Goal: Task Accomplishment & Management: Use online tool/utility

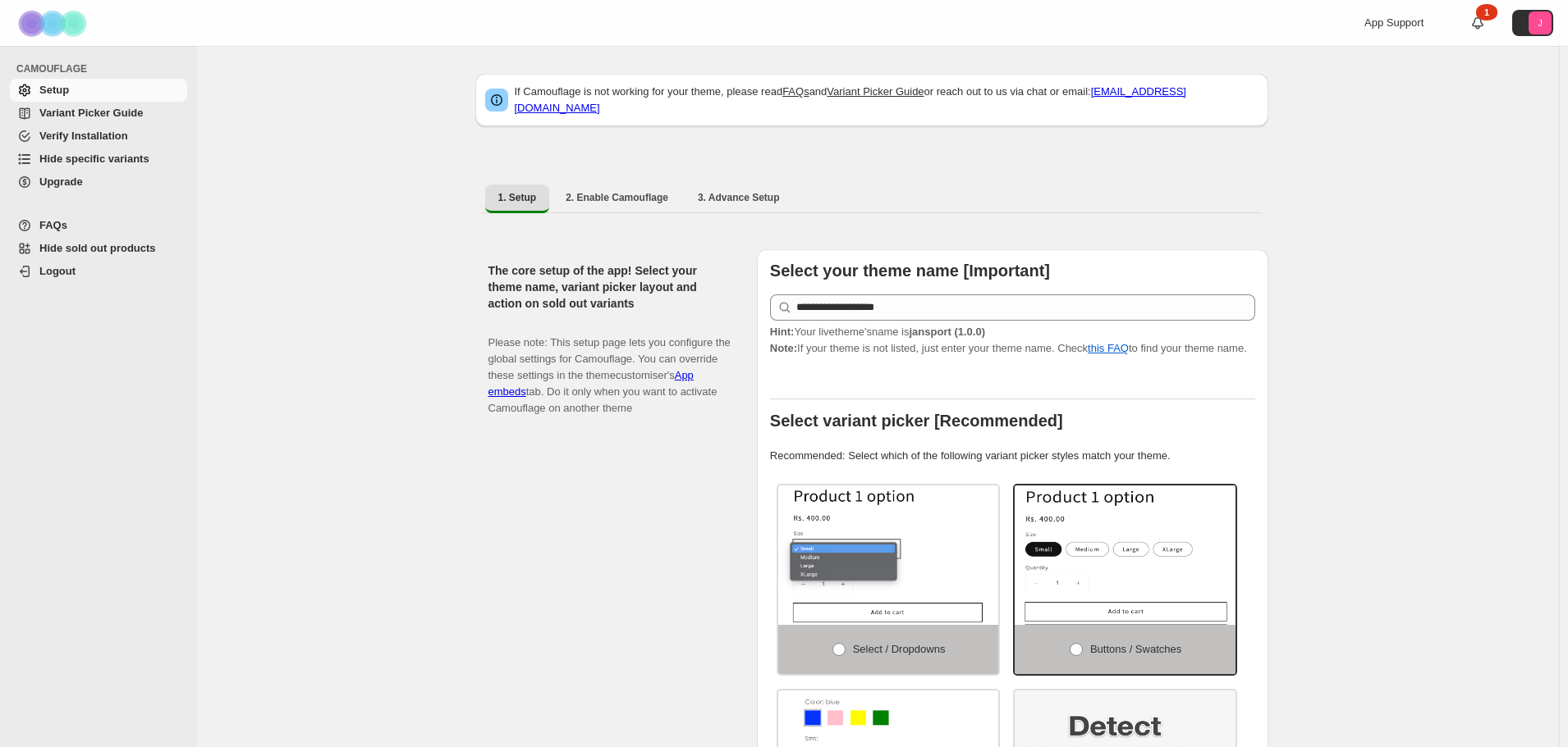
click at [64, 164] on span "Hide specific variants" at bounding box center [93, 159] width 110 height 12
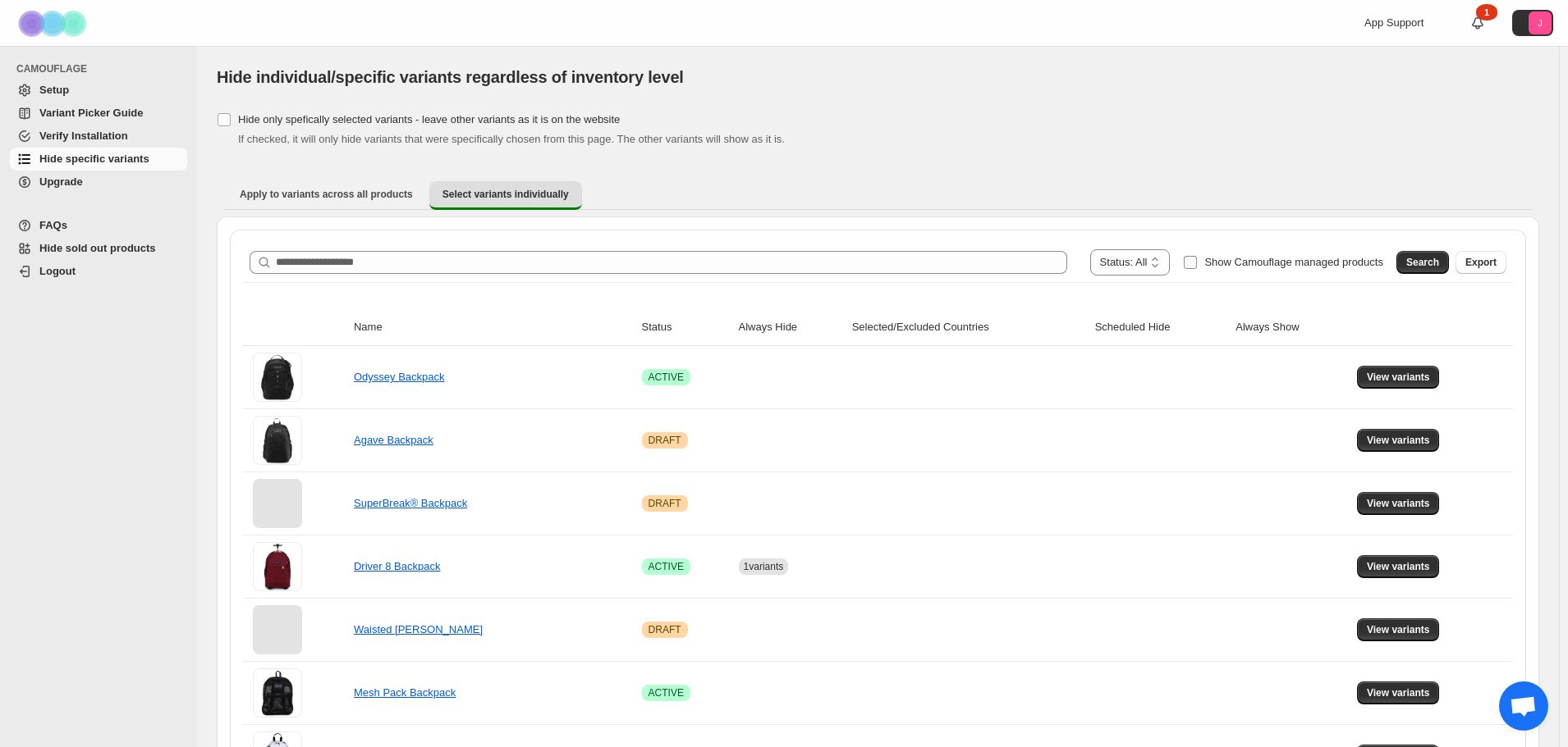
click at [1215, 258] on label "Show Camouflage managed products" at bounding box center [1283, 262] width 200 height 26
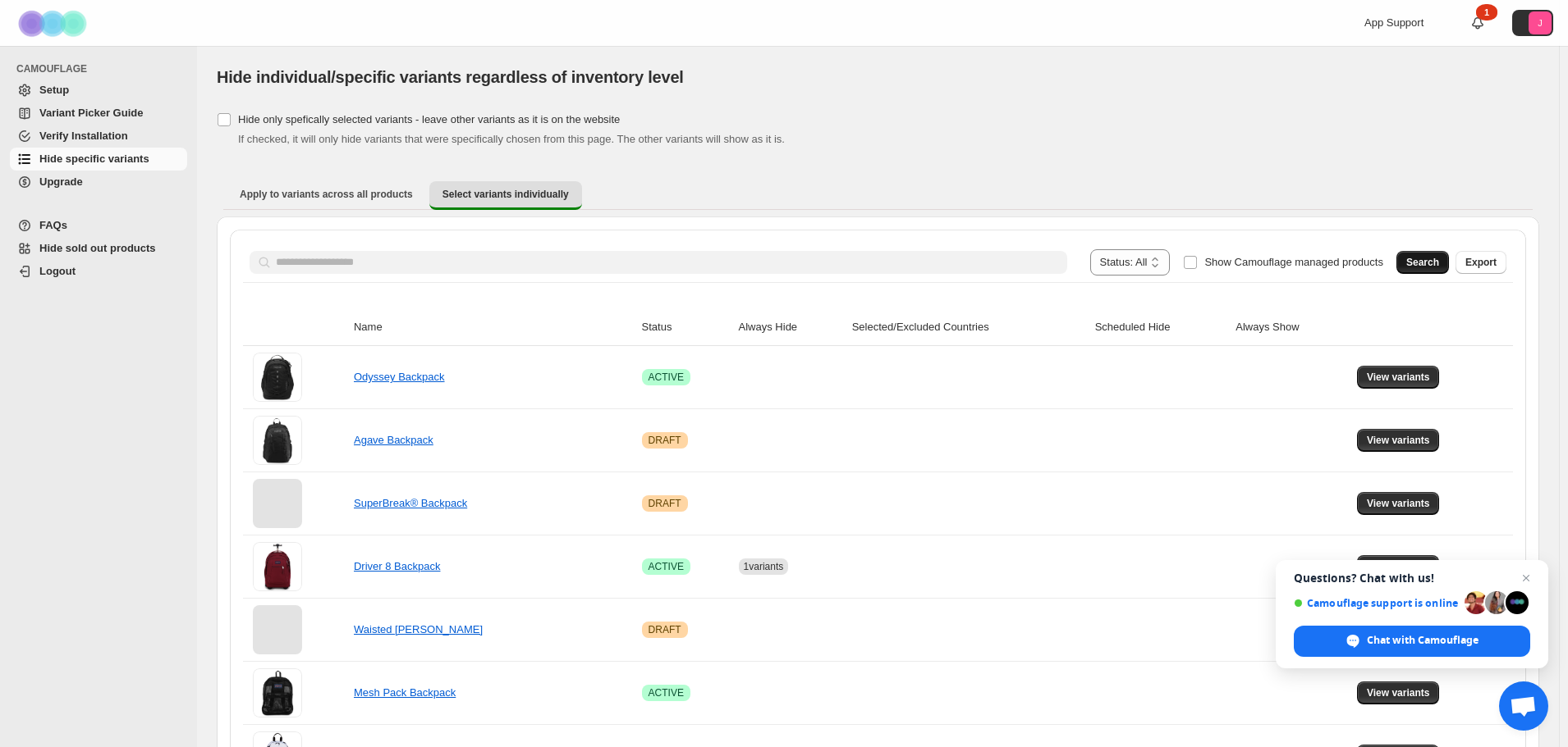
click at [1449, 266] on button "Search" at bounding box center [1423, 262] width 53 height 23
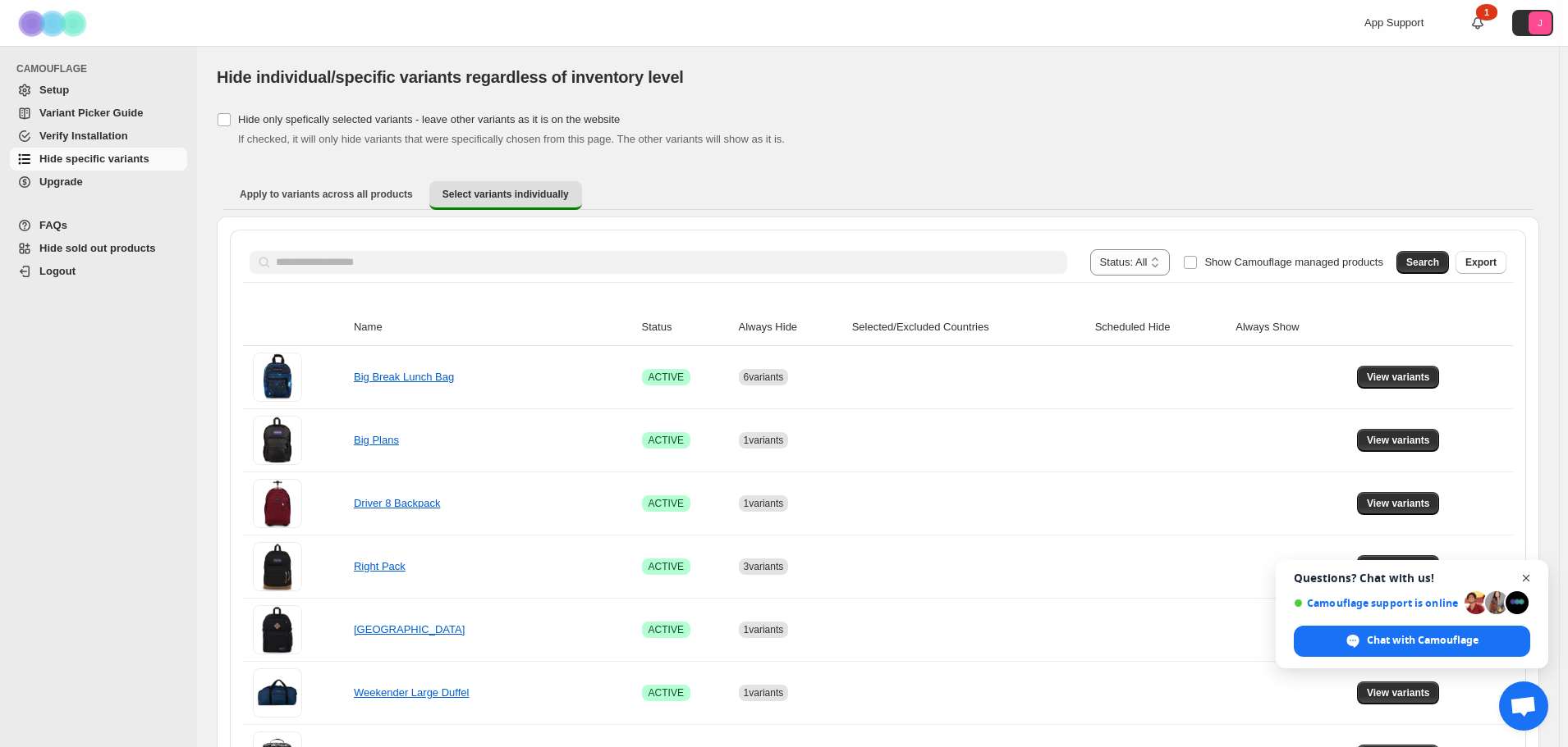
click at [1529, 580] on span "Close chat" at bounding box center [1526, 579] width 20 height 20
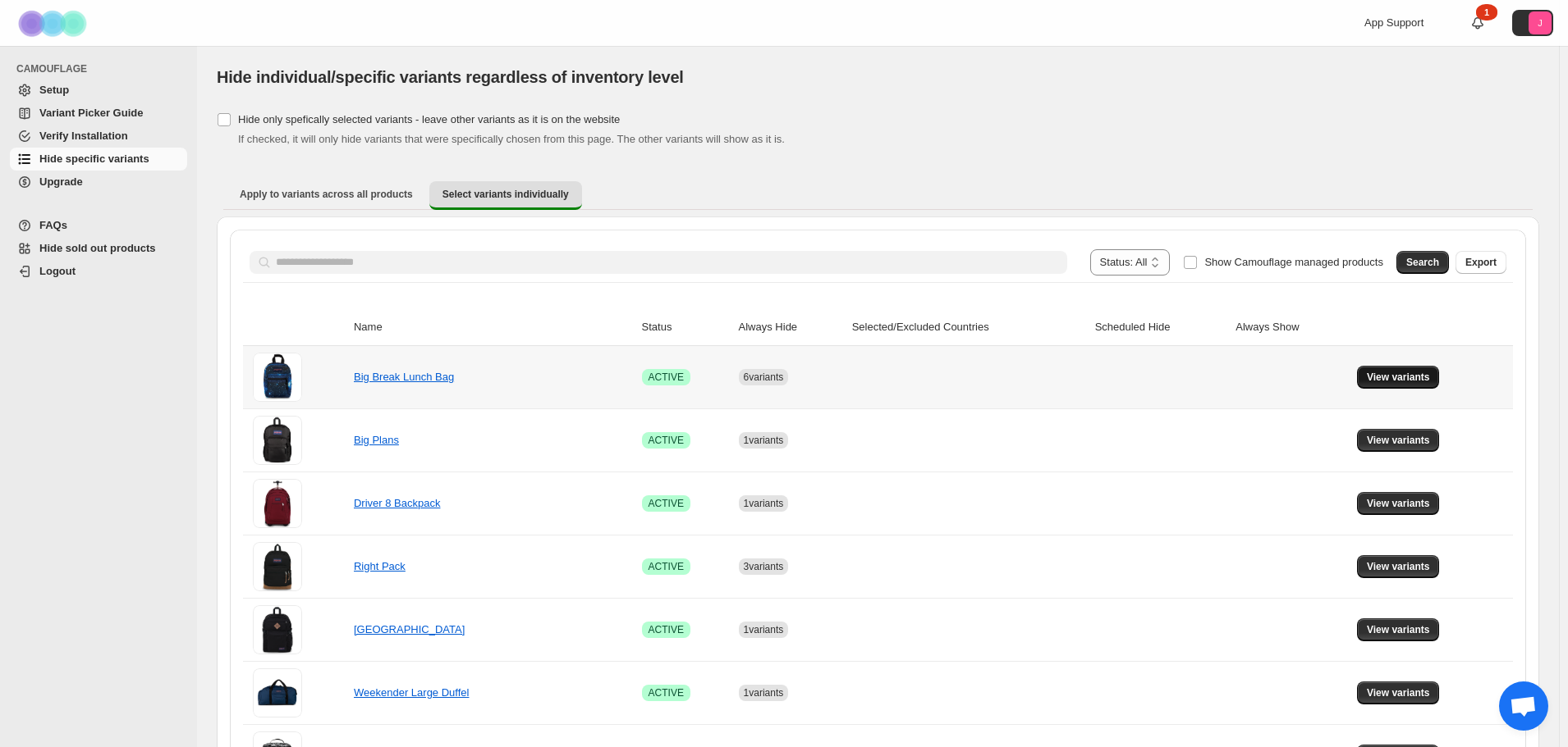
click at [1430, 383] on span "View variants" at bounding box center [1398, 377] width 63 height 13
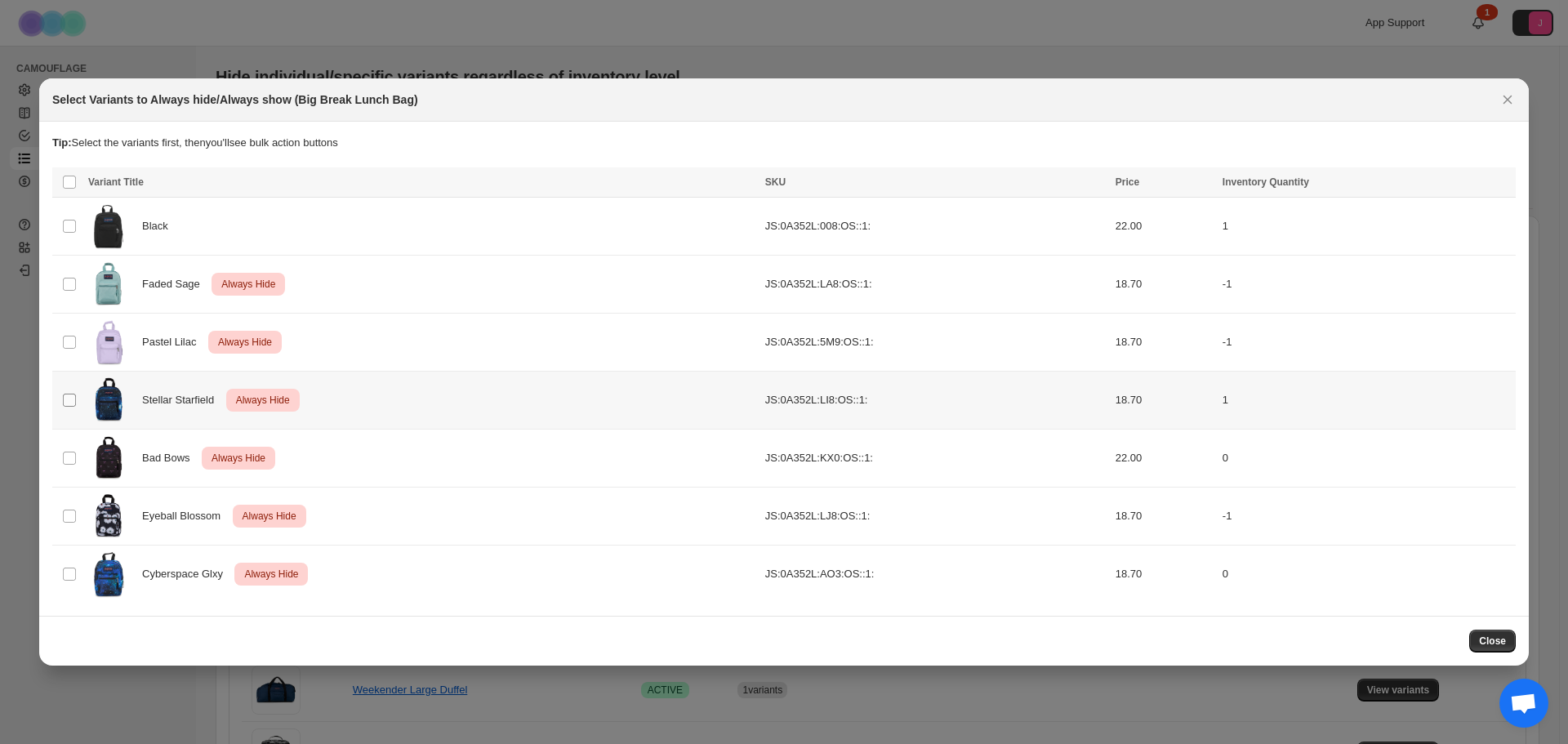
click at [66, 393] on span ":r6:" at bounding box center [68, 400] width 14 height 14
click at [76, 399] on span ":r6:" at bounding box center [68, 400] width 14 height 14
click at [1506, 183] on icon "More actions" at bounding box center [1500, 183] width 16 height 16
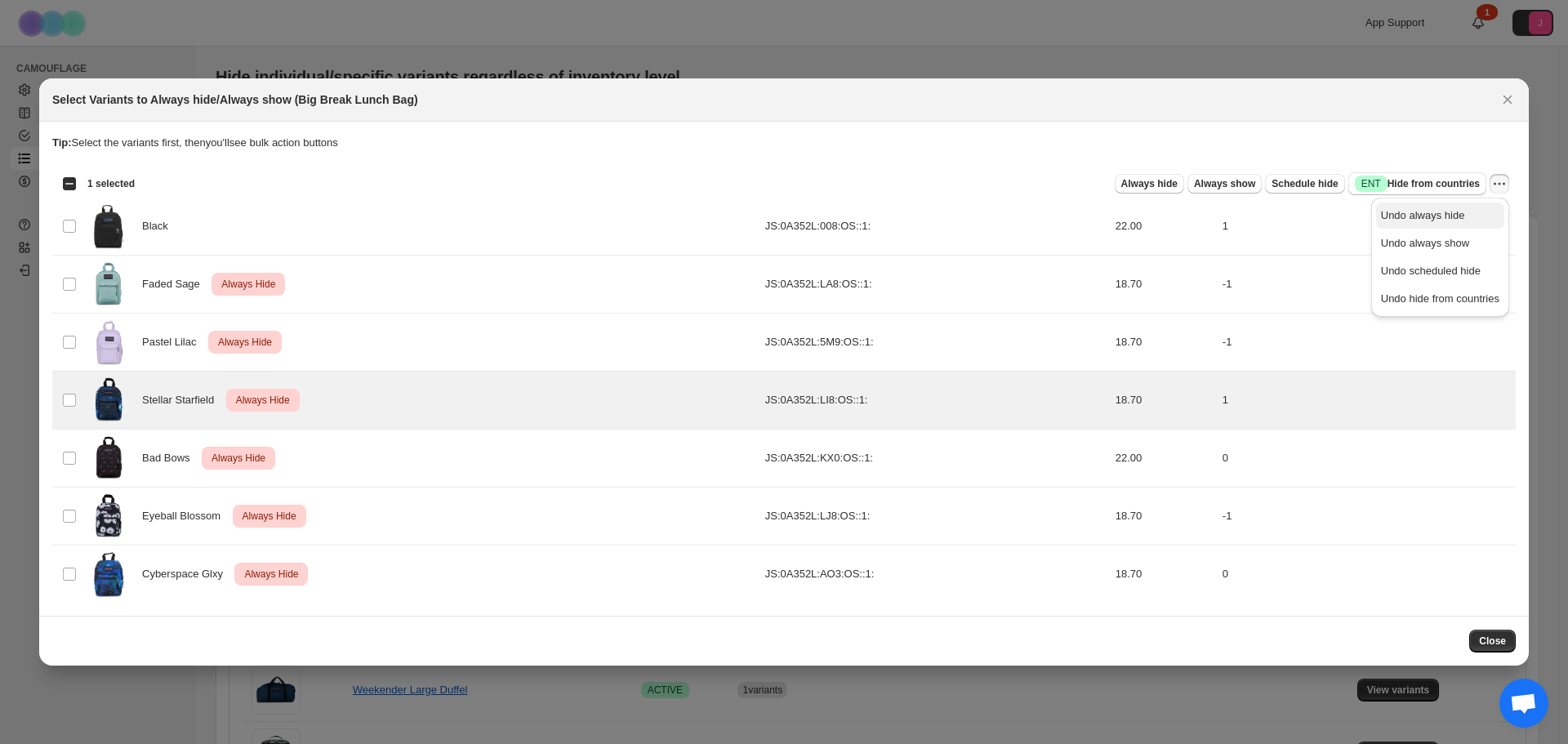
click at [1467, 208] on span "Undo always hide" at bounding box center [1440, 215] width 118 height 16
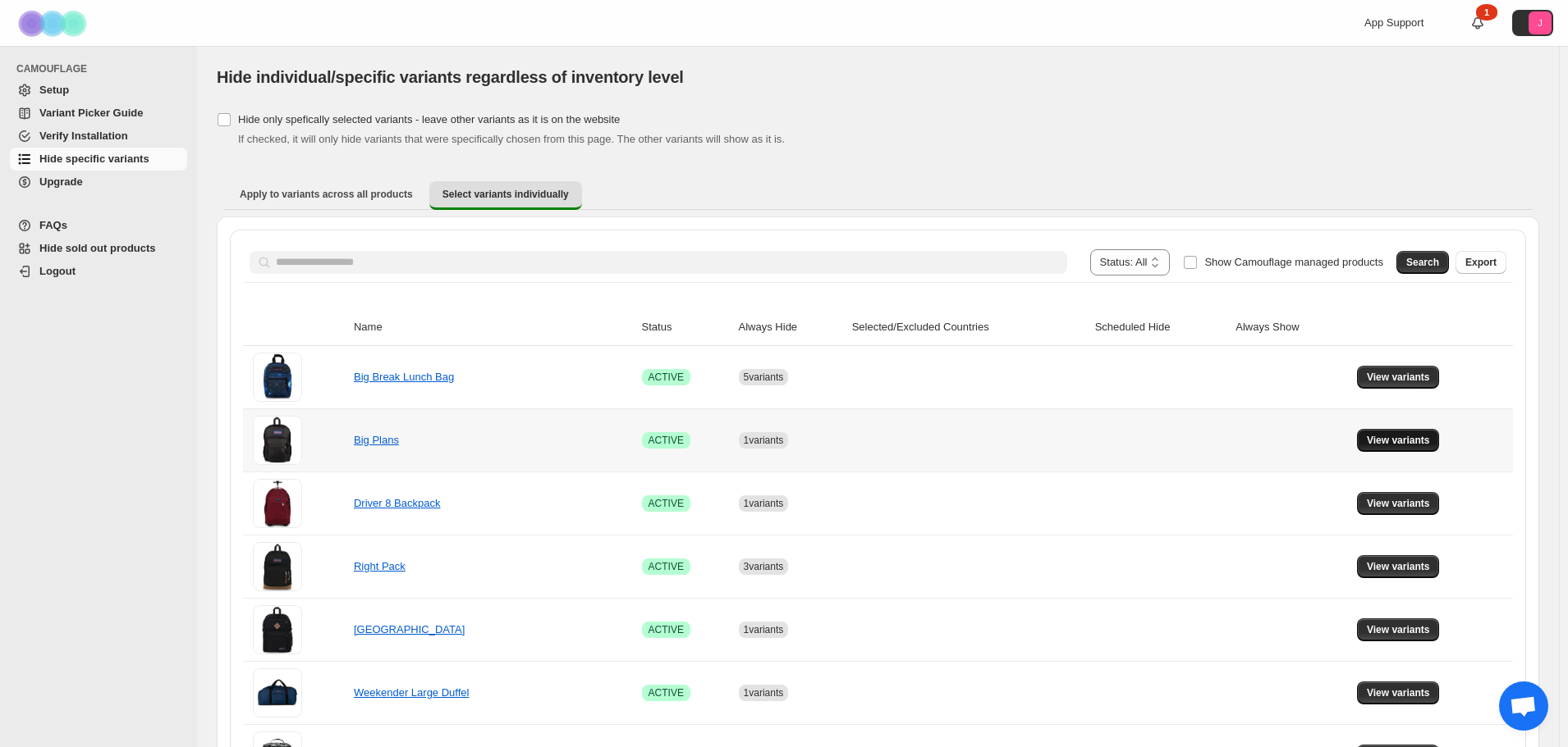
click at [1389, 433] on button "View variants" at bounding box center [1398, 440] width 83 height 23
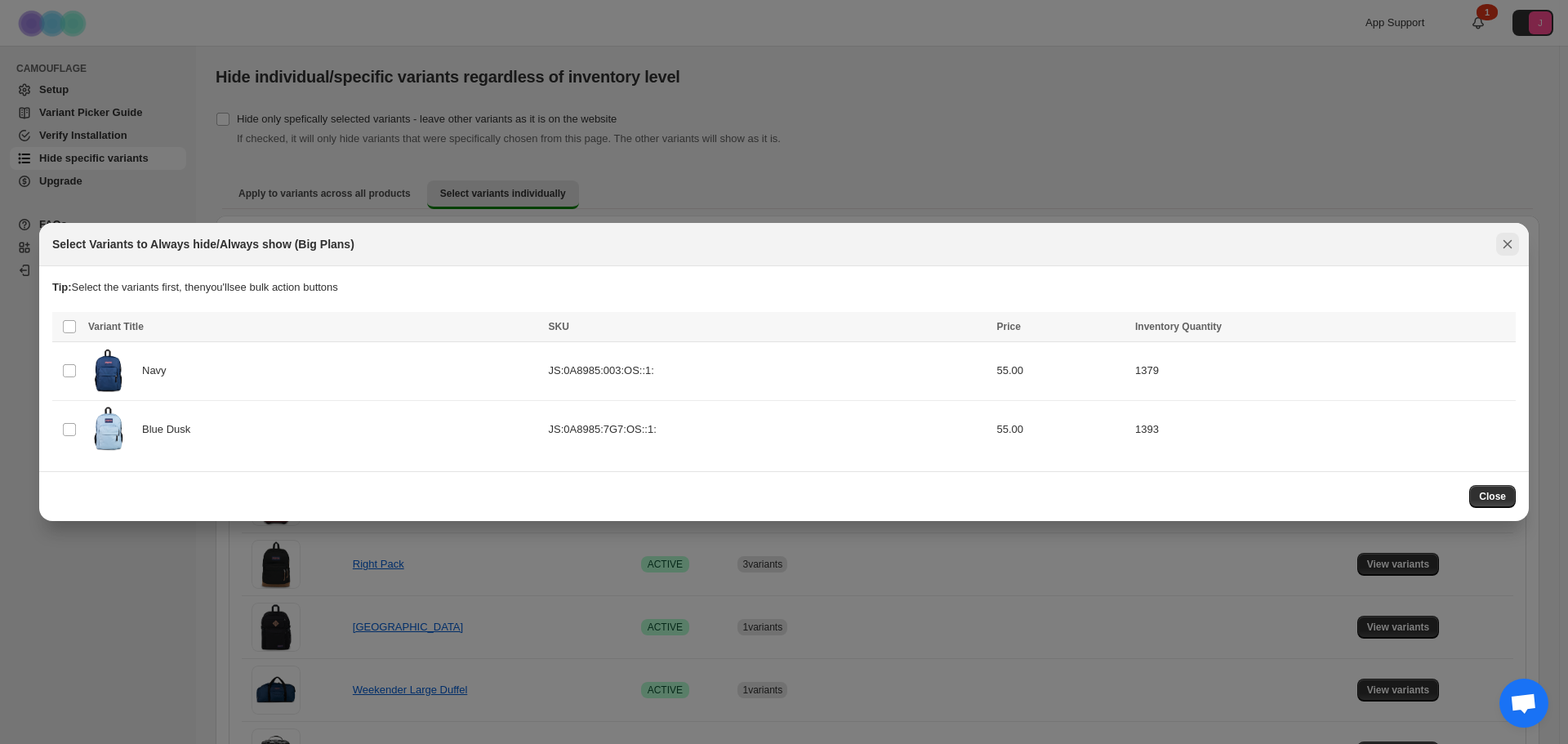
click at [1510, 242] on icon "Close" at bounding box center [1507, 243] width 16 height 16
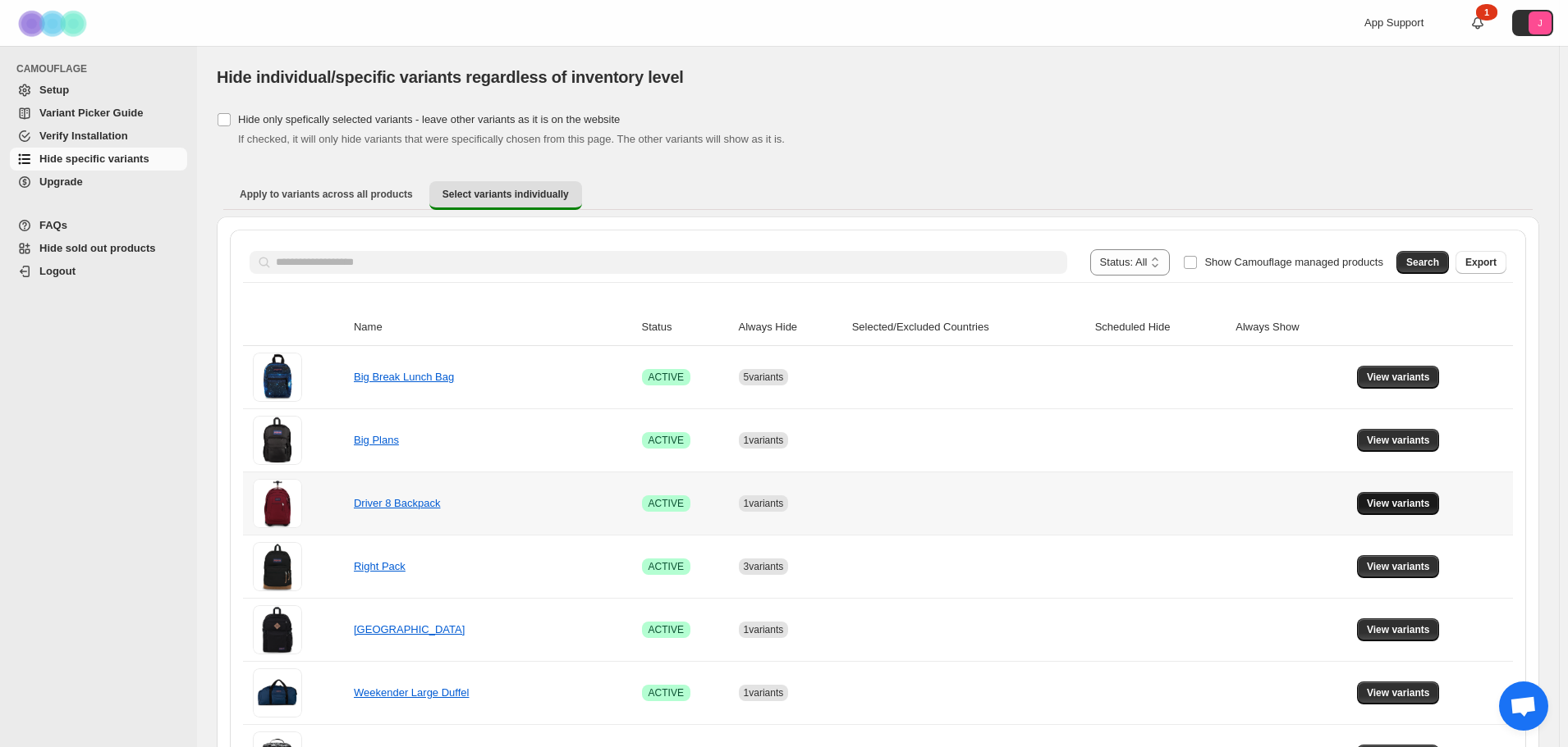
click at [1391, 498] on span "View variants" at bounding box center [1398, 503] width 63 height 13
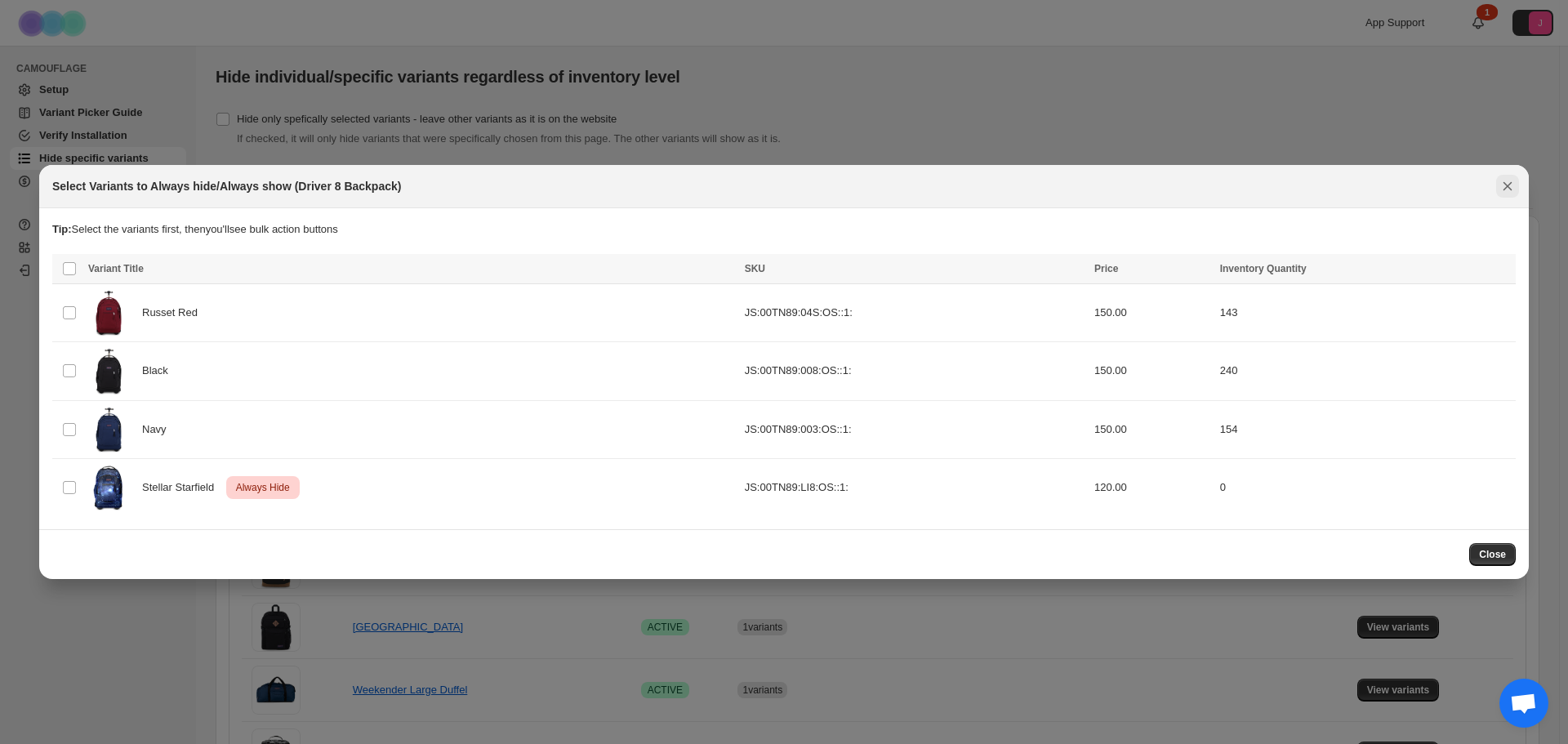
click at [1509, 191] on icon "Close" at bounding box center [1508, 187] width 9 height 9
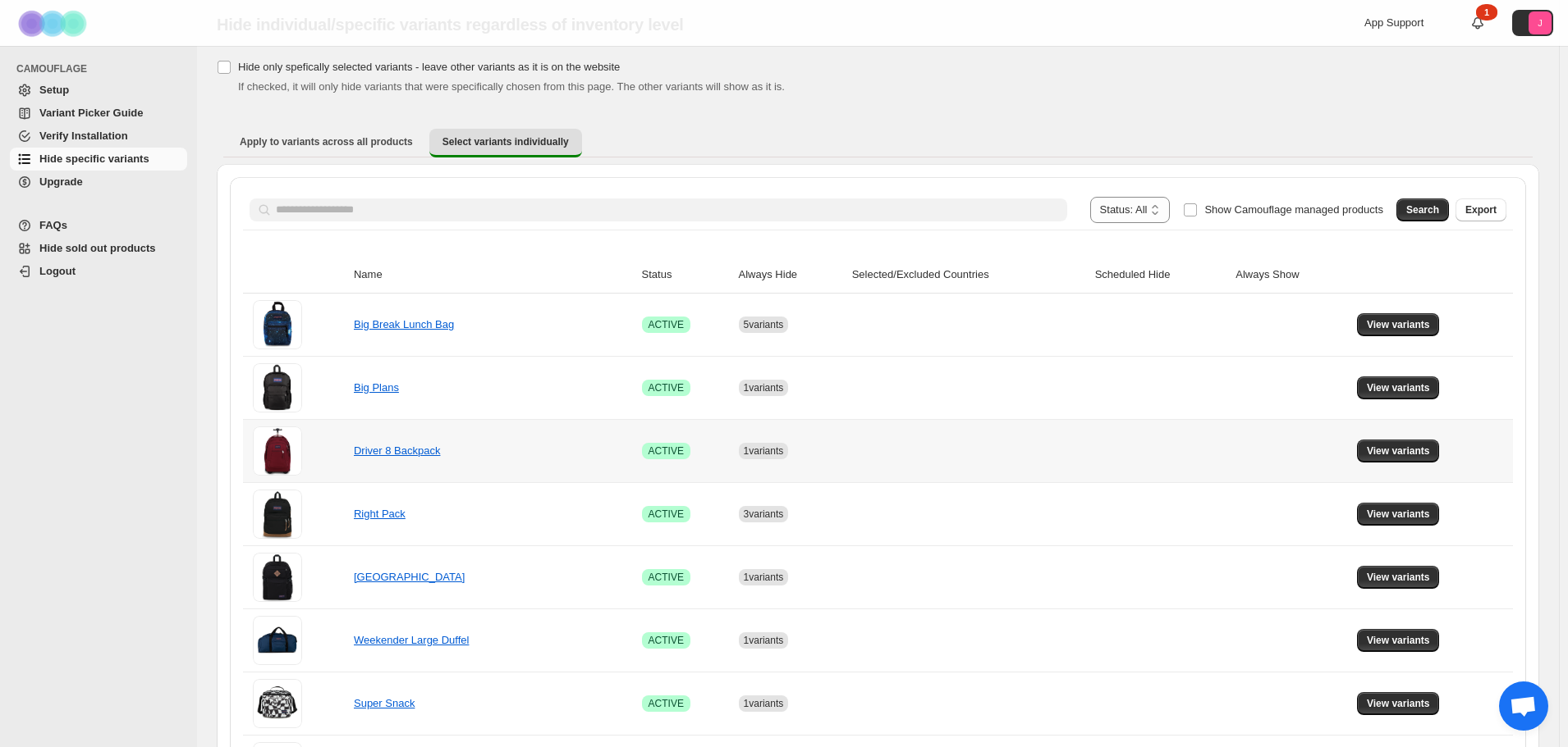
scroll to position [82, 0]
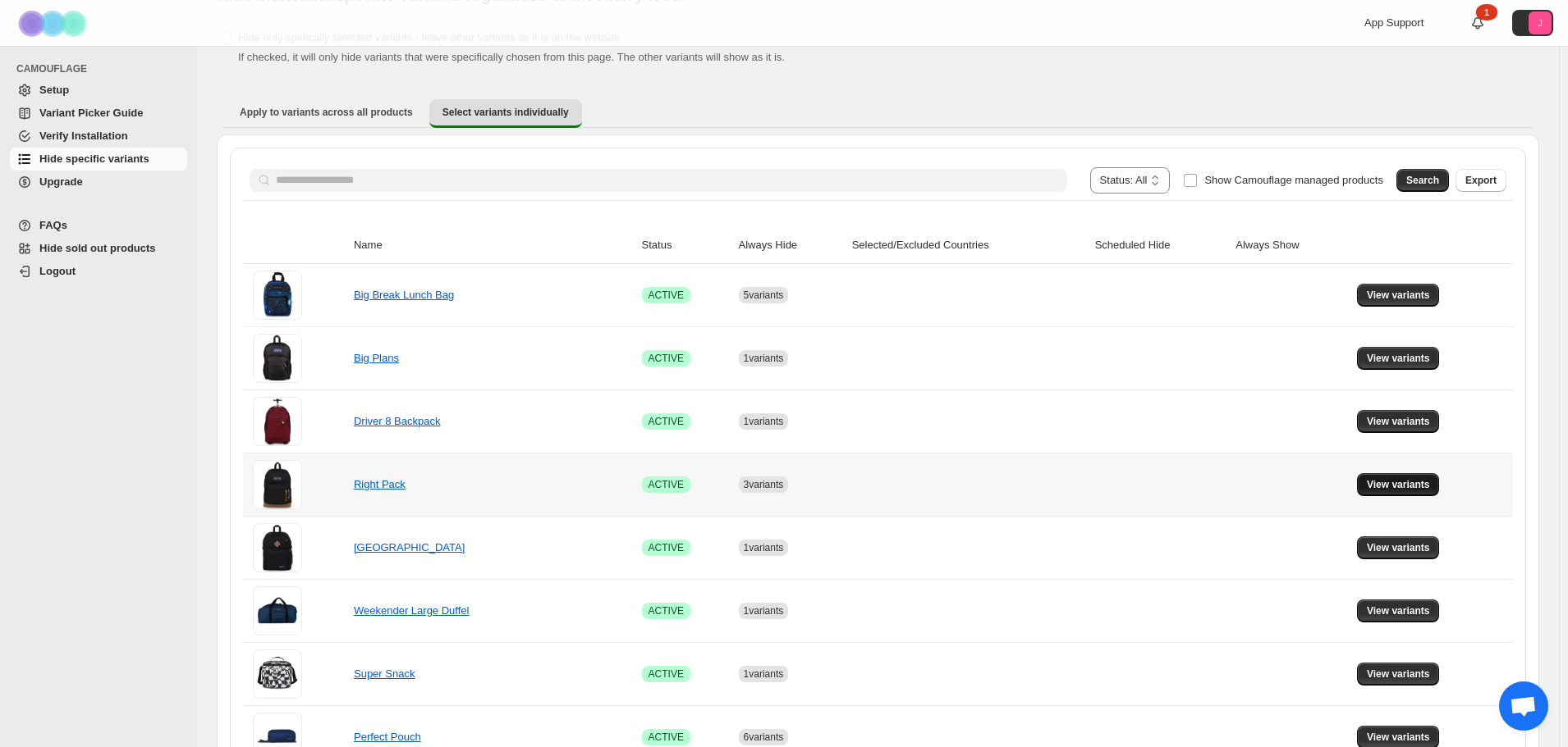
click at [1387, 493] on button "View variants" at bounding box center [1398, 485] width 83 height 23
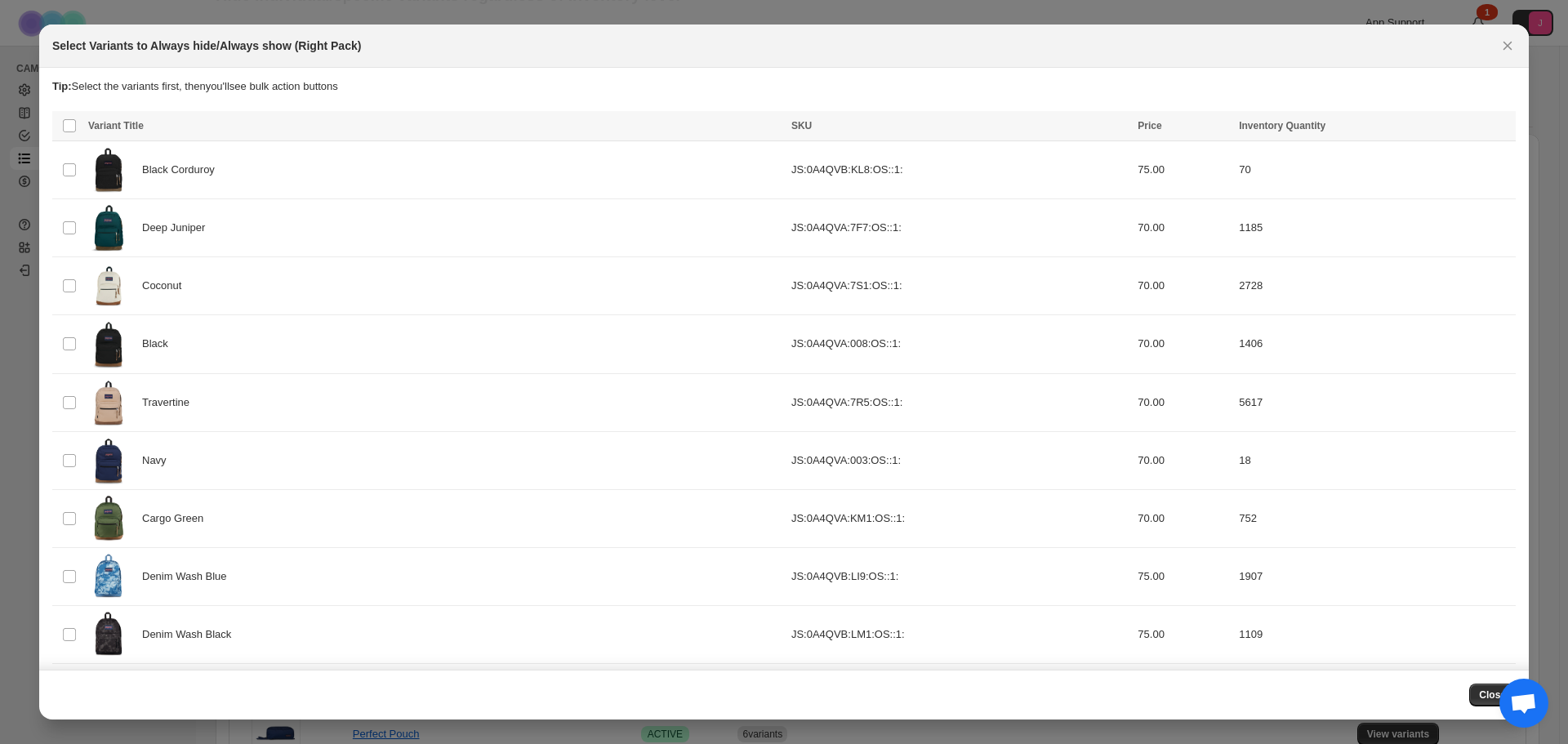
scroll to position [0, 0]
click at [1506, 47] on icon "Close" at bounding box center [1508, 46] width 9 height 9
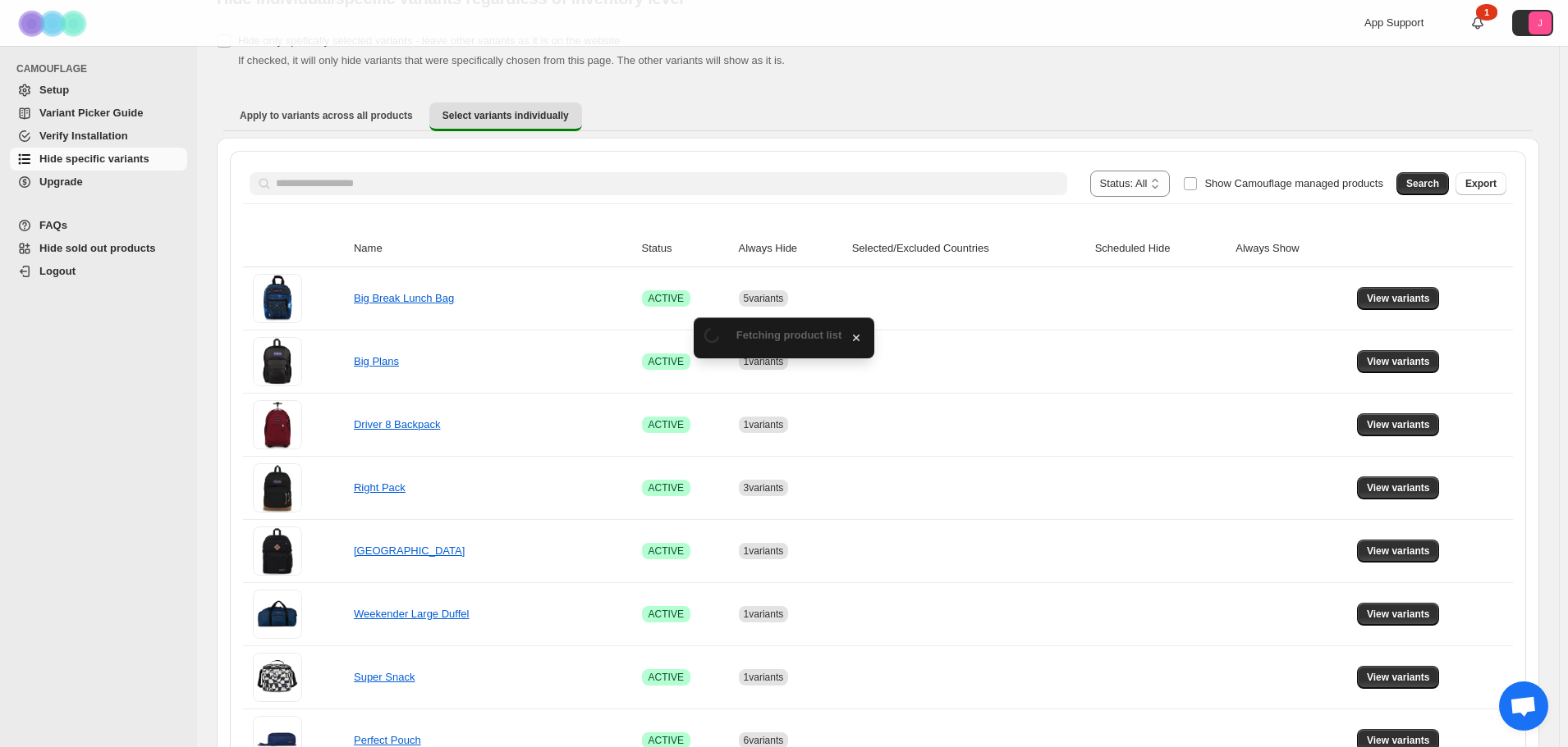
scroll to position [82, 0]
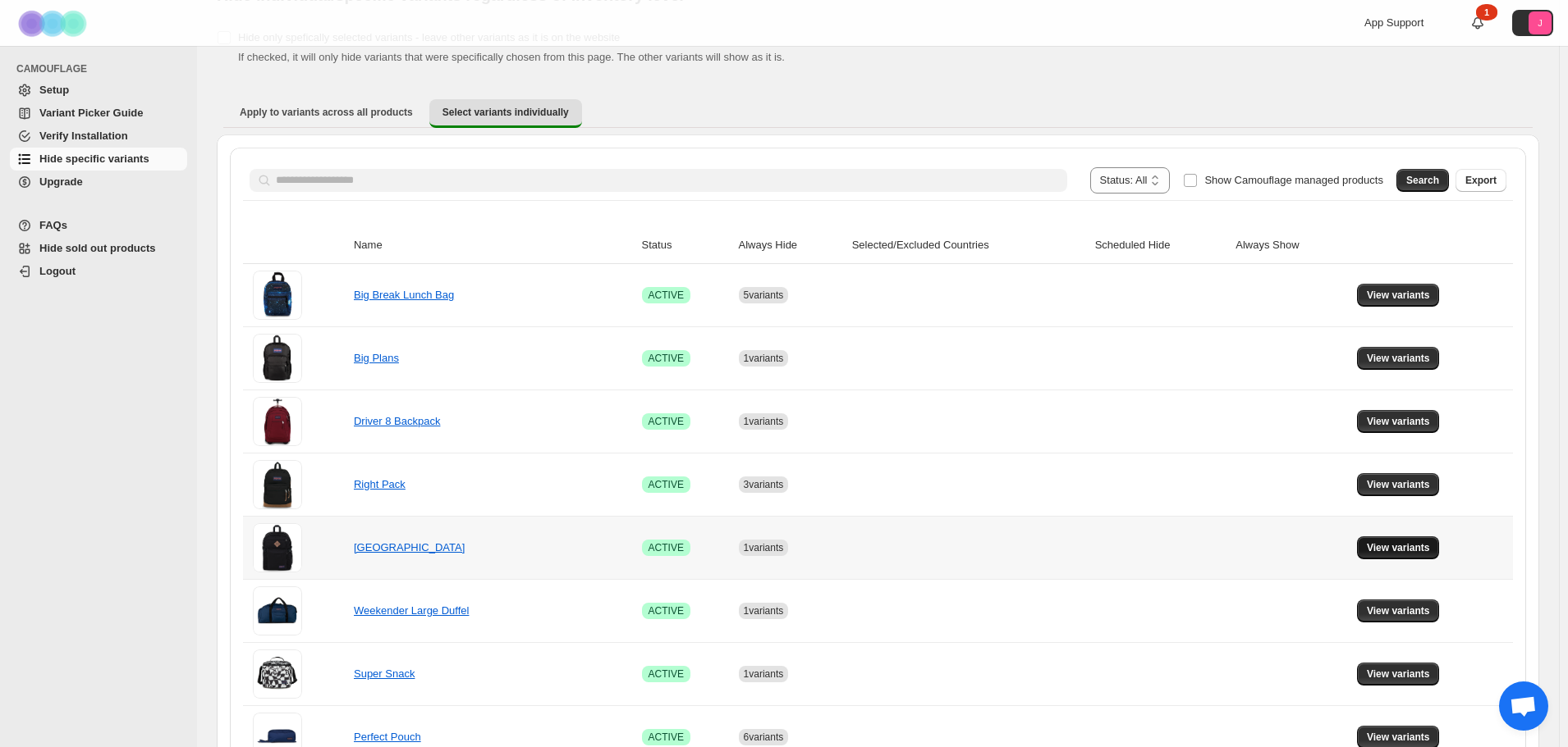
click at [1424, 559] on button "View variants" at bounding box center [1398, 548] width 83 height 23
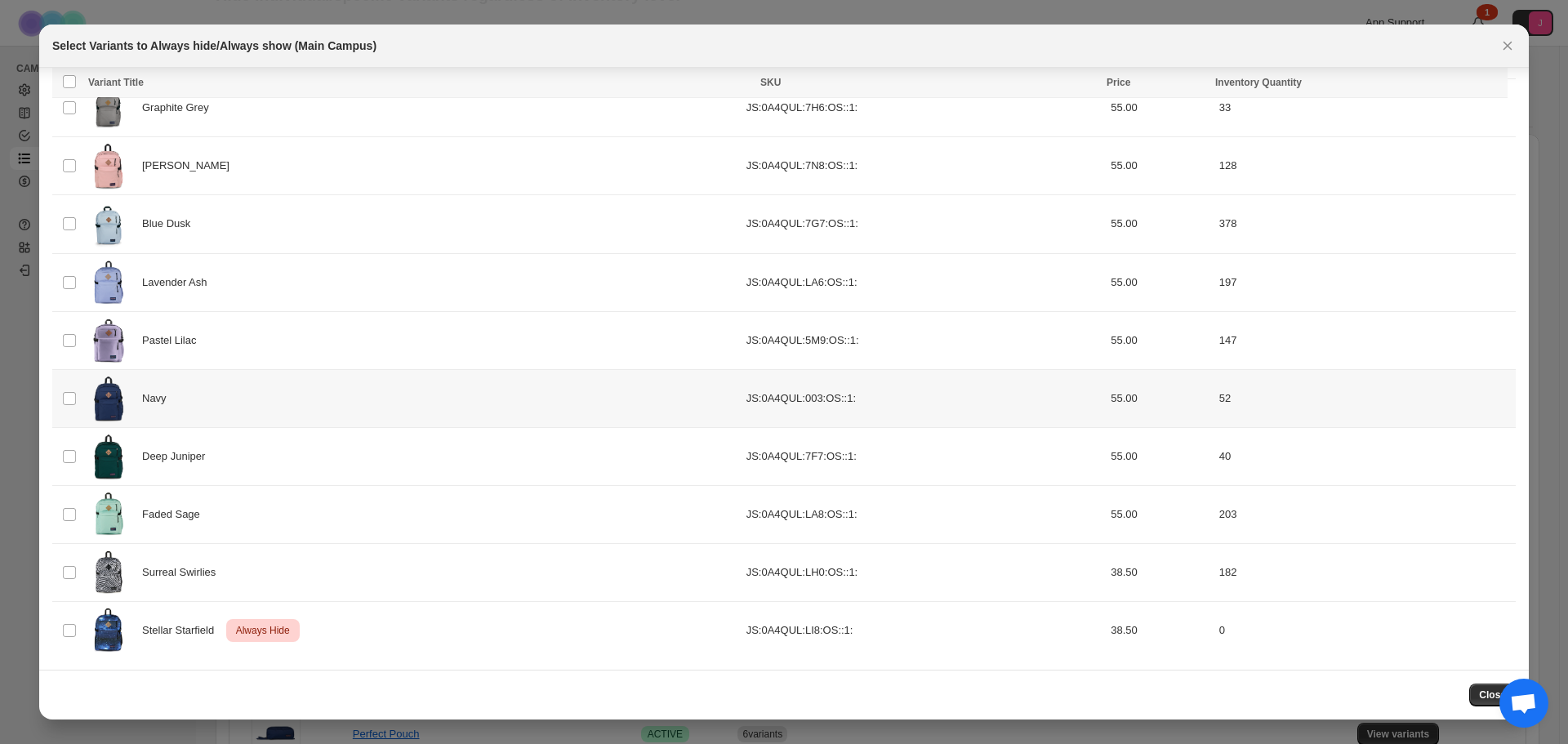
scroll to position [125, 0]
click at [1508, 50] on icon "Close" at bounding box center [1507, 45] width 16 height 16
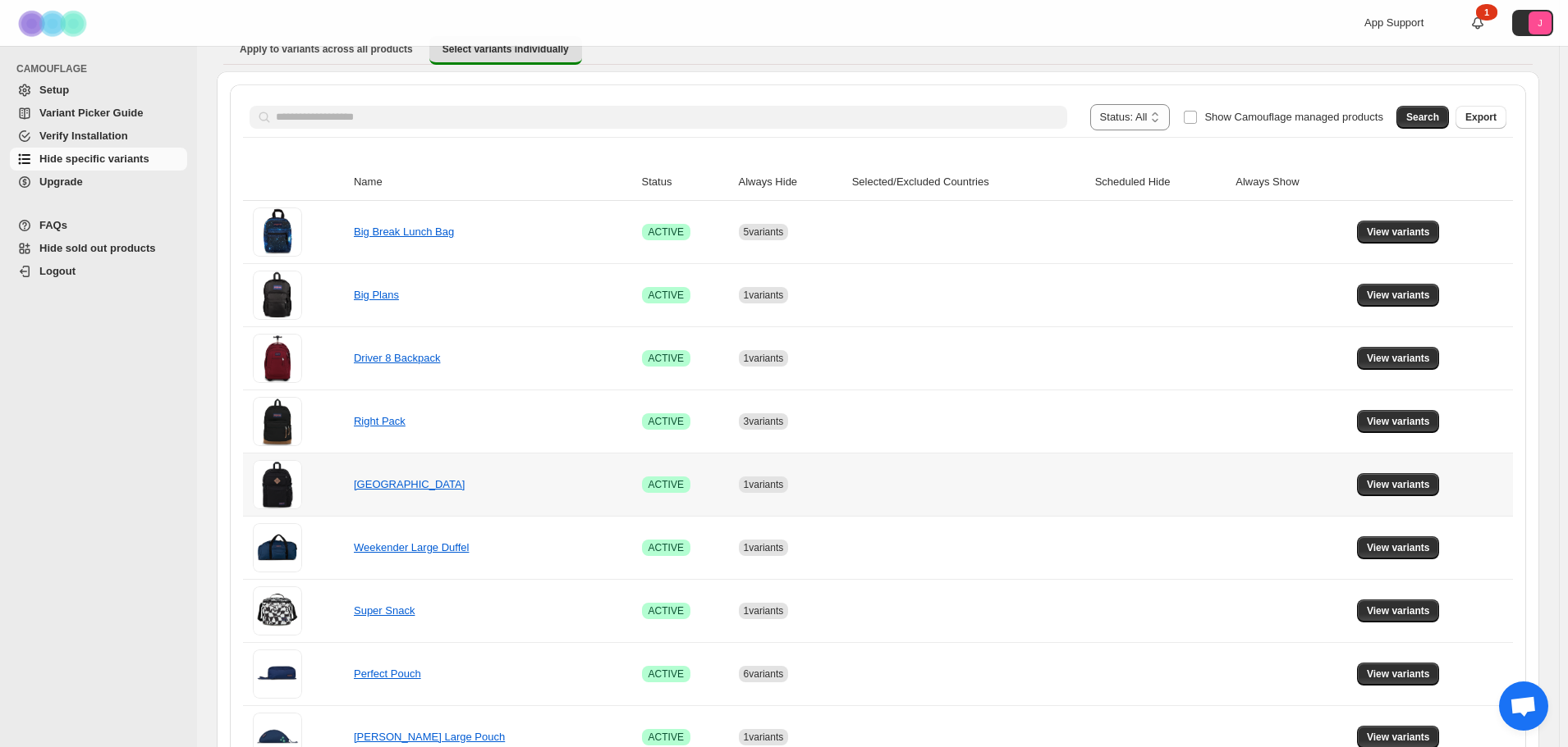
scroll to position [164, 0]
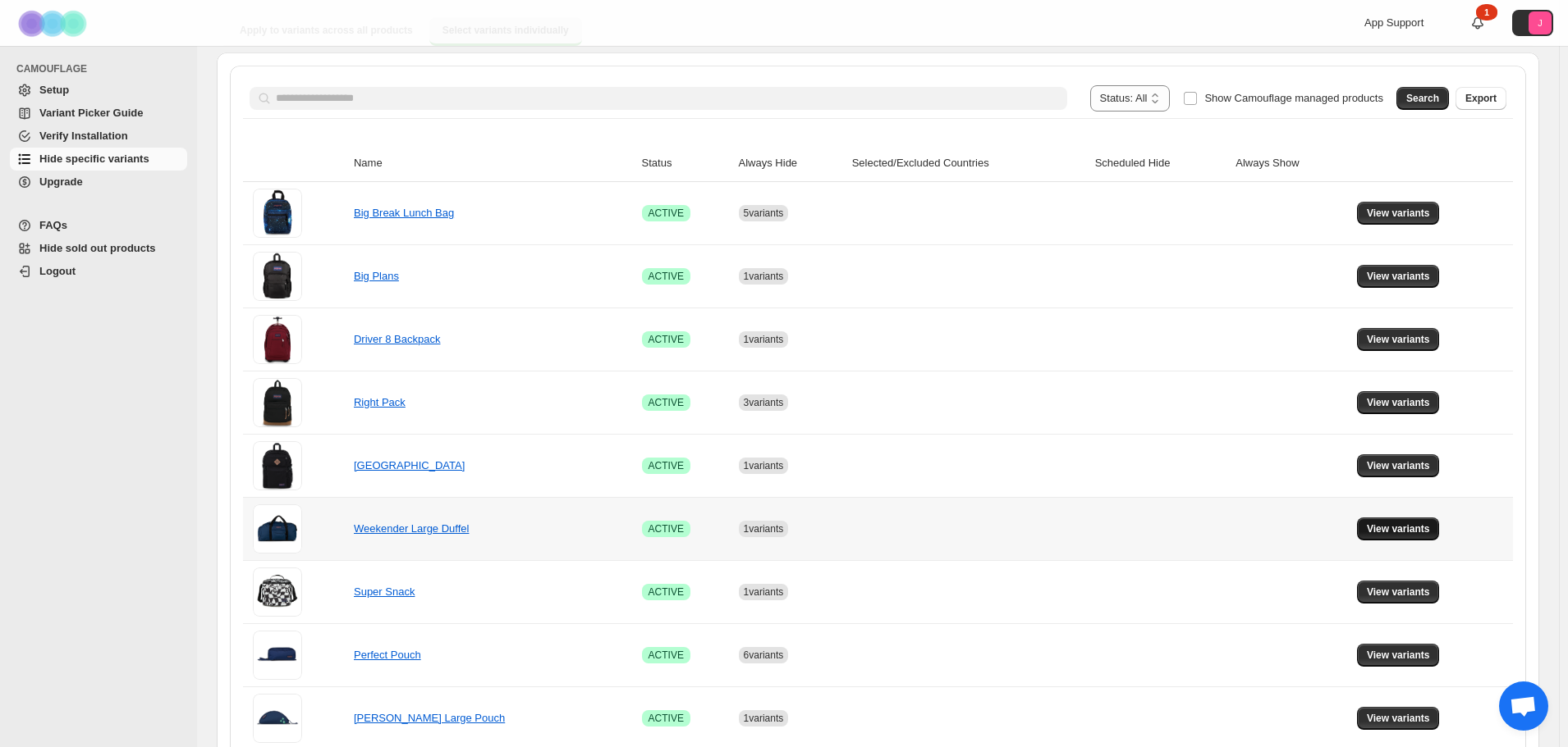
click at [1425, 536] on button "View variants" at bounding box center [1398, 529] width 83 height 23
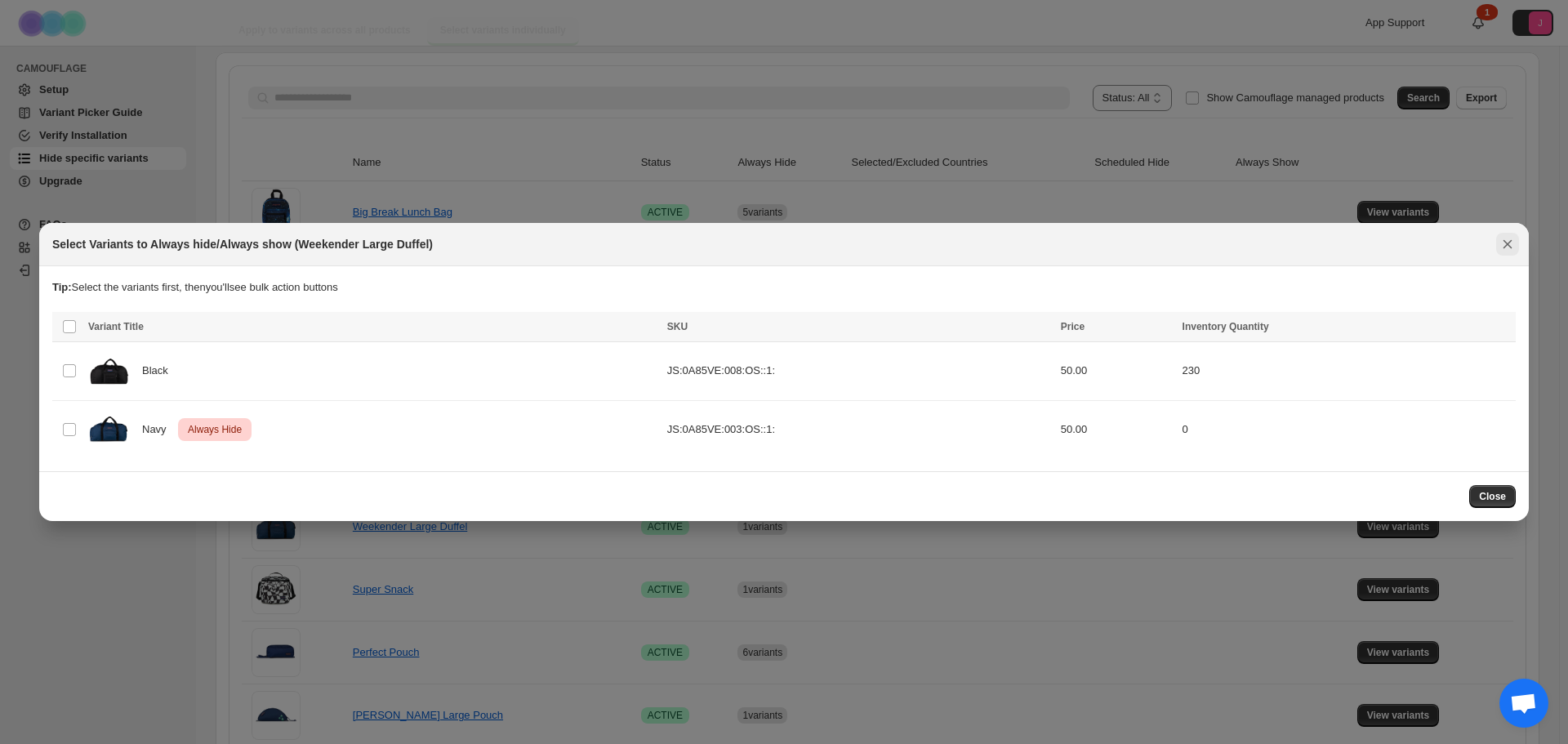
click at [1504, 254] on button "Close" at bounding box center [1507, 243] width 23 height 23
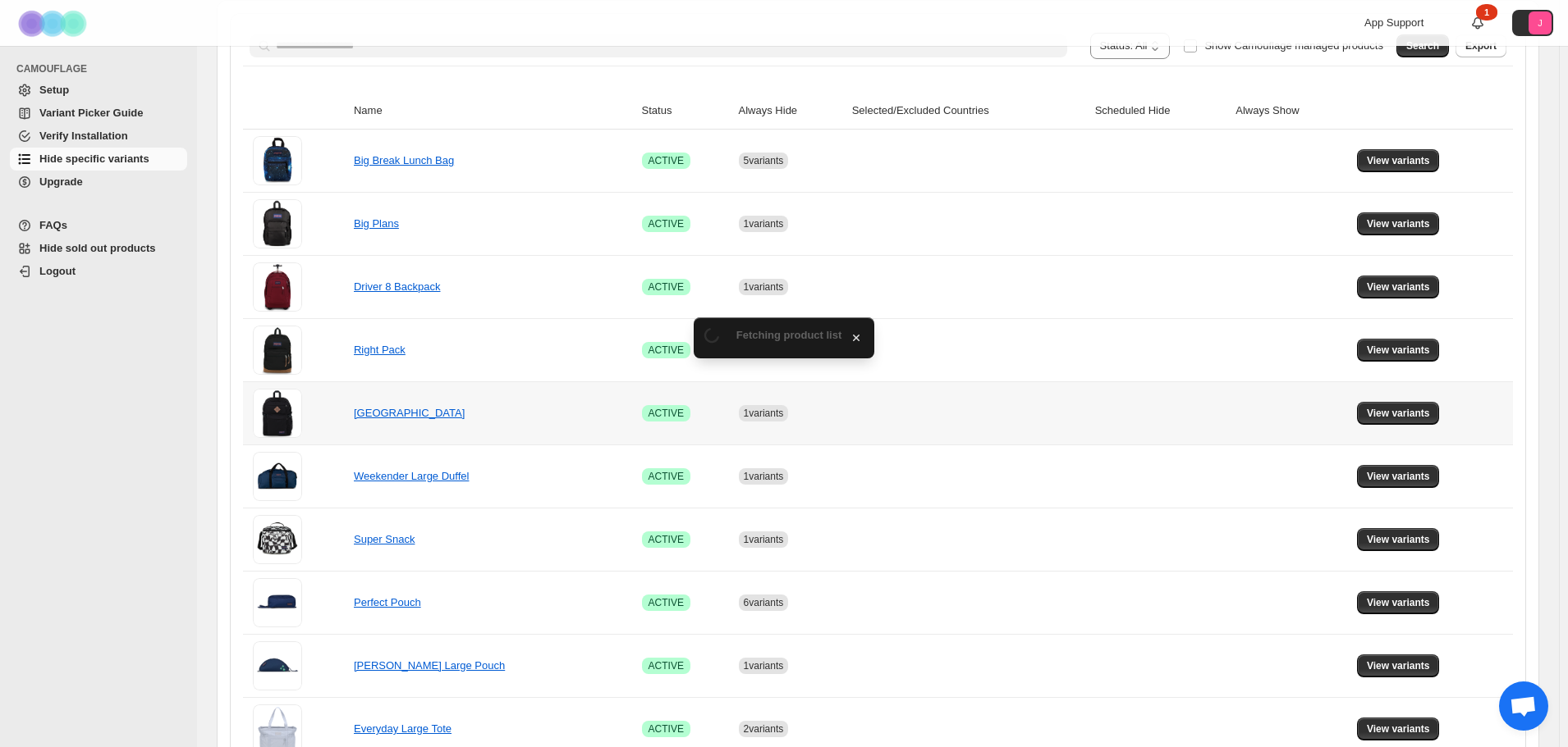
scroll to position [246, 0]
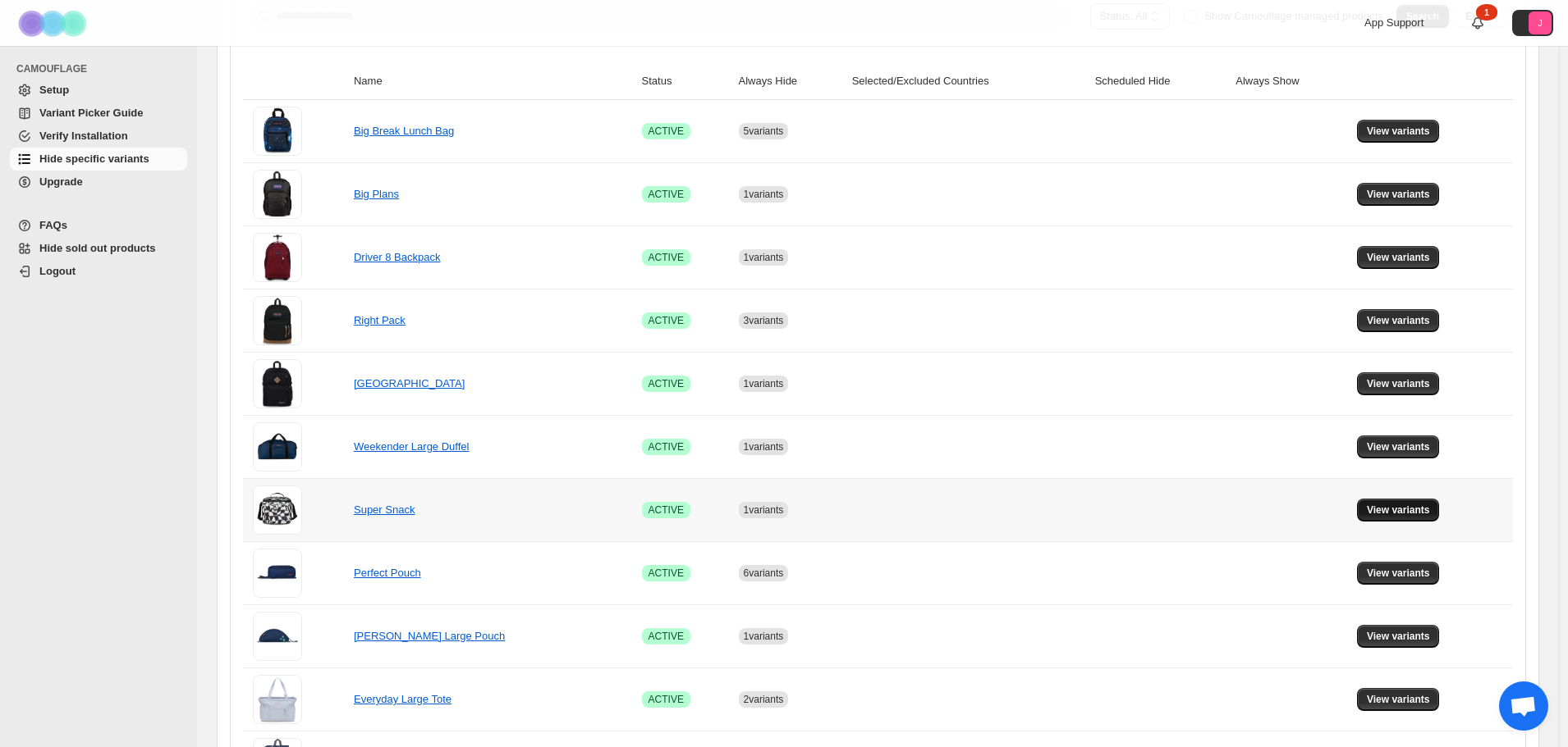
click at [1438, 506] on button "View variants" at bounding box center [1398, 510] width 83 height 23
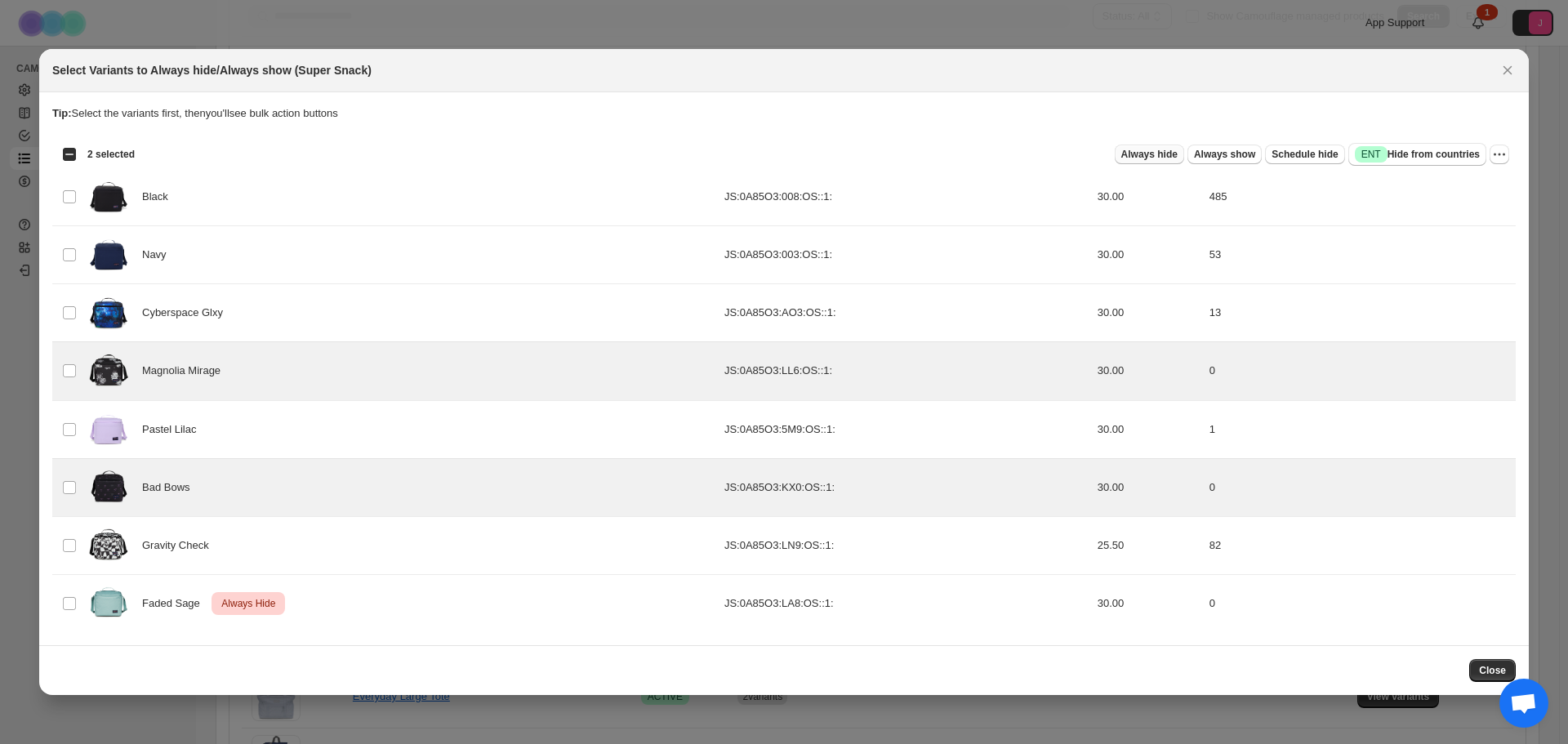
click at [1178, 146] on button "Always hide" at bounding box center [1150, 154] width 69 height 19
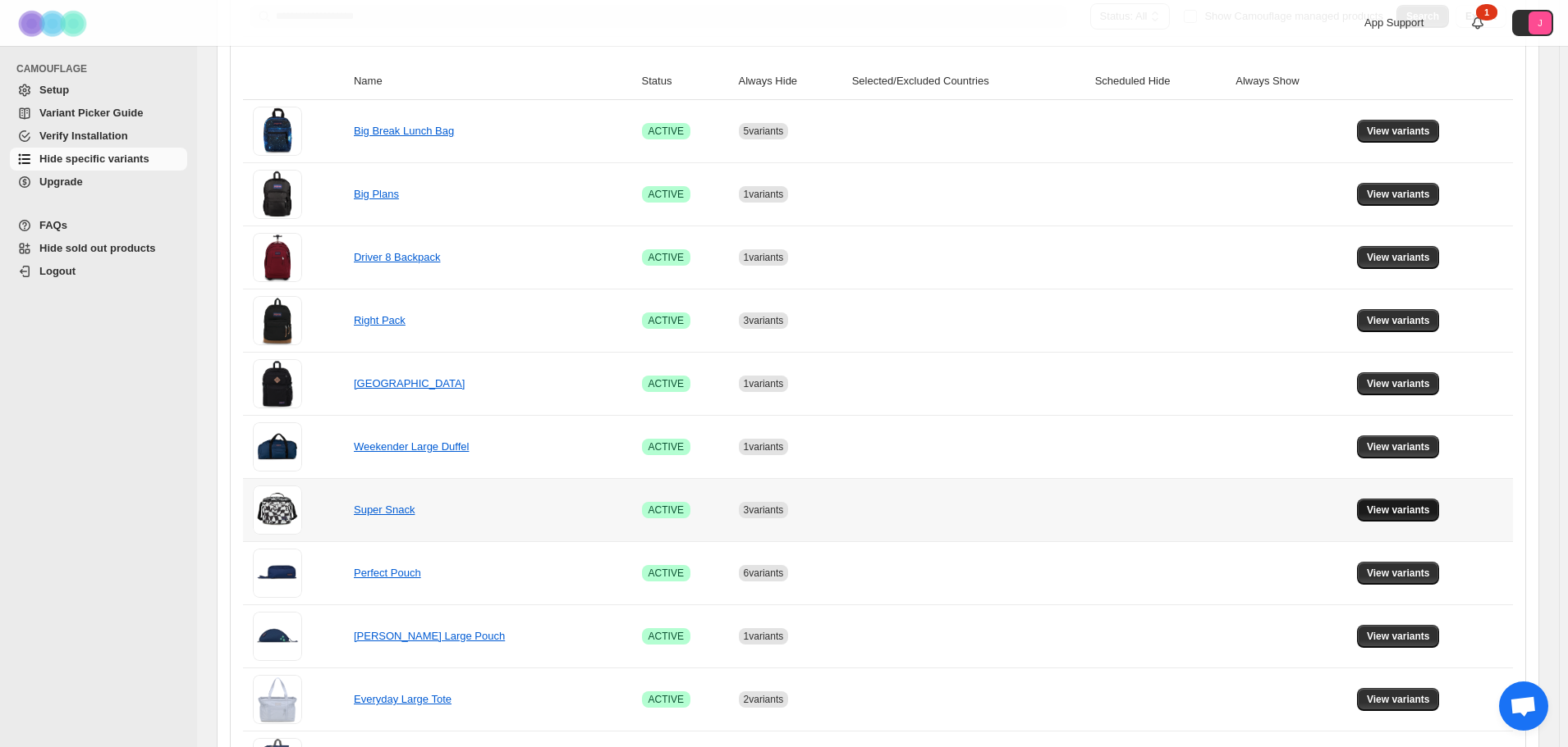
click at [1408, 518] on button "View variants" at bounding box center [1398, 510] width 83 height 23
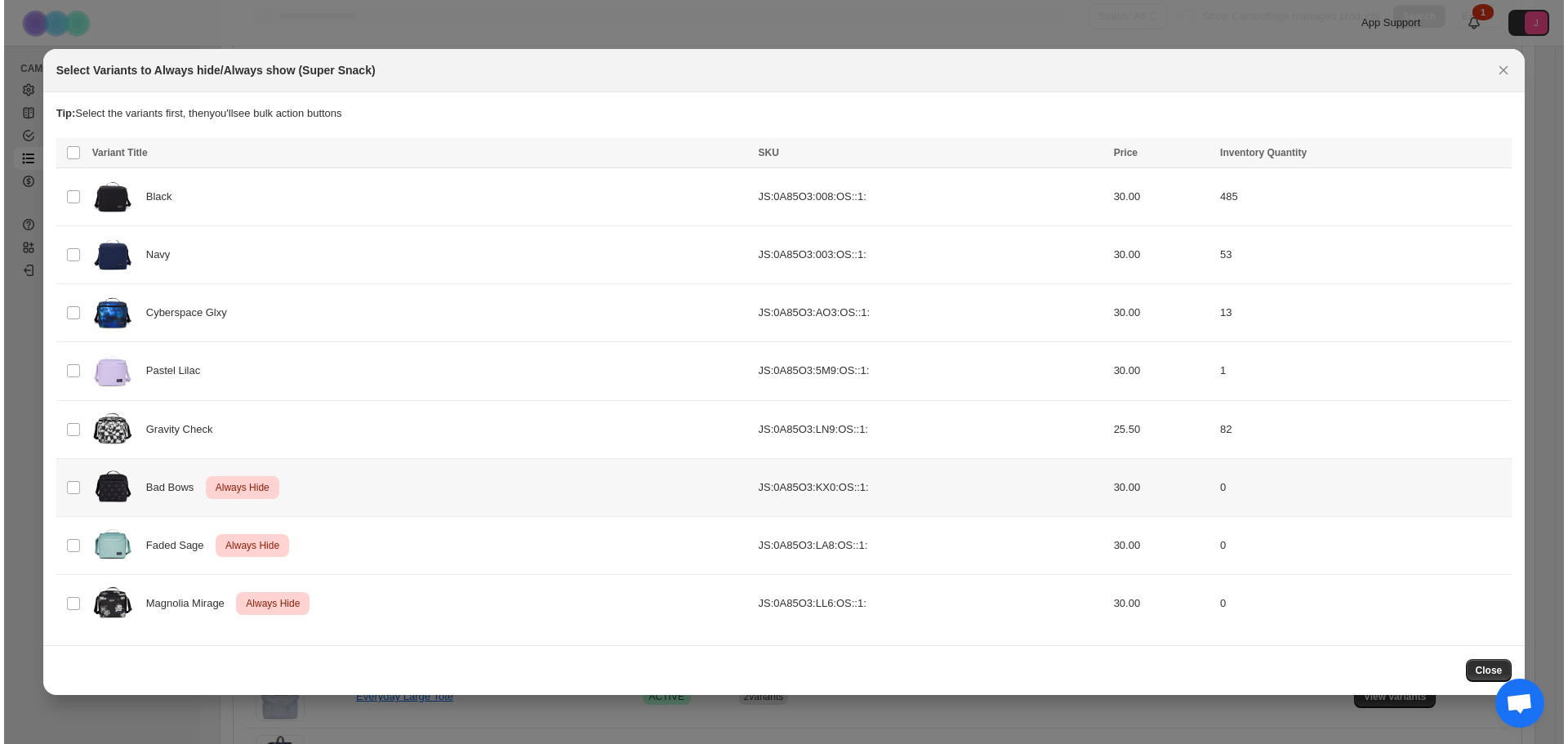
scroll to position [0, 0]
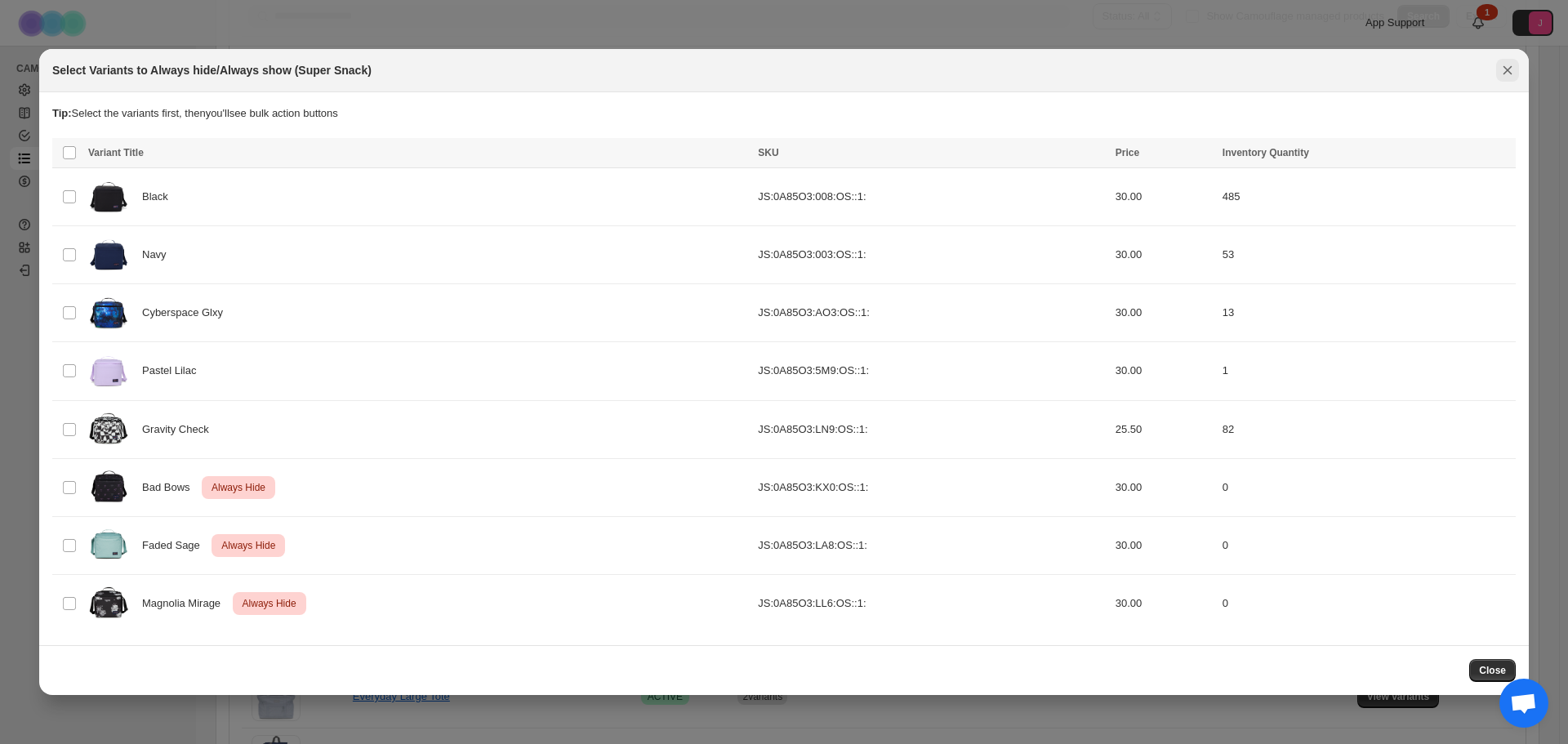
click at [1503, 73] on icon "Close" at bounding box center [1507, 69] width 16 height 16
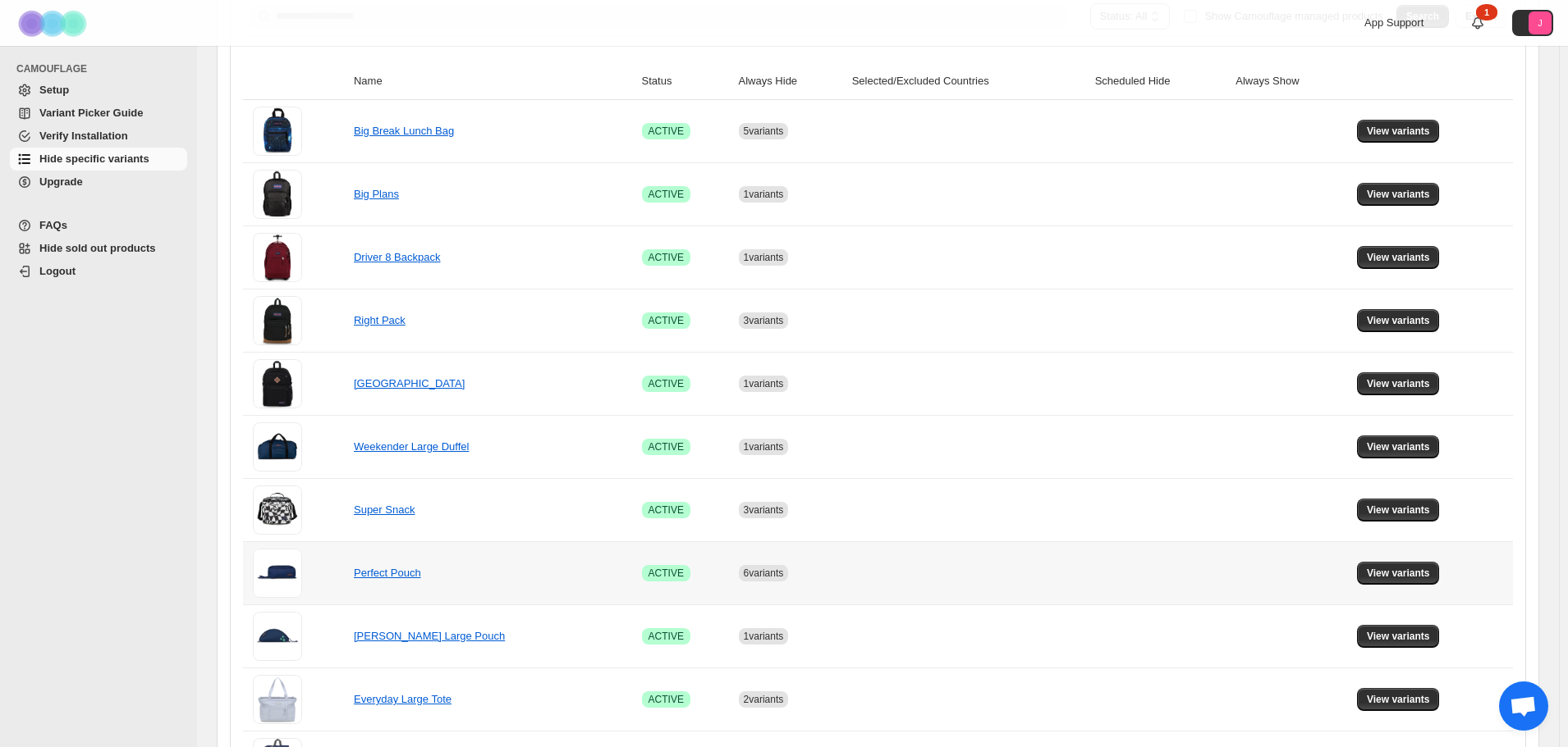
scroll to position [329, 0]
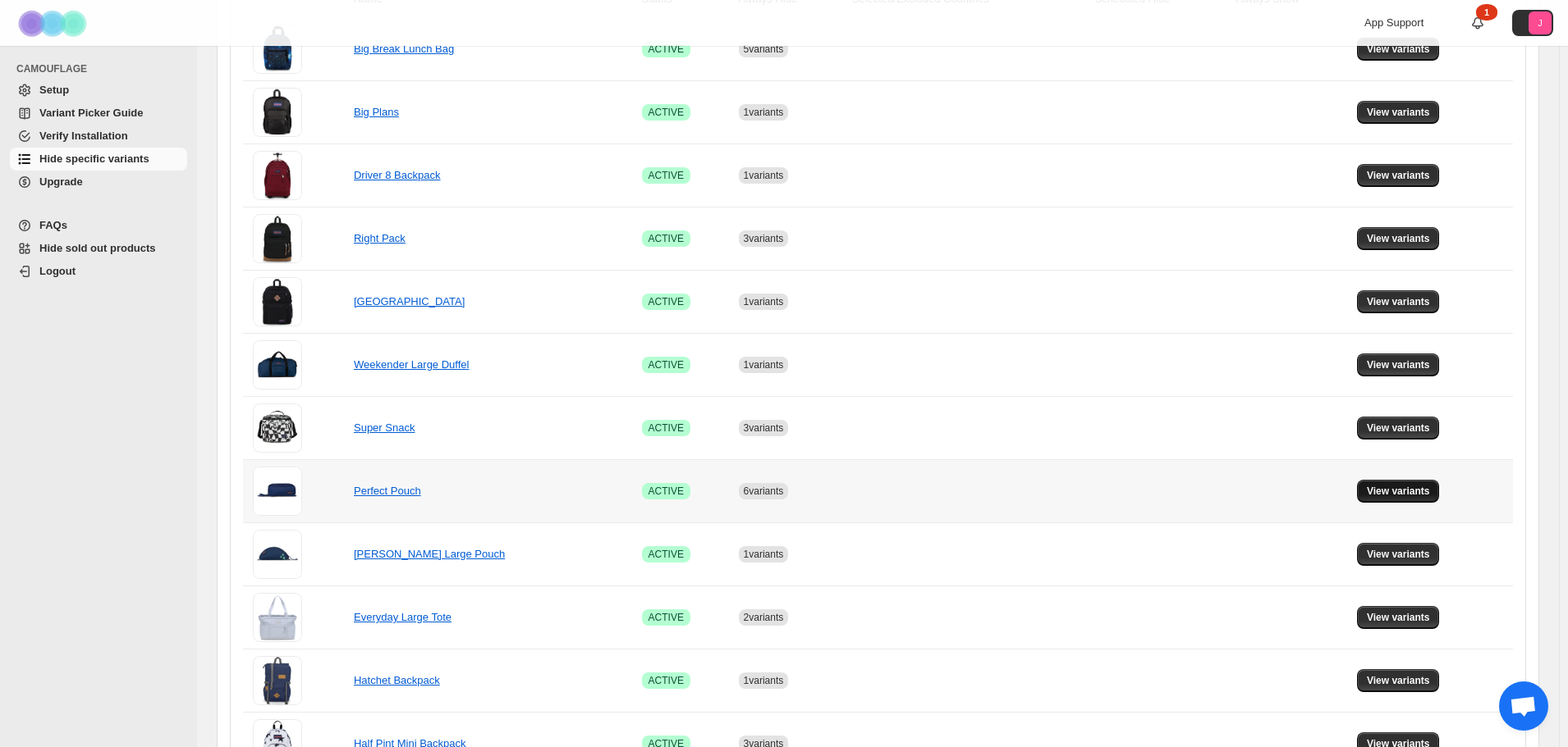
click at [1382, 495] on span "View variants" at bounding box center [1398, 491] width 63 height 13
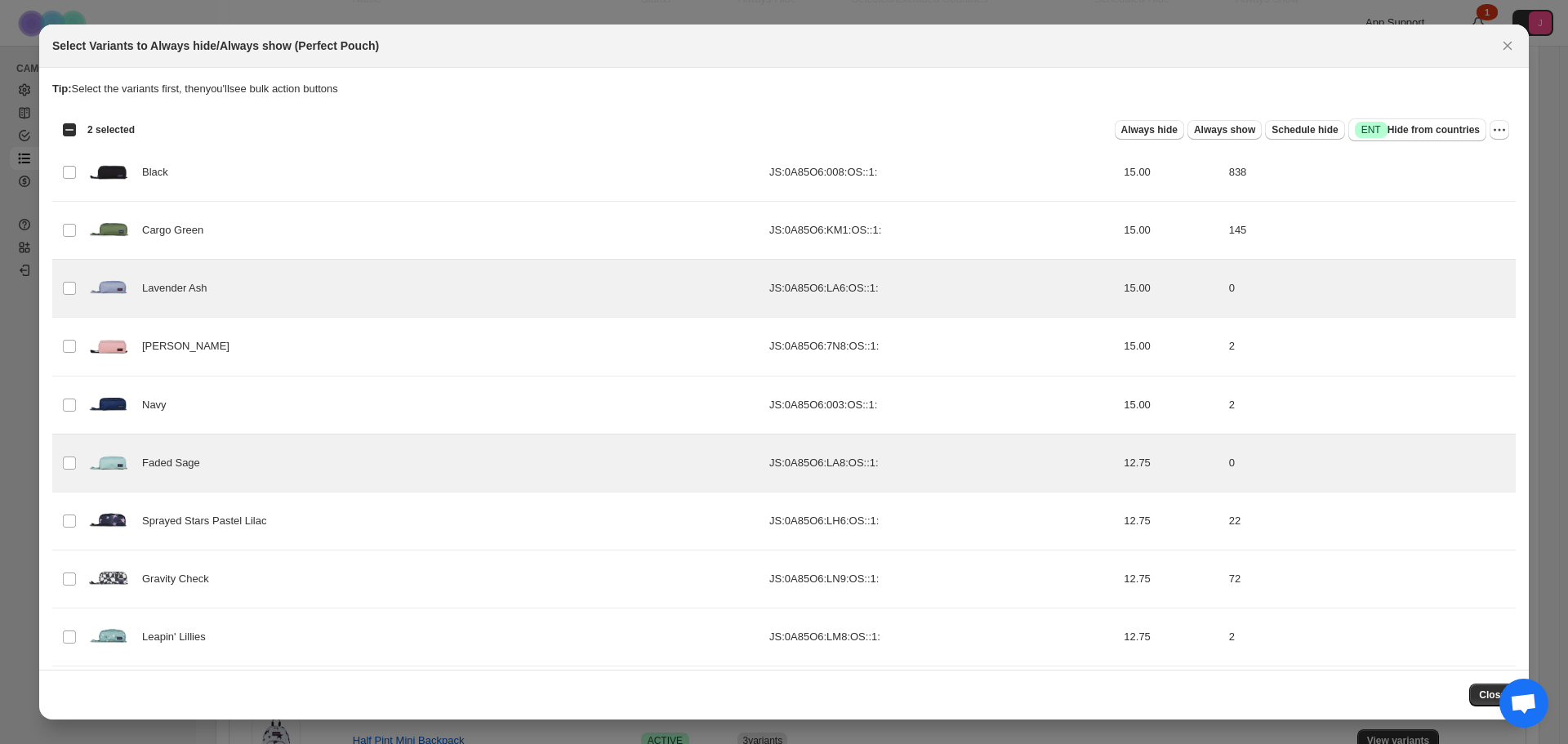
click at [1147, 140] on div "Always hide Always show Schedule hide Success ENT Hide from countries" at bounding box center [817, 129] width 1339 height 23
click at [1147, 139] on button "Always hide" at bounding box center [1150, 129] width 69 height 19
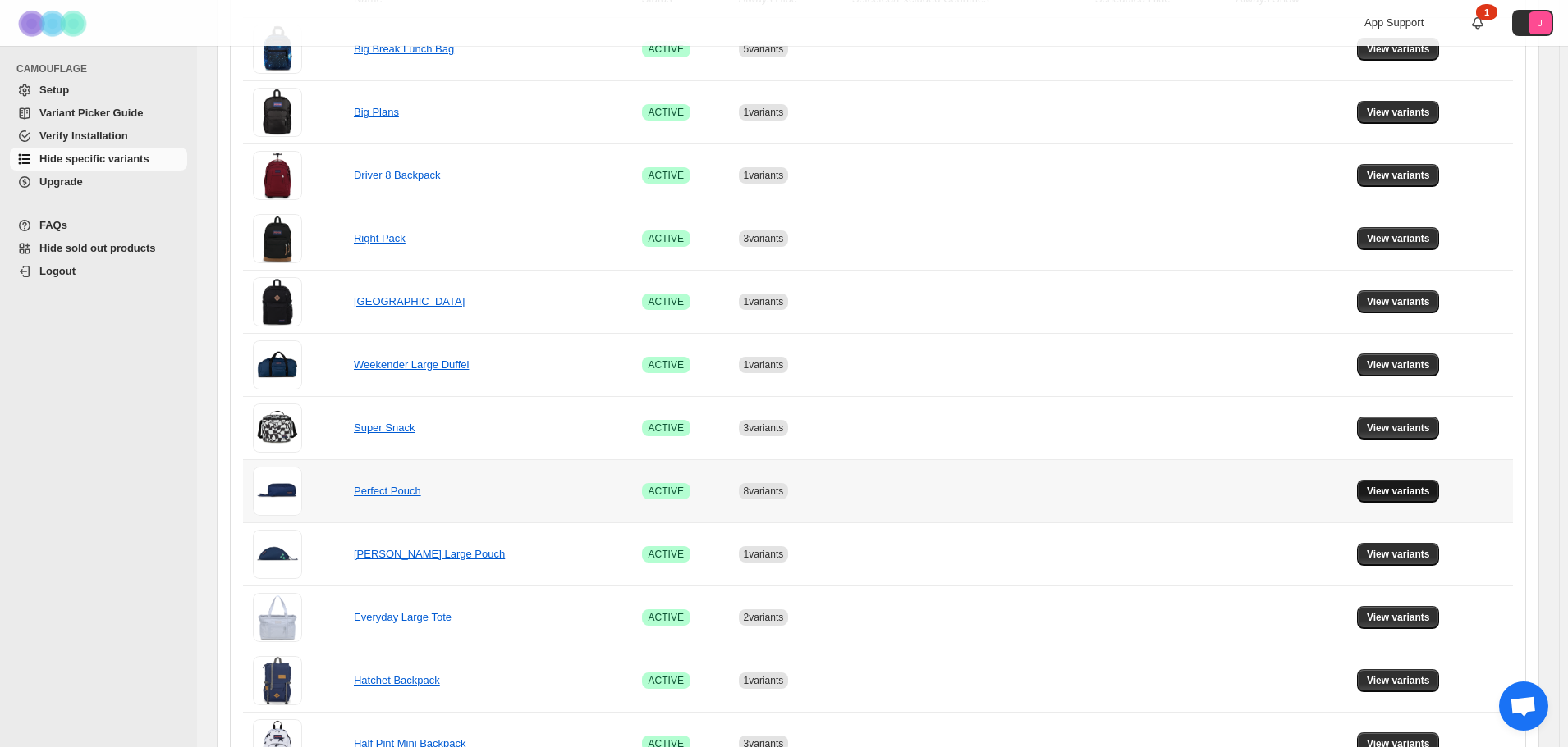
click at [1412, 484] on button "View variants" at bounding box center [1398, 491] width 83 height 23
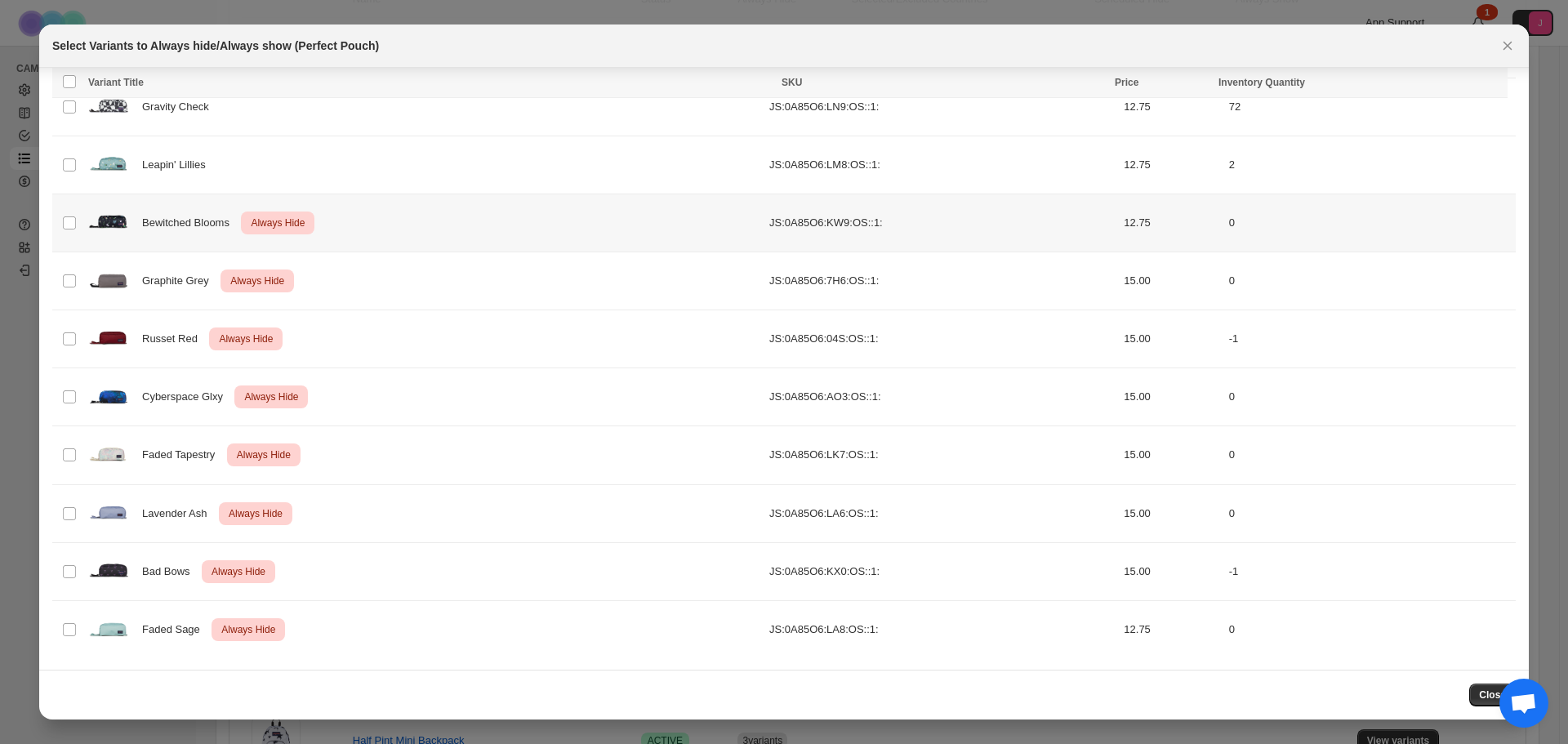
scroll to position [358, 0]
click at [1516, 39] on icon "Close" at bounding box center [1507, 45] width 16 height 16
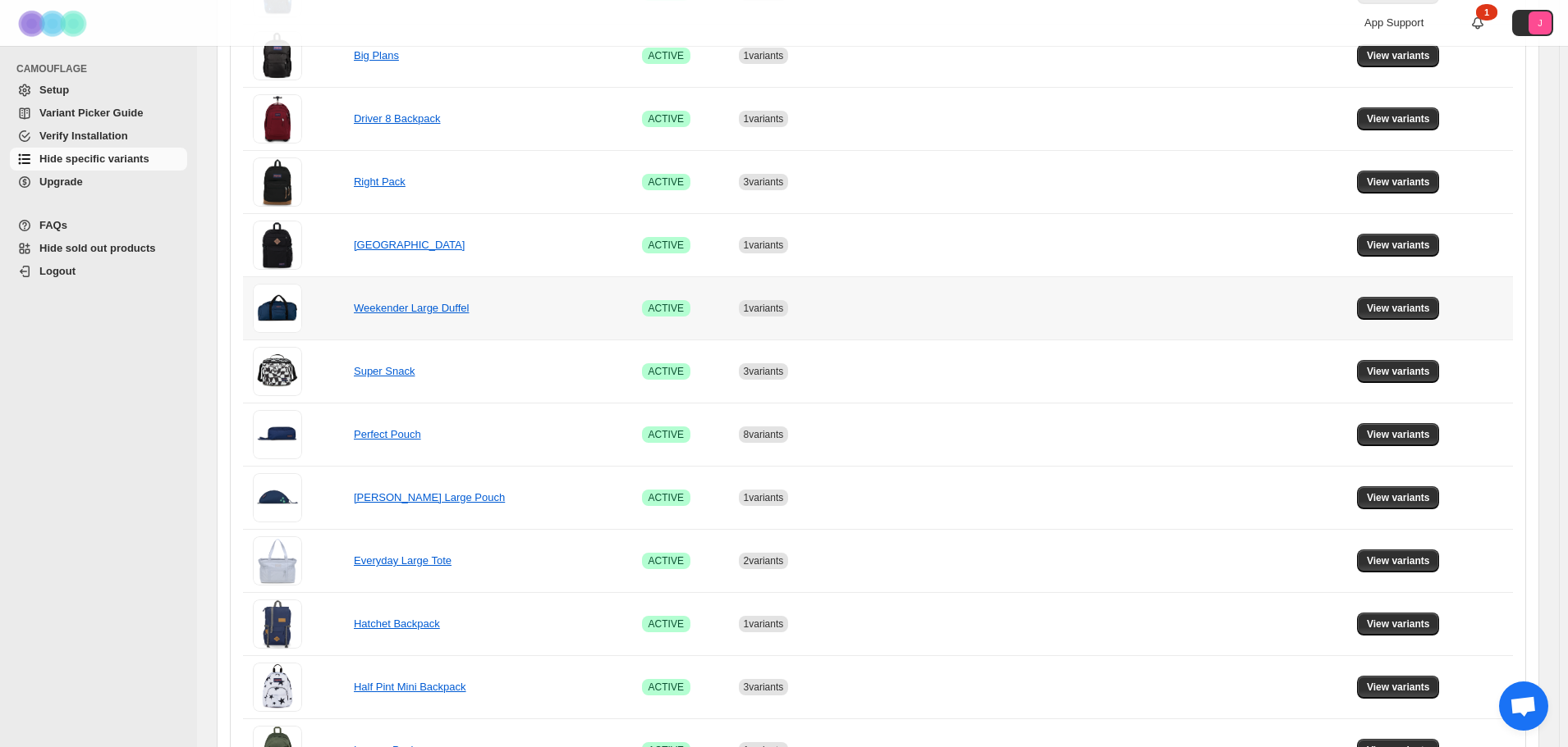
scroll to position [492, 0]
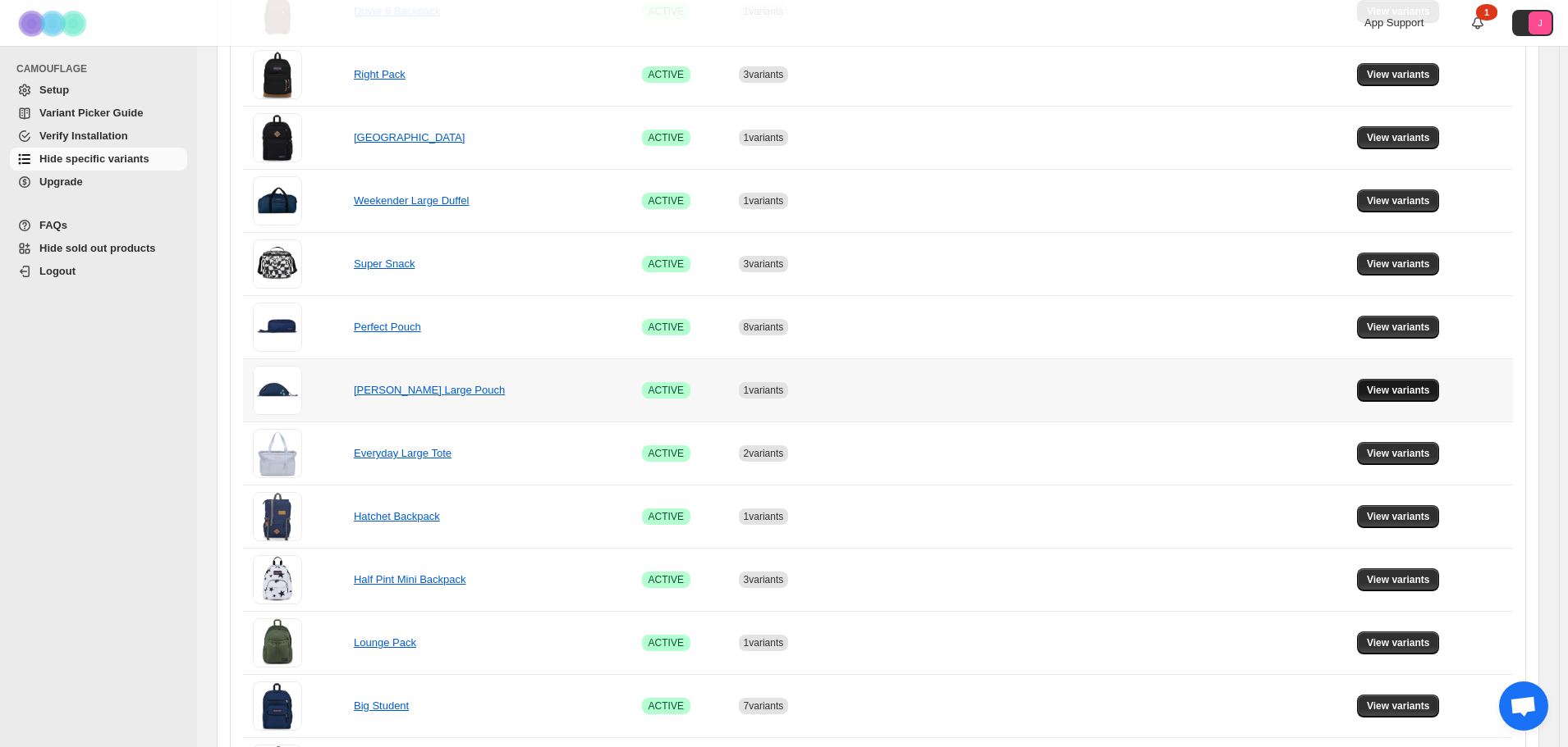
click at [1400, 380] on button "View variants" at bounding box center [1398, 390] width 83 height 23
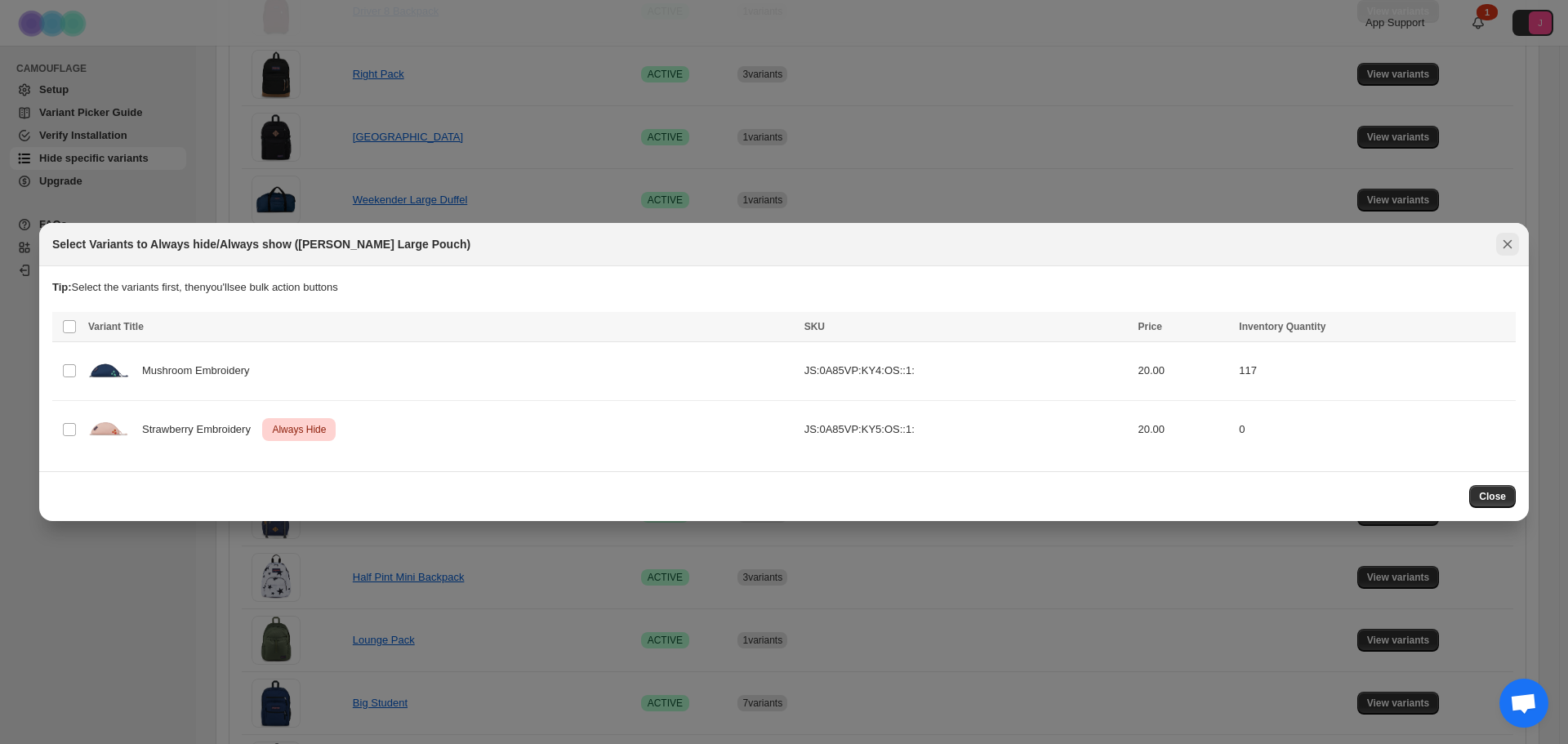
click at [1509, 255] on button "Close" at bounding box center [1507, 243] width 23 height 23
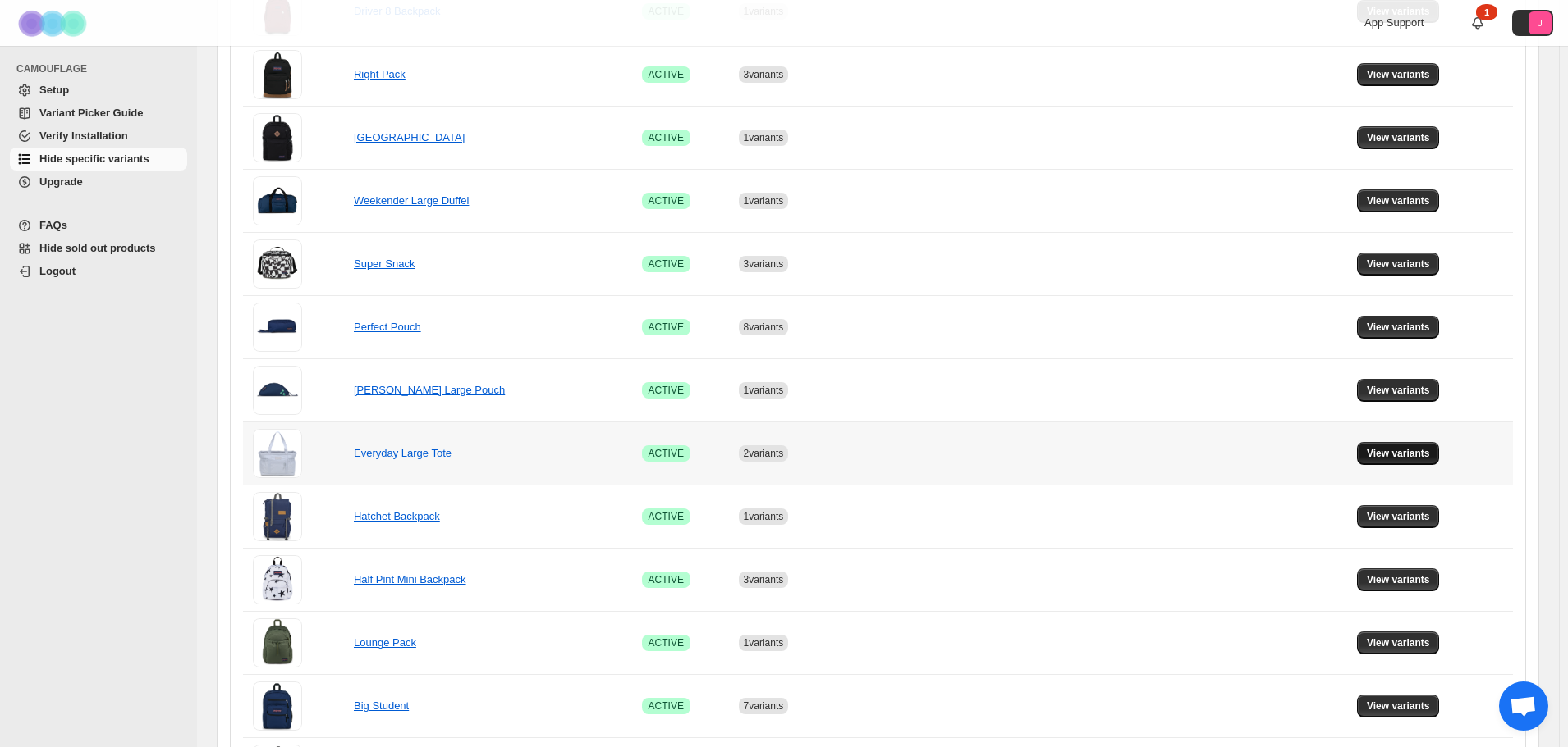
click at [1410, 464] on button "View variants" at bounding box center [1398, 453] width 83 height 23
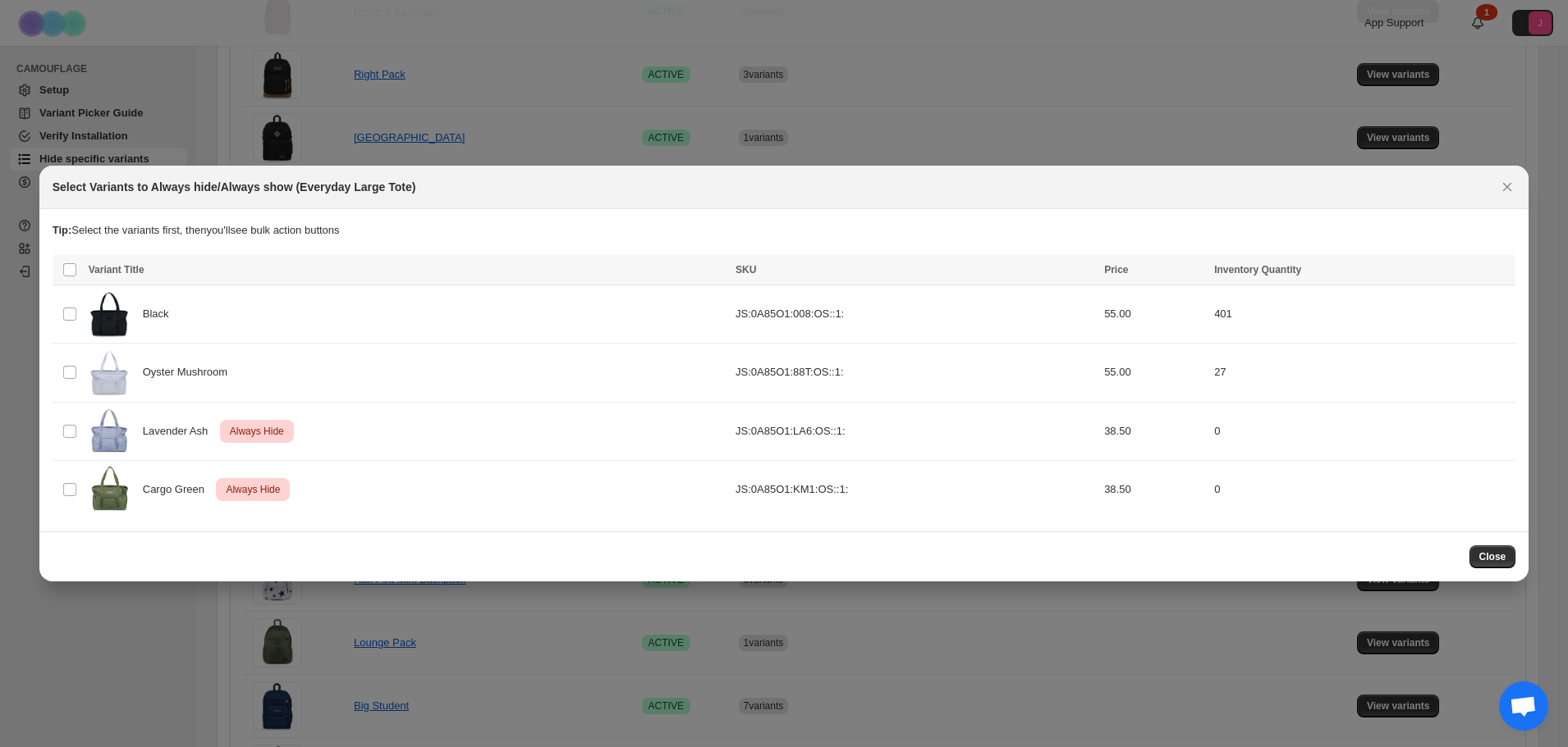
scroll to position [0, 0]
click at [1510, 195] on icon "Close" at bounding box center [1514, 187] width 16 height 16
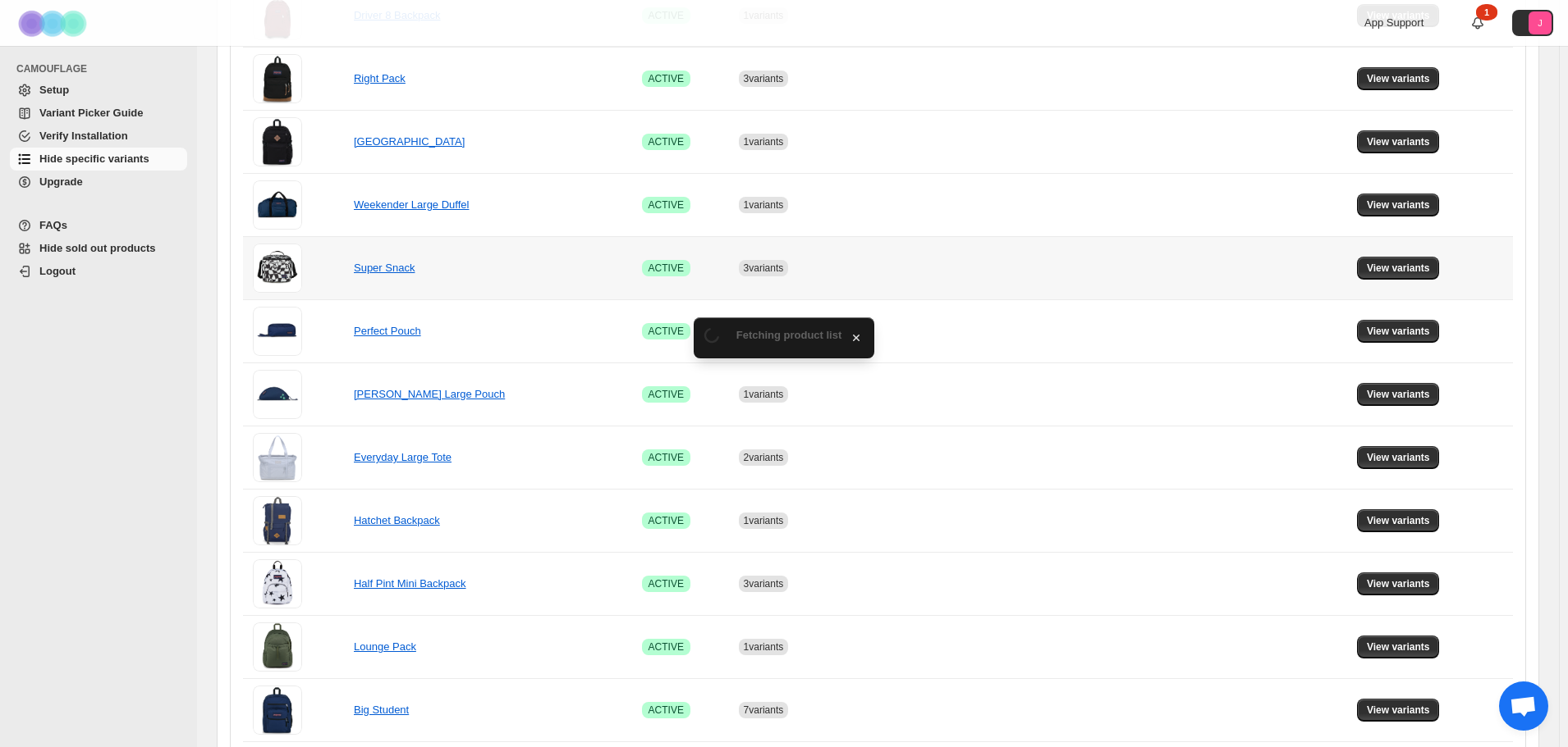
scroll to position [492, 0]
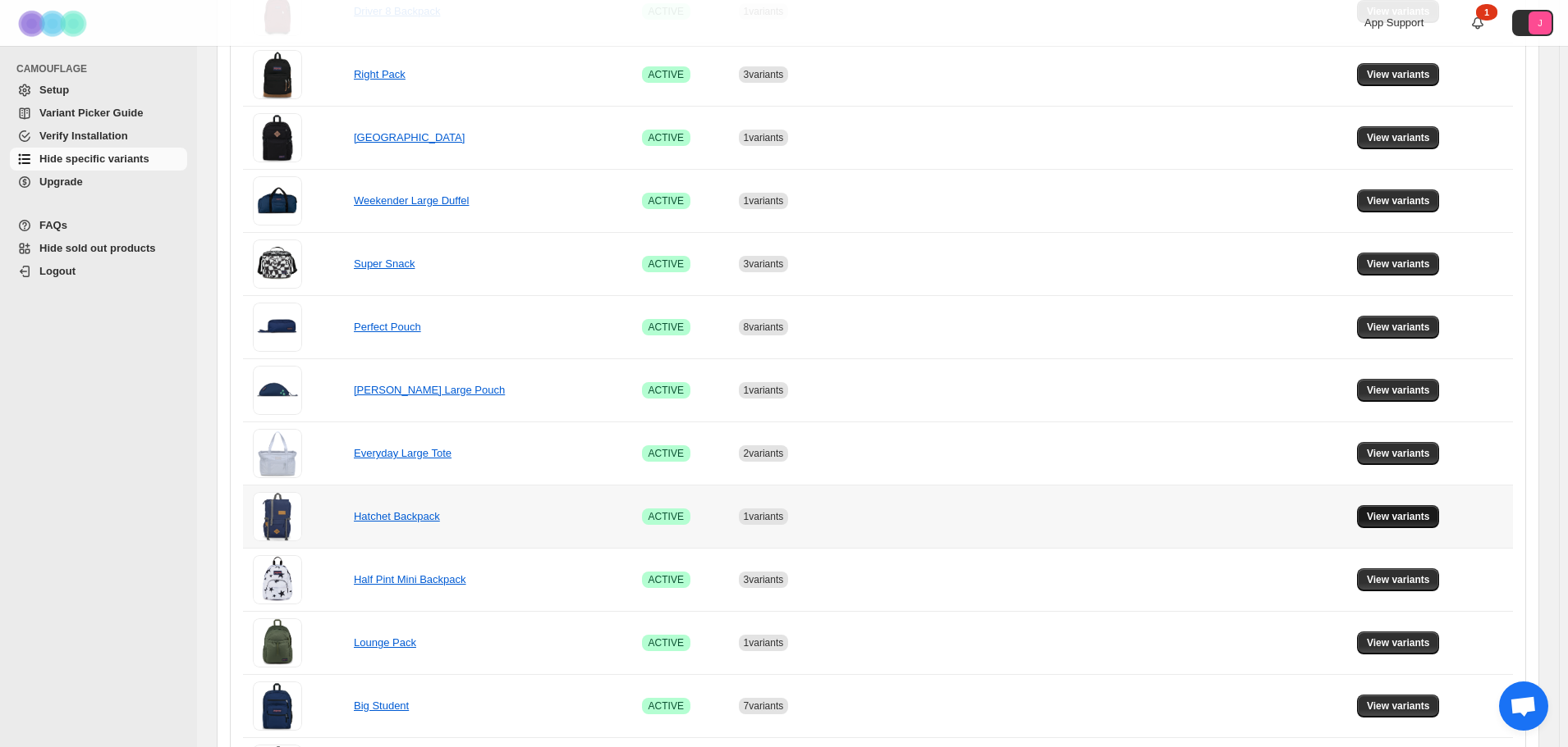
click at [1385, 520] on span "View variants" at bounding box center [1398, 516] width 63 height 13
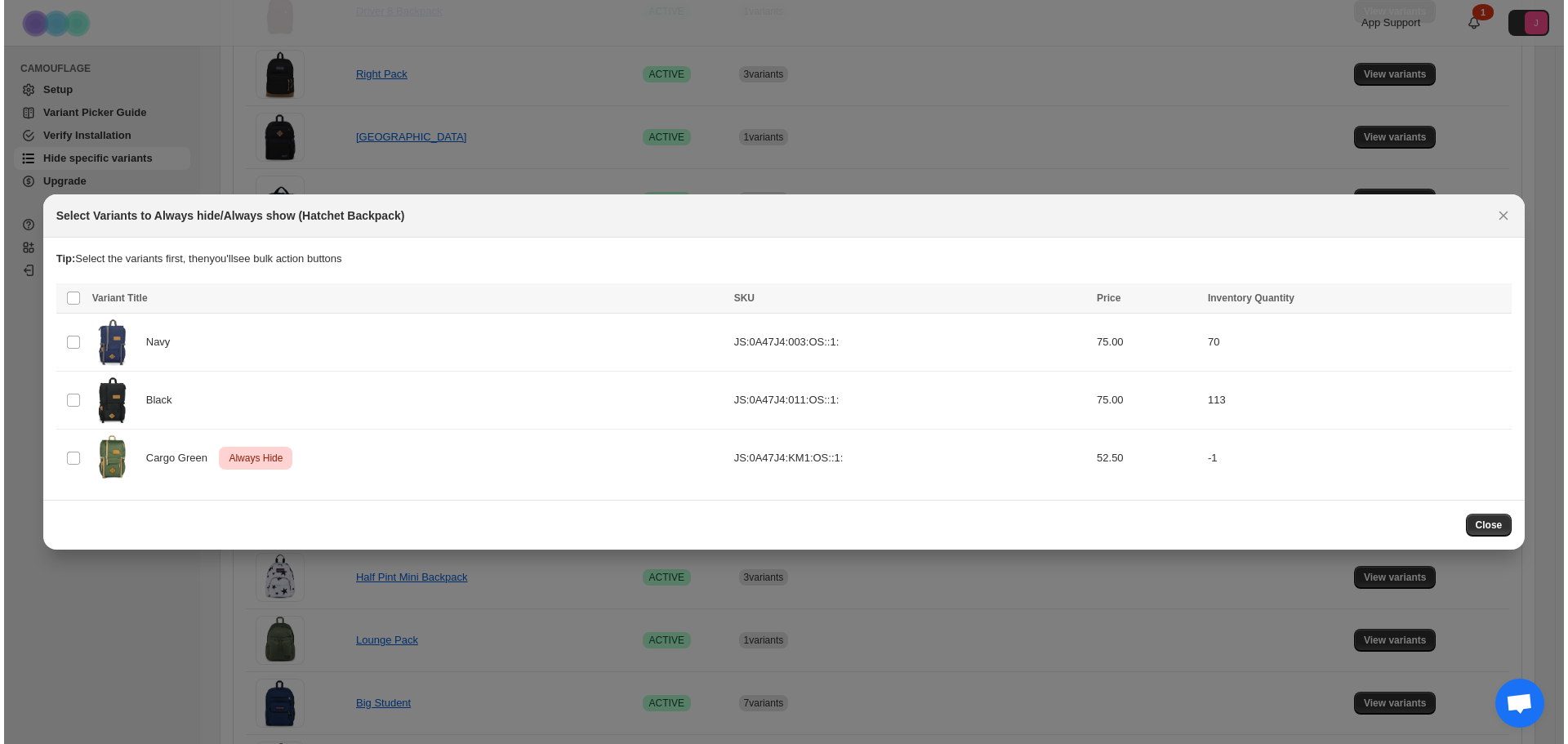
scroll to position [0, 0]
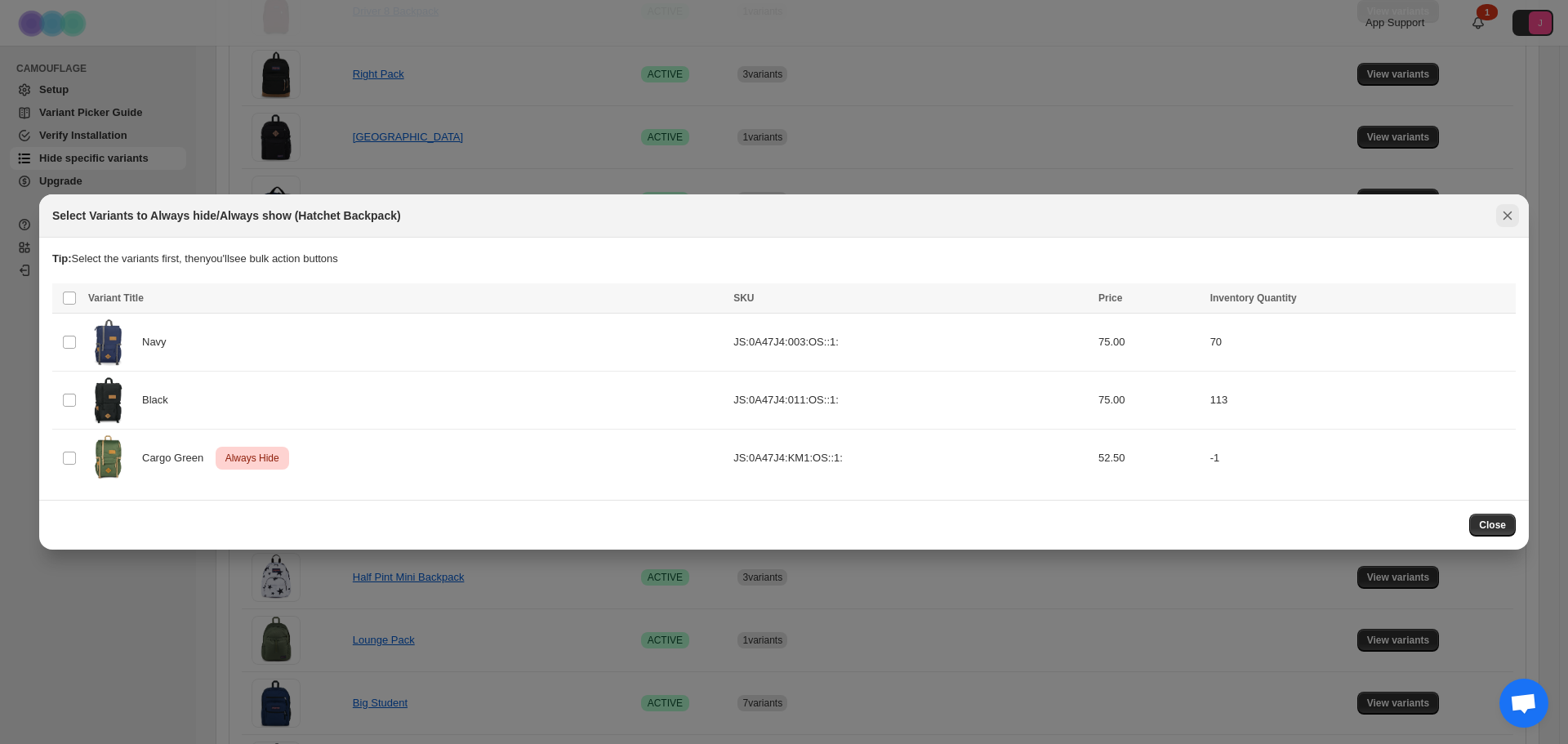
click at [1505, 227] on button "Close" at bounding box center [1507, 216] width 23 height 23
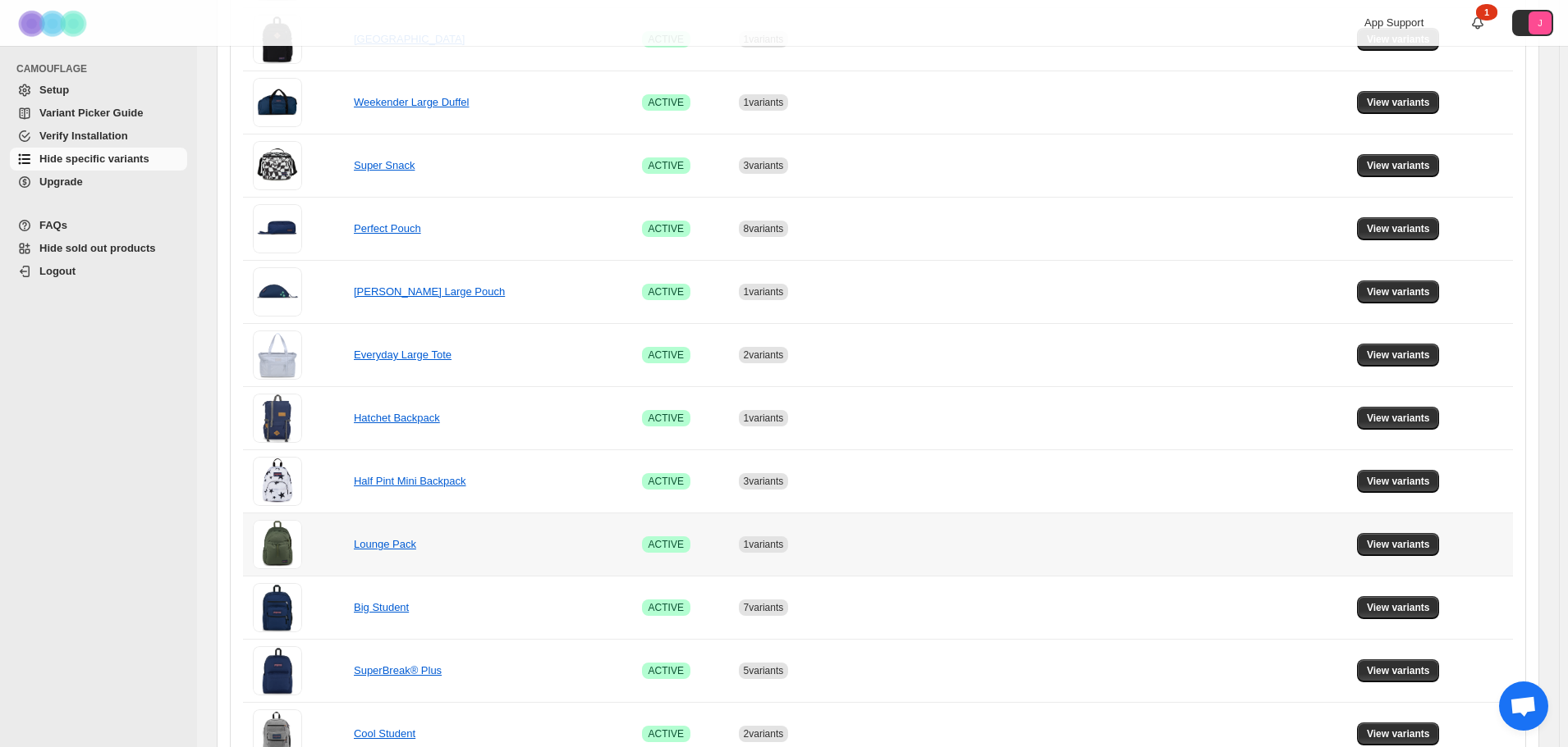
scroll to position [656, 0]
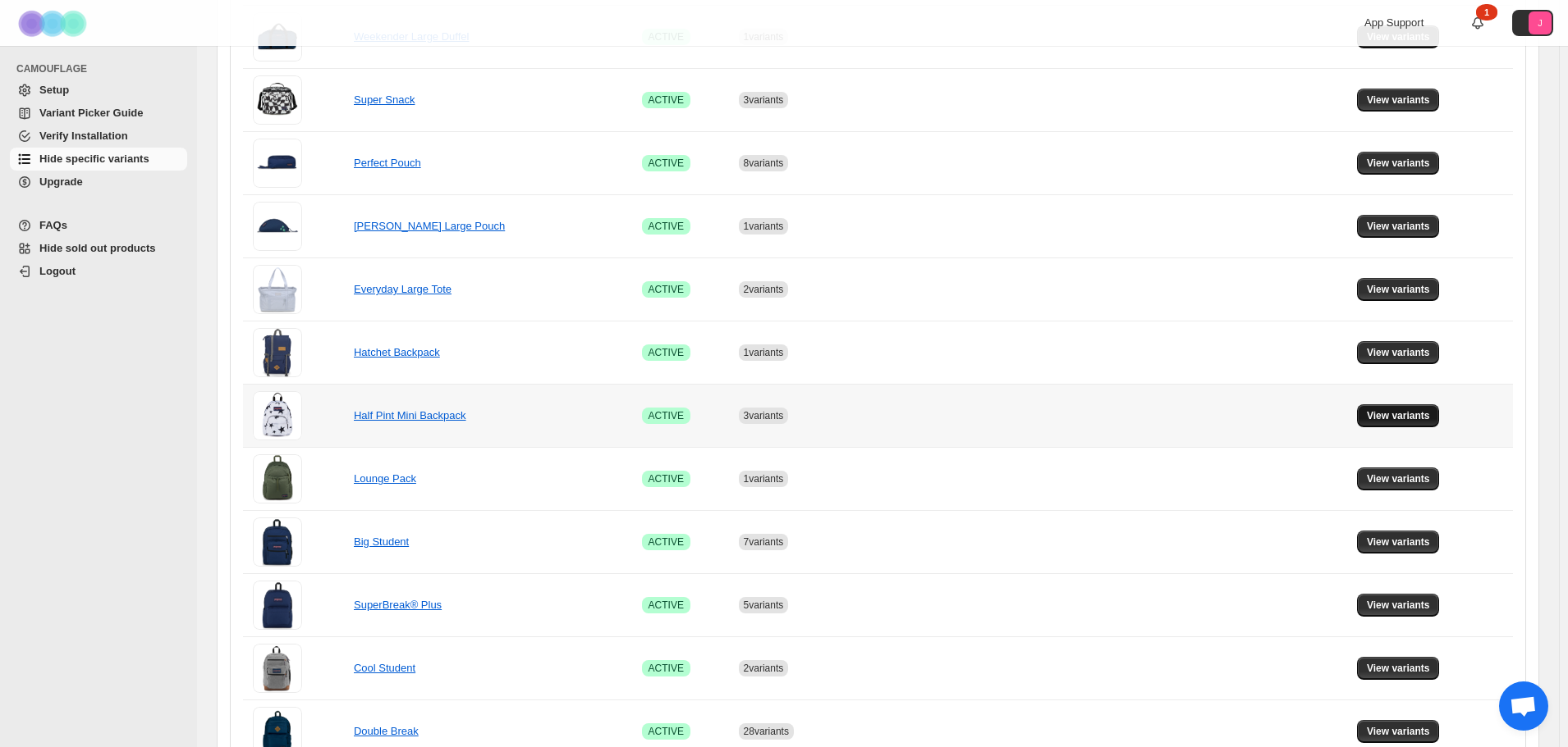
click at [1408, 424] on button "View variants" at bounding box center [1398, 415] width 83 height 23
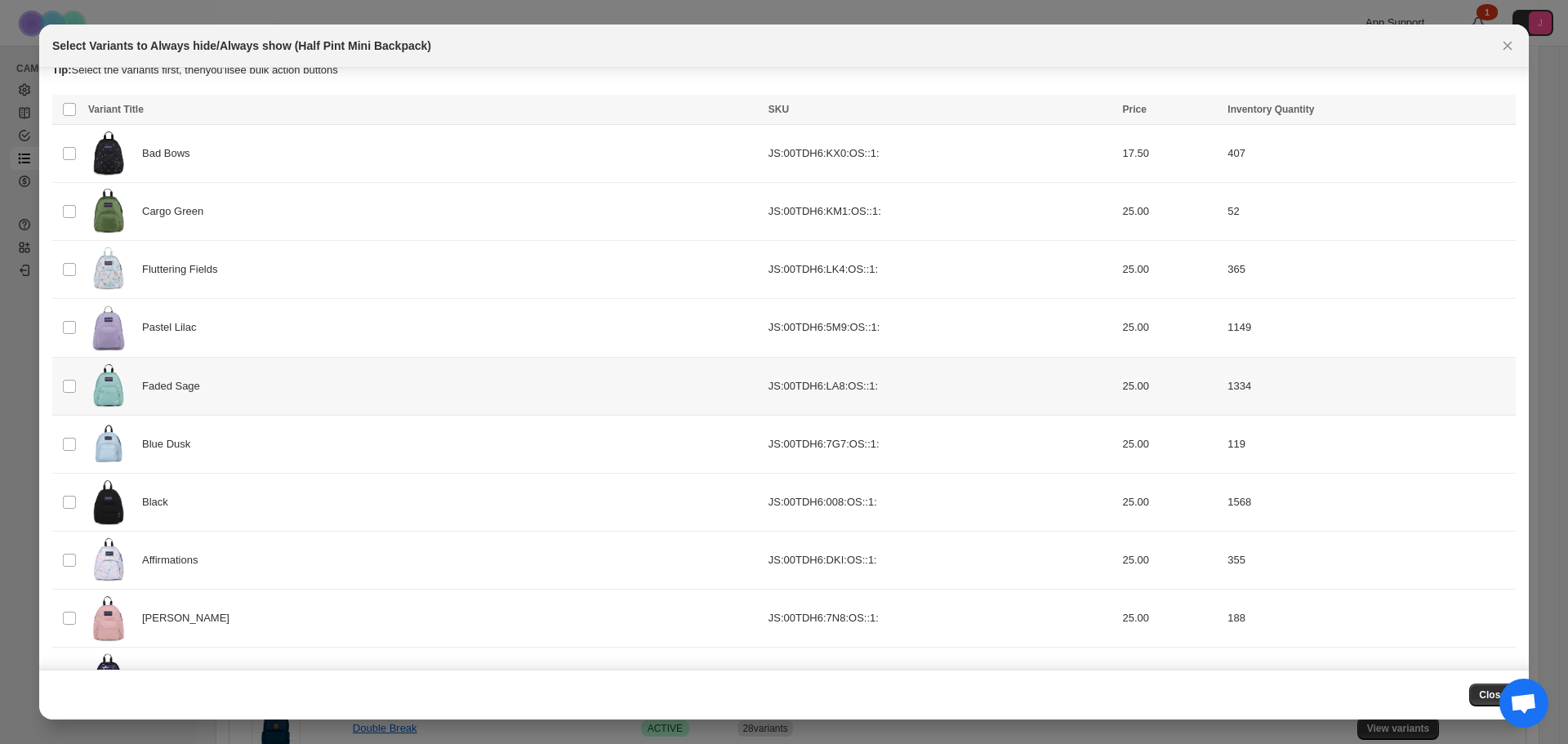
scroll to position [0, 0]
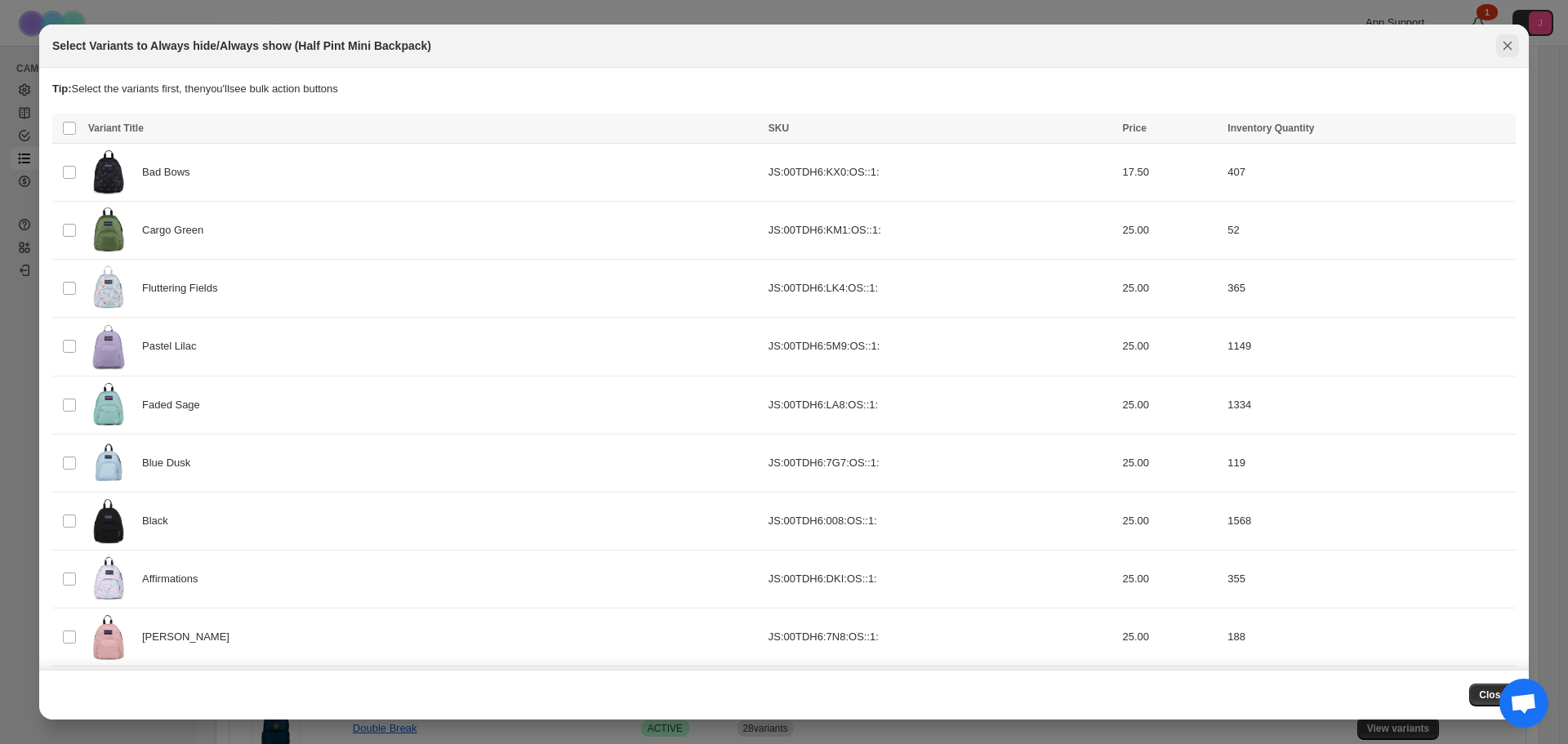
click at [1518, 41] on button "Close" at bounding box center [1507, 46] width 23 height 23
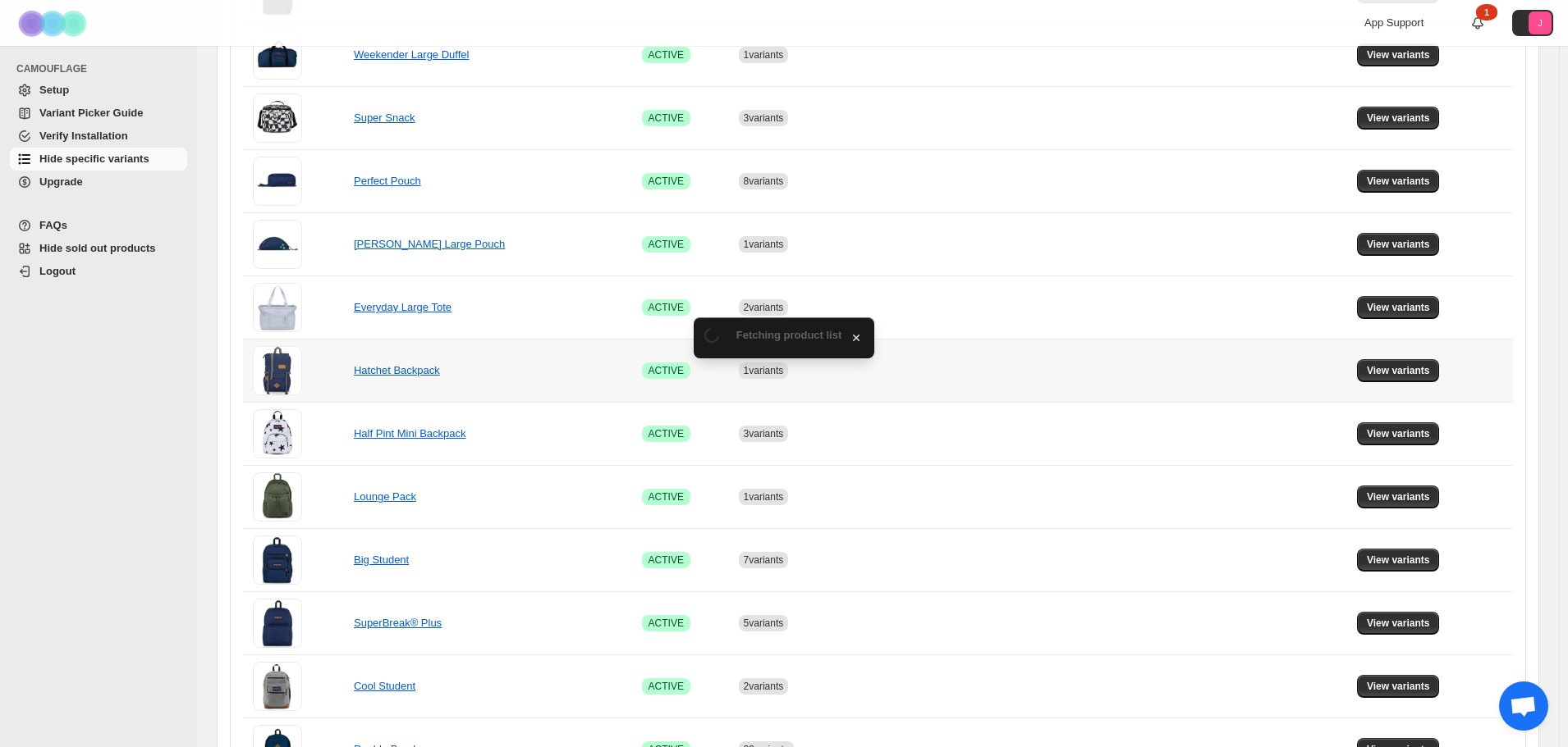
scroll to position [656, 0]
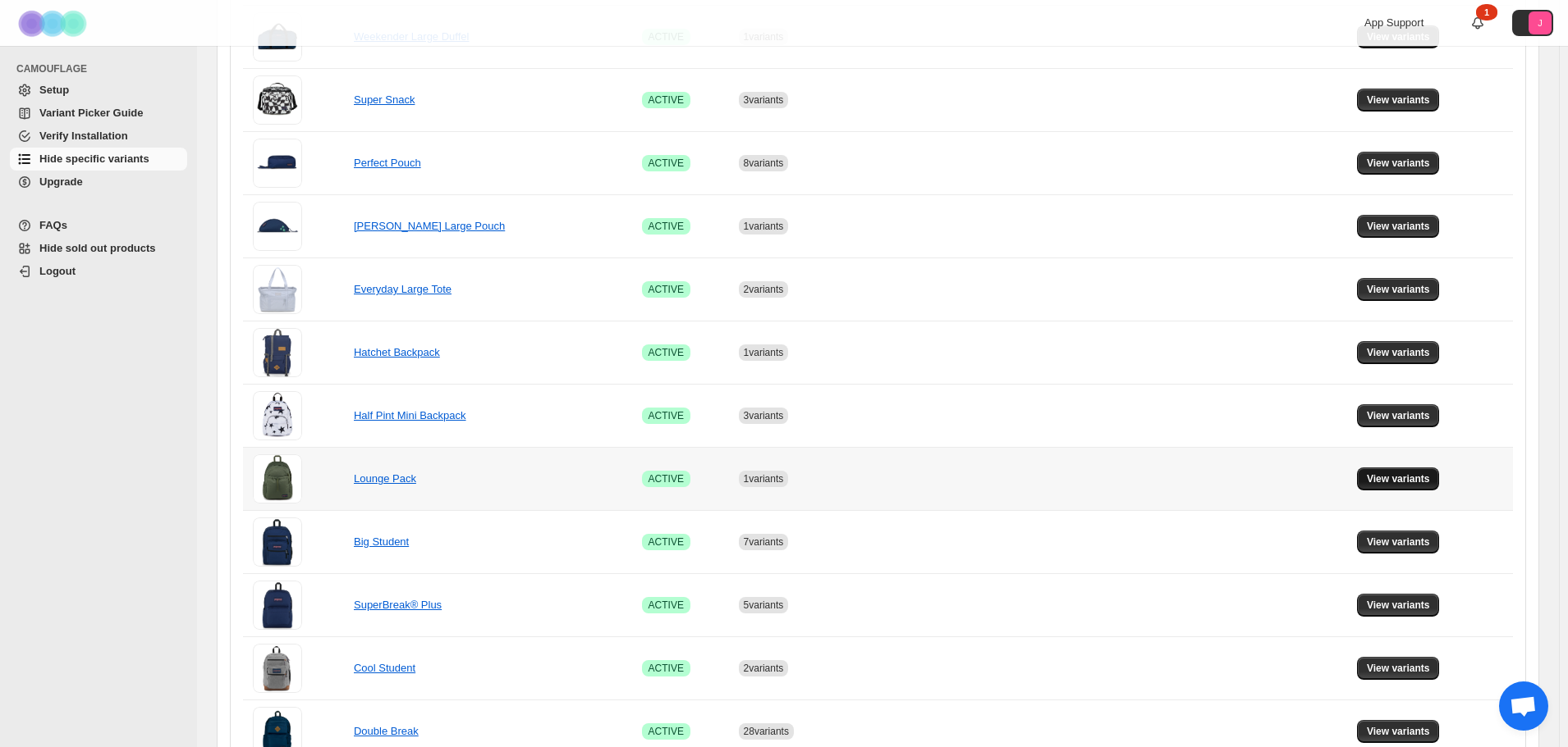
click at [1417, 486] on button "View variants" at bounding box center [1398, 479] width 83 height 23
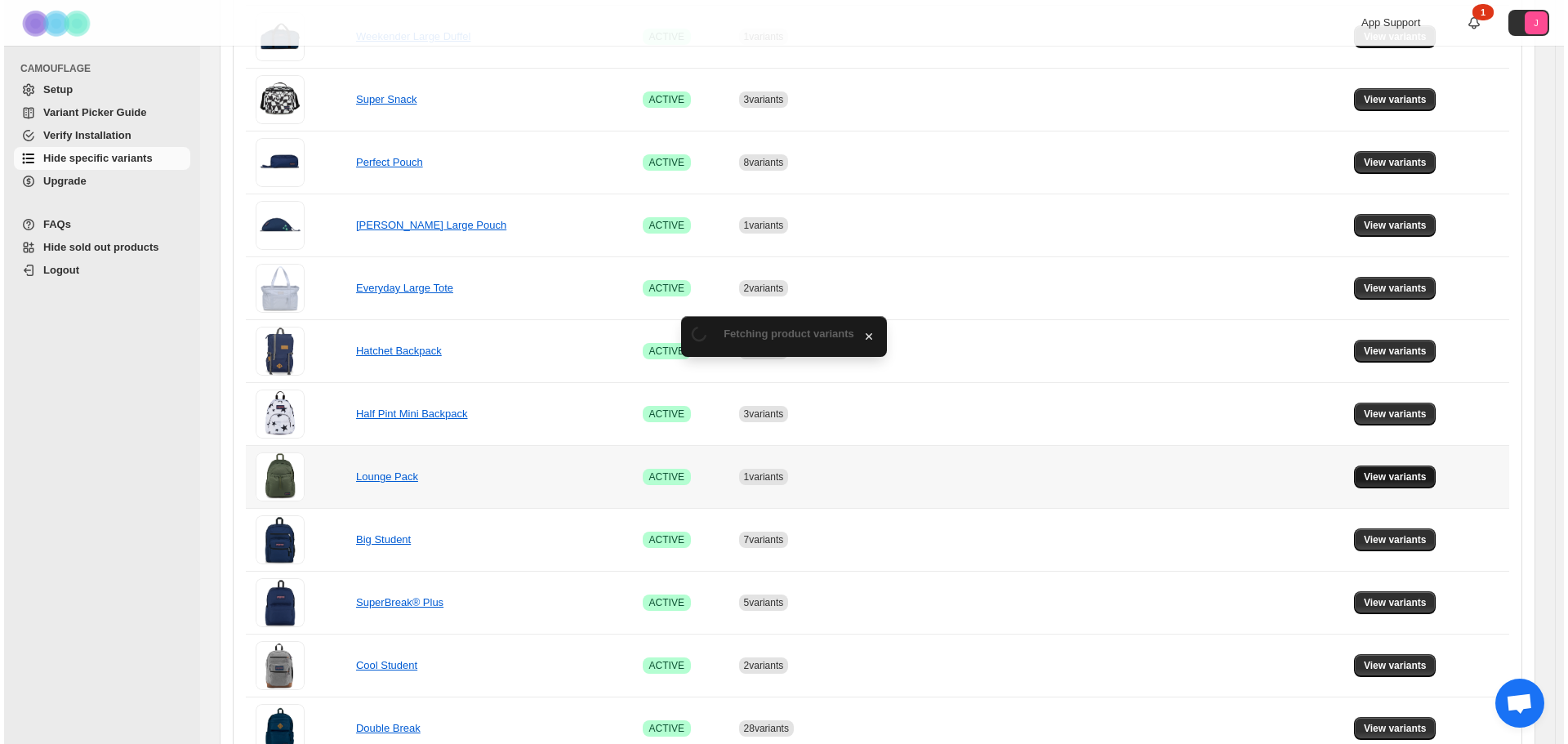
scroll to position [0, 0]
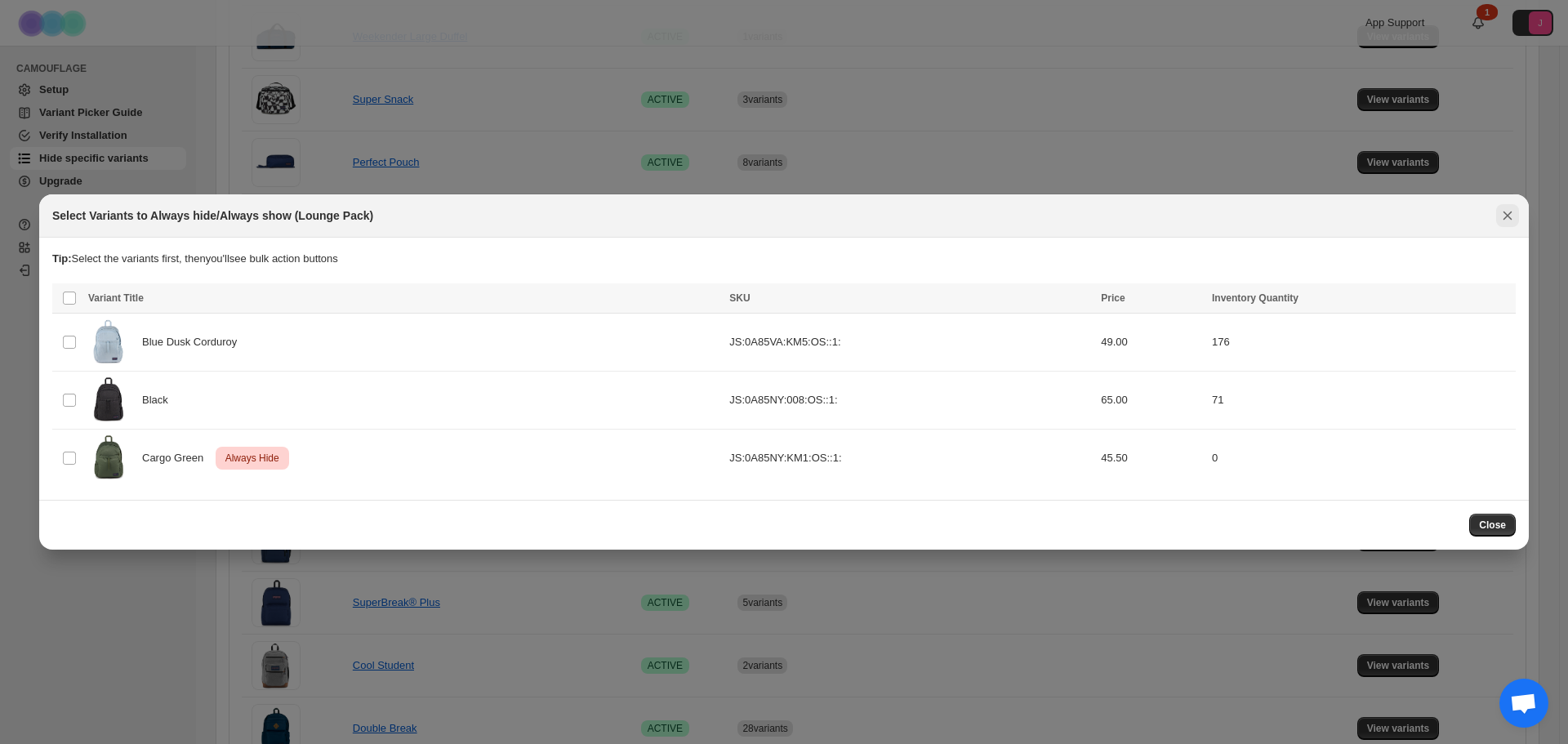
click at [1499, 212] on button "Close" at bounding box center [1507, 216] width 23 height 23
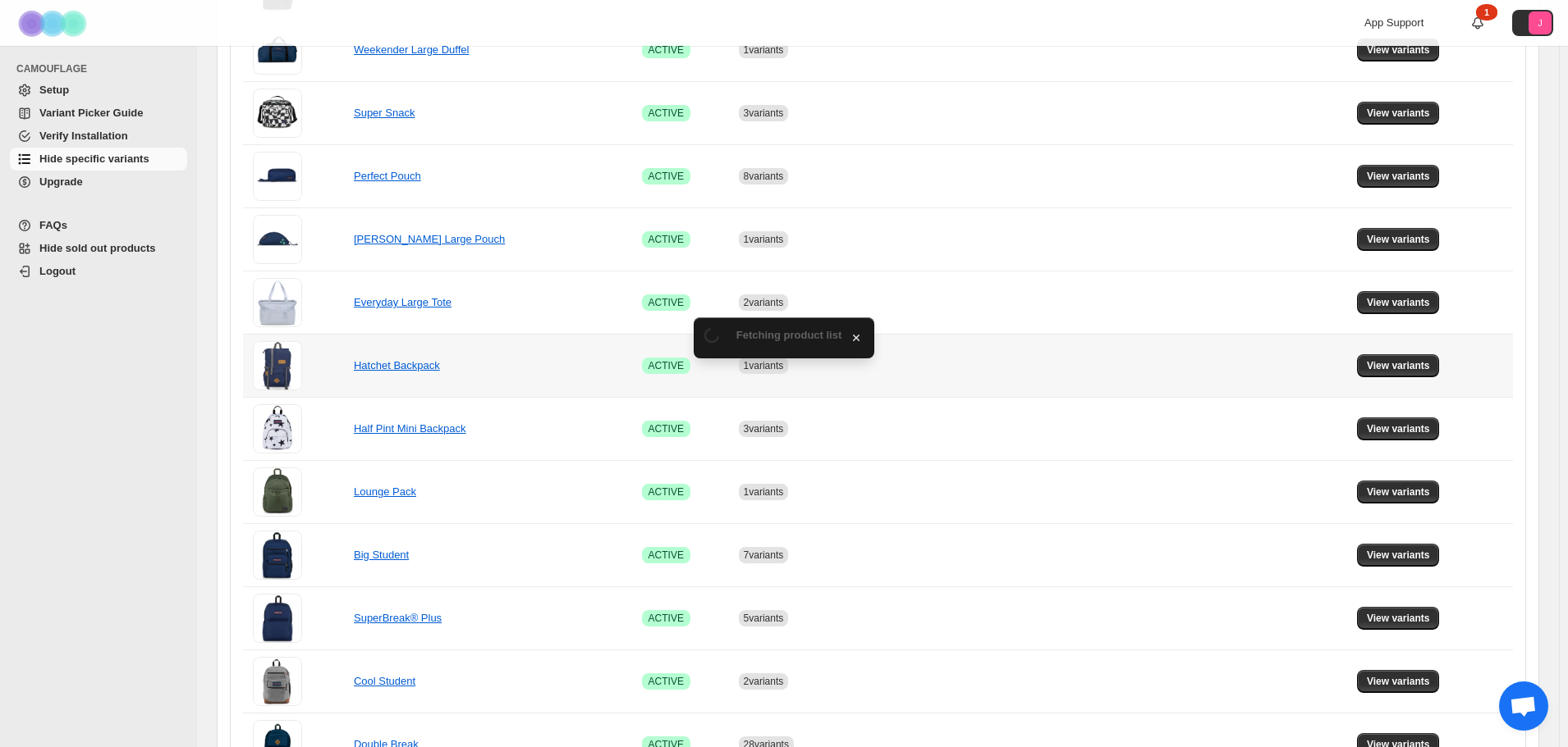
scroll to position [656, 0]
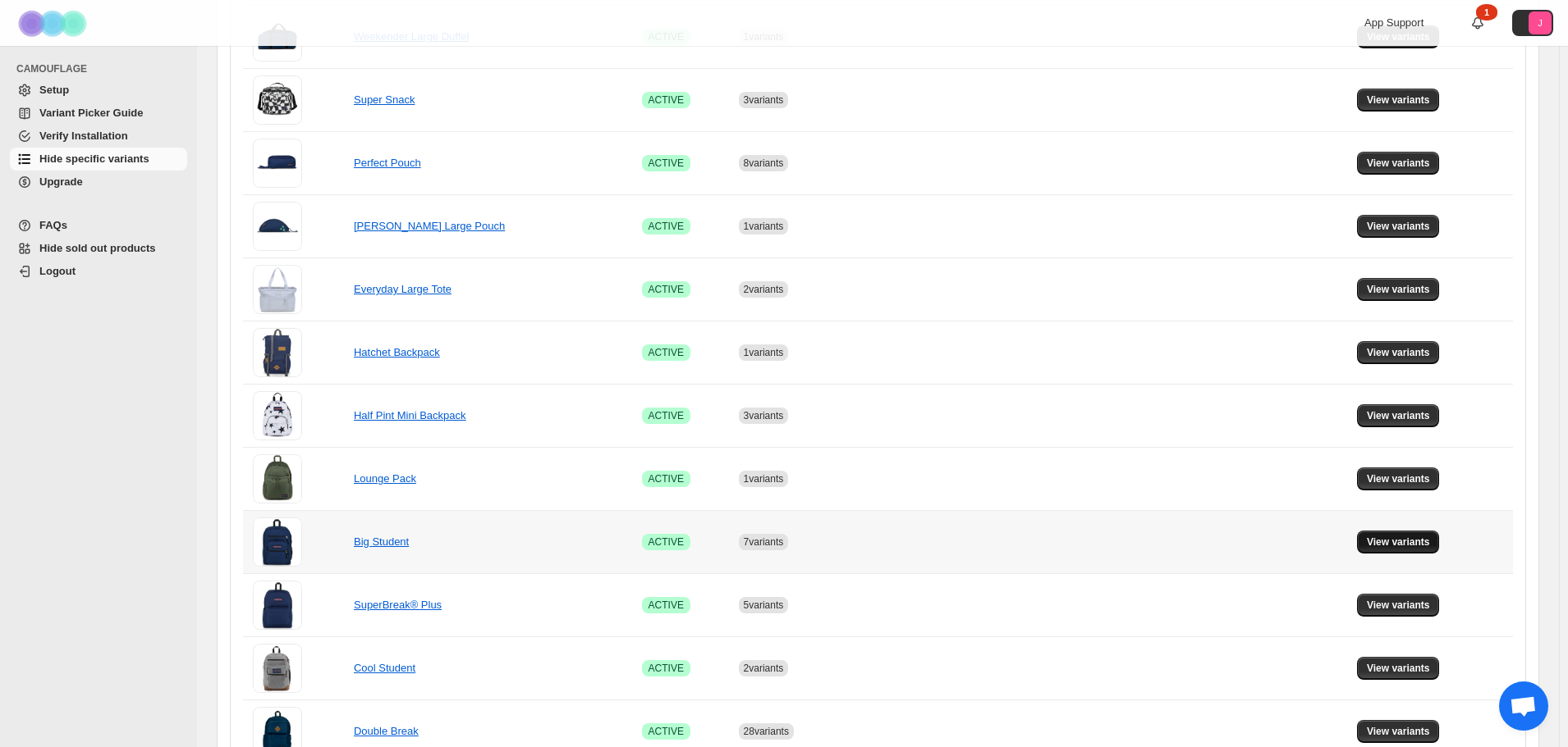
click at [1430, 539] on span "View variants" at bounding box center [1398, 542] width 63 height 13
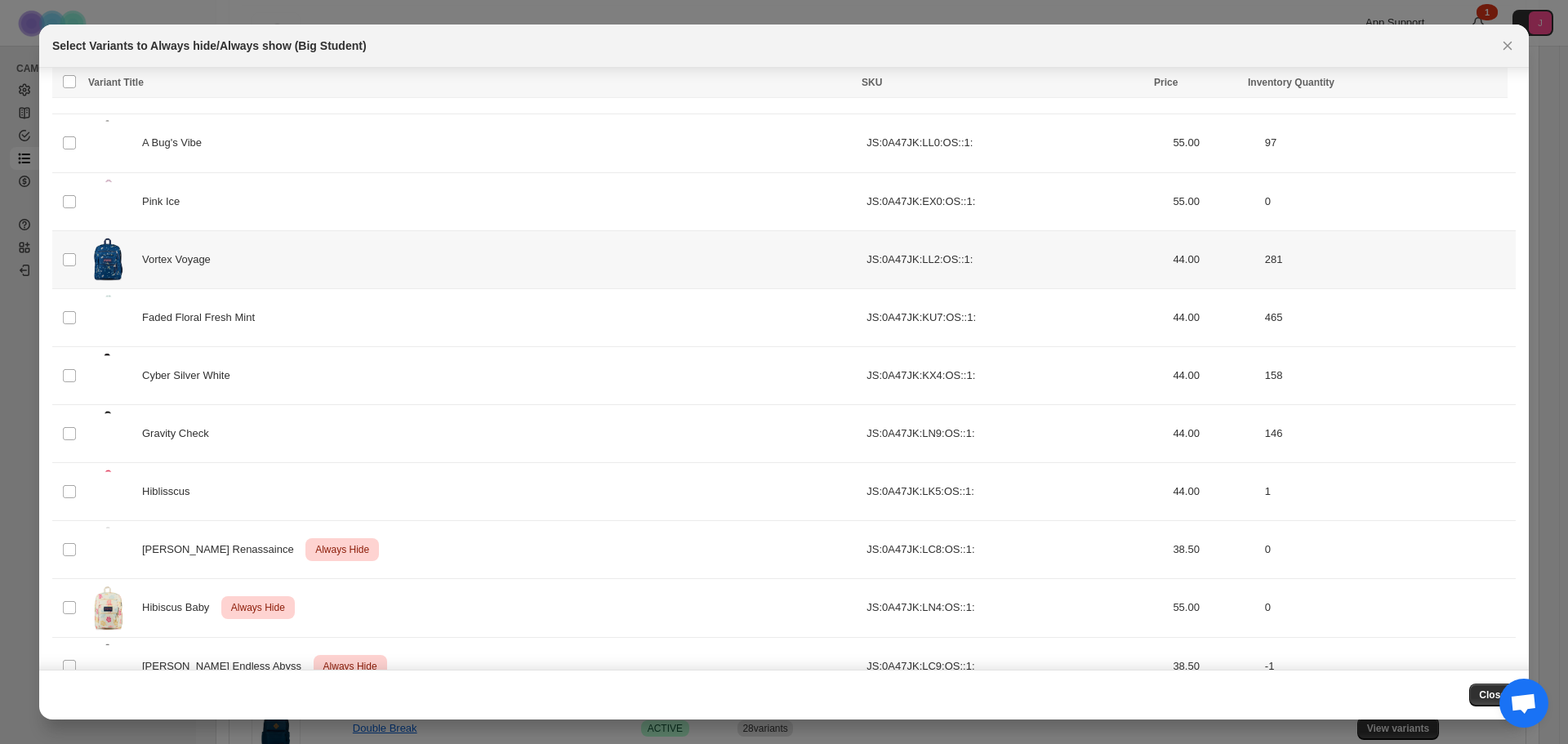
scroll to position [1105, 0]
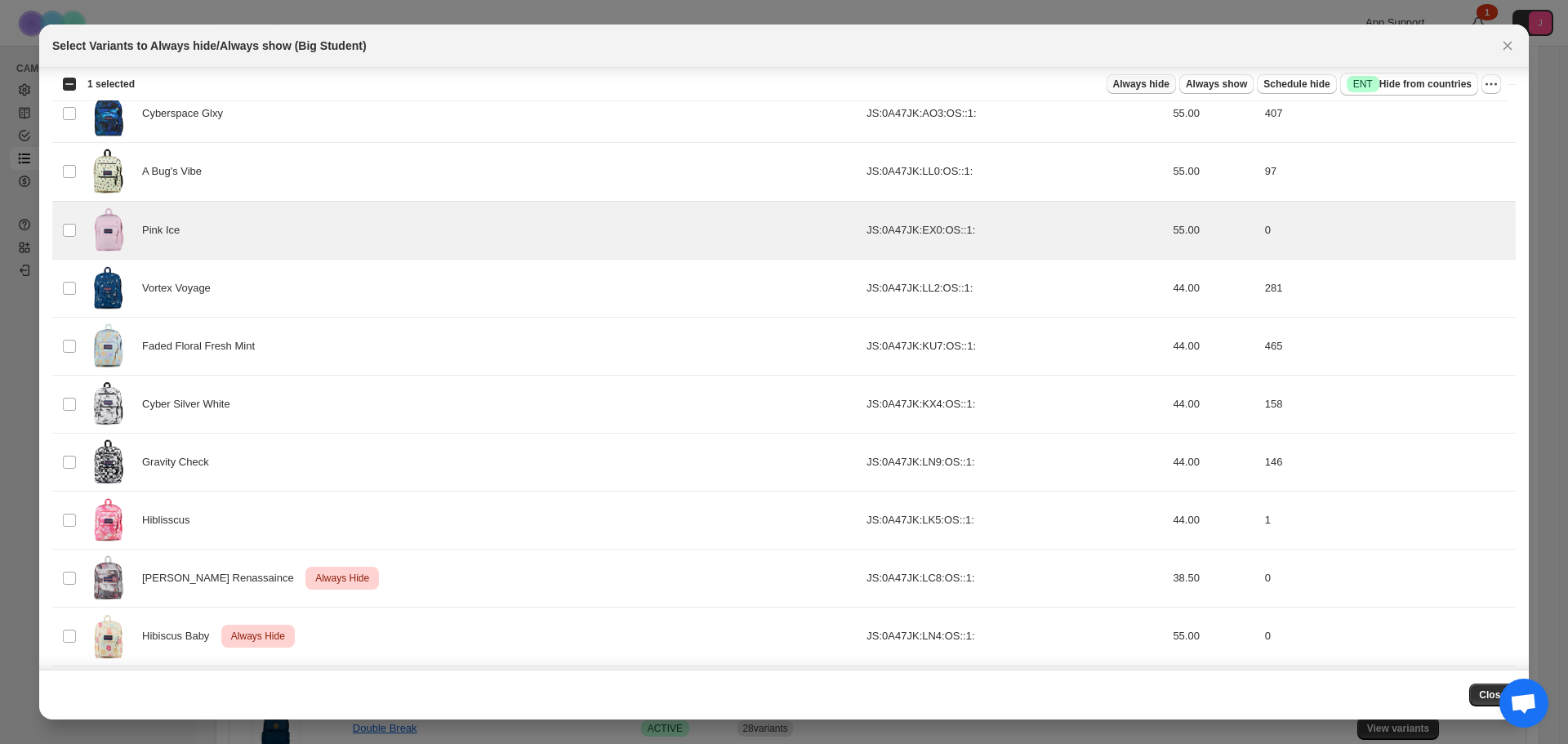
click at [1162, 83] on span "Always hide" at bounding box center [1141, 84] width 57 height 13
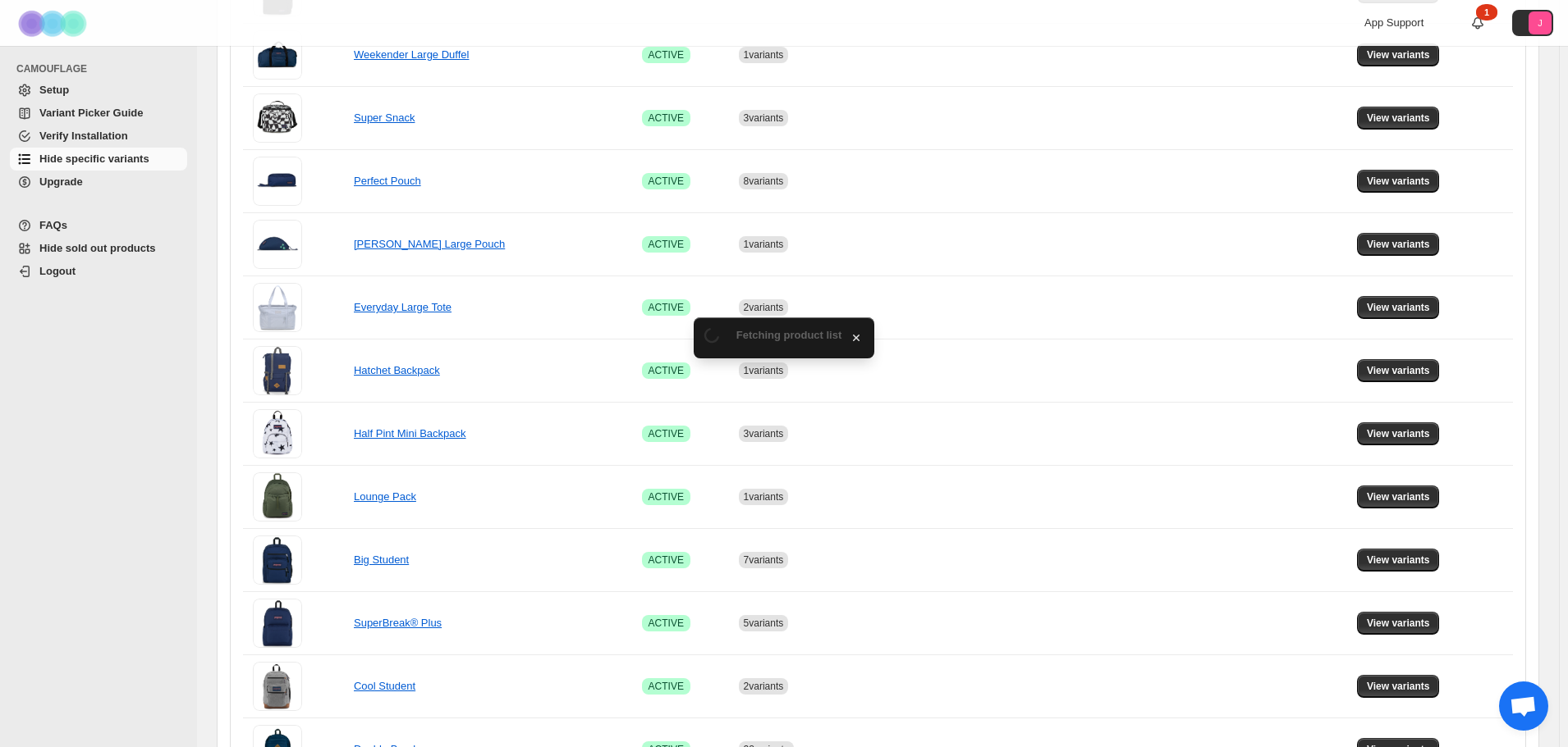
scroll to position [656, 0]
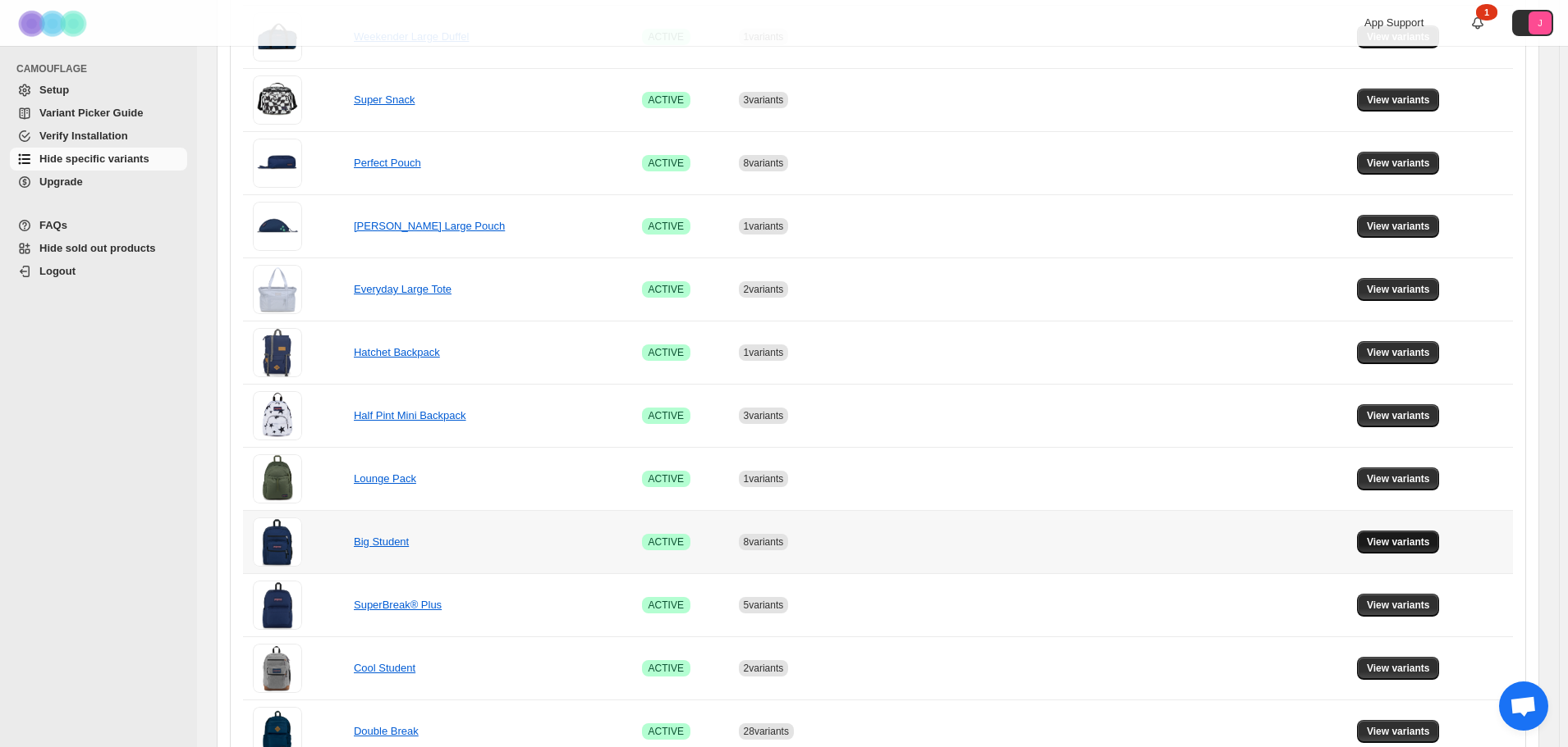
click at [1430, 543] on span "View variants" at bounding box center [1398, 542] width 63 height 13
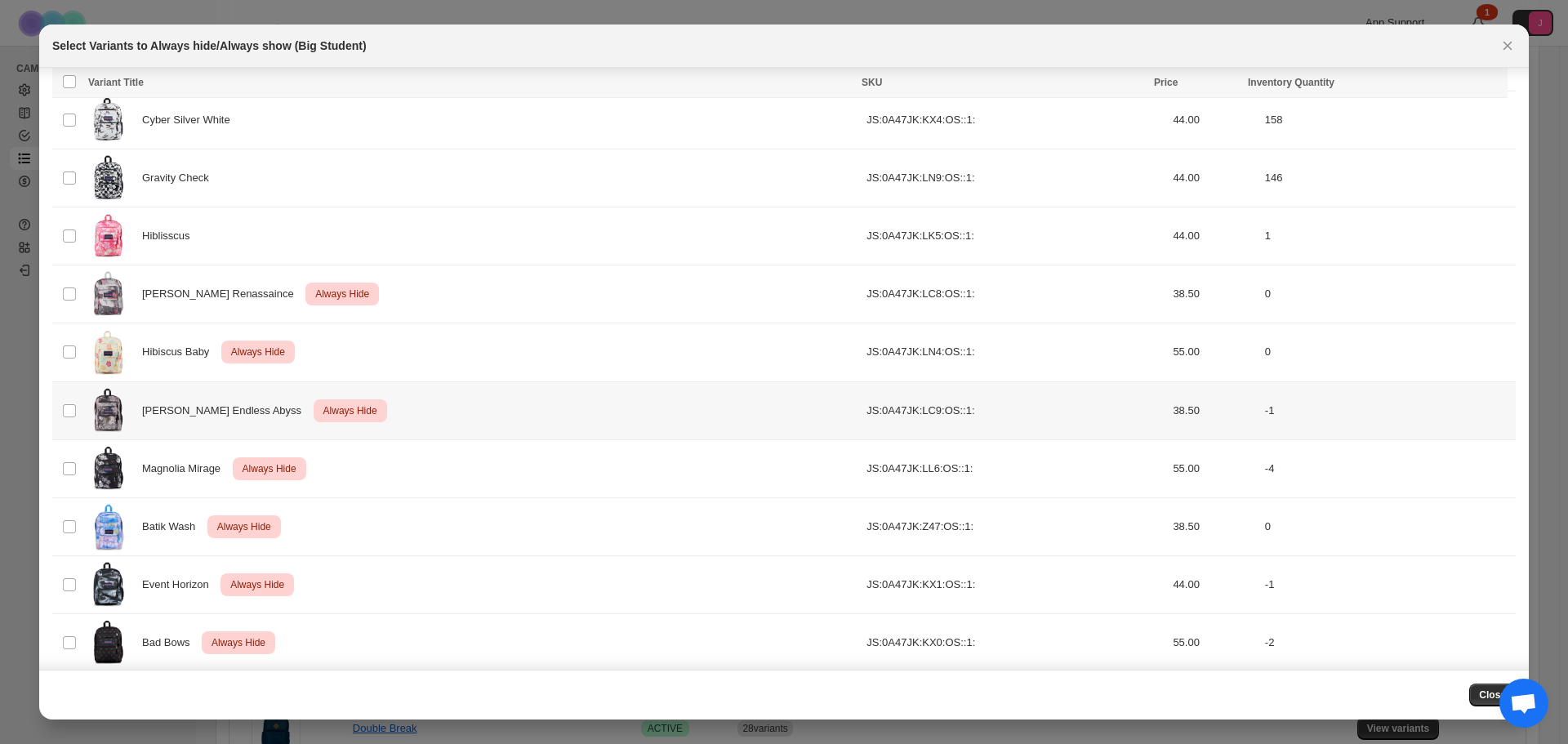
scroll to position [1403, 0]
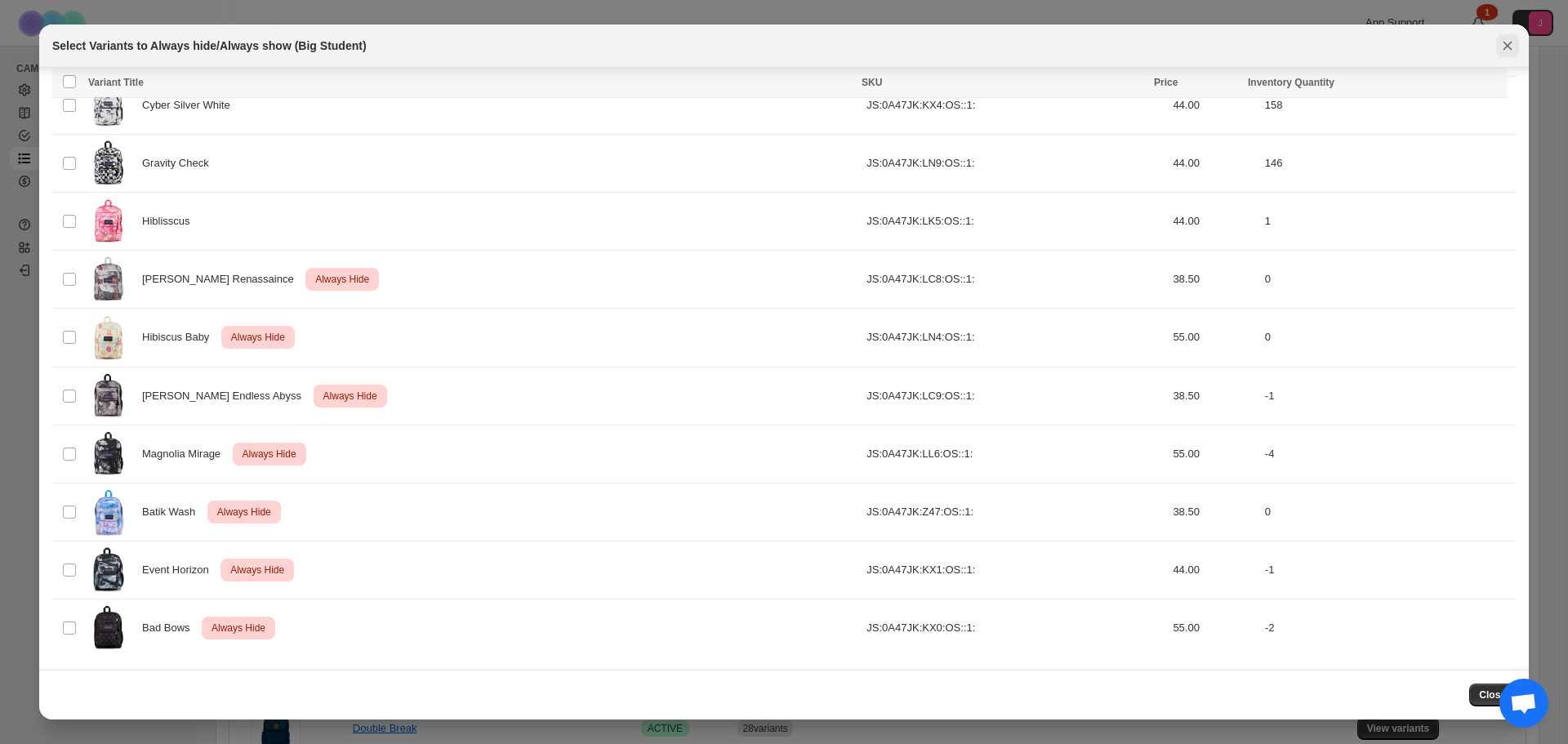
click at [1514, 46] on icon "Close" at bounding box center [1507, 45] width 16 height 16
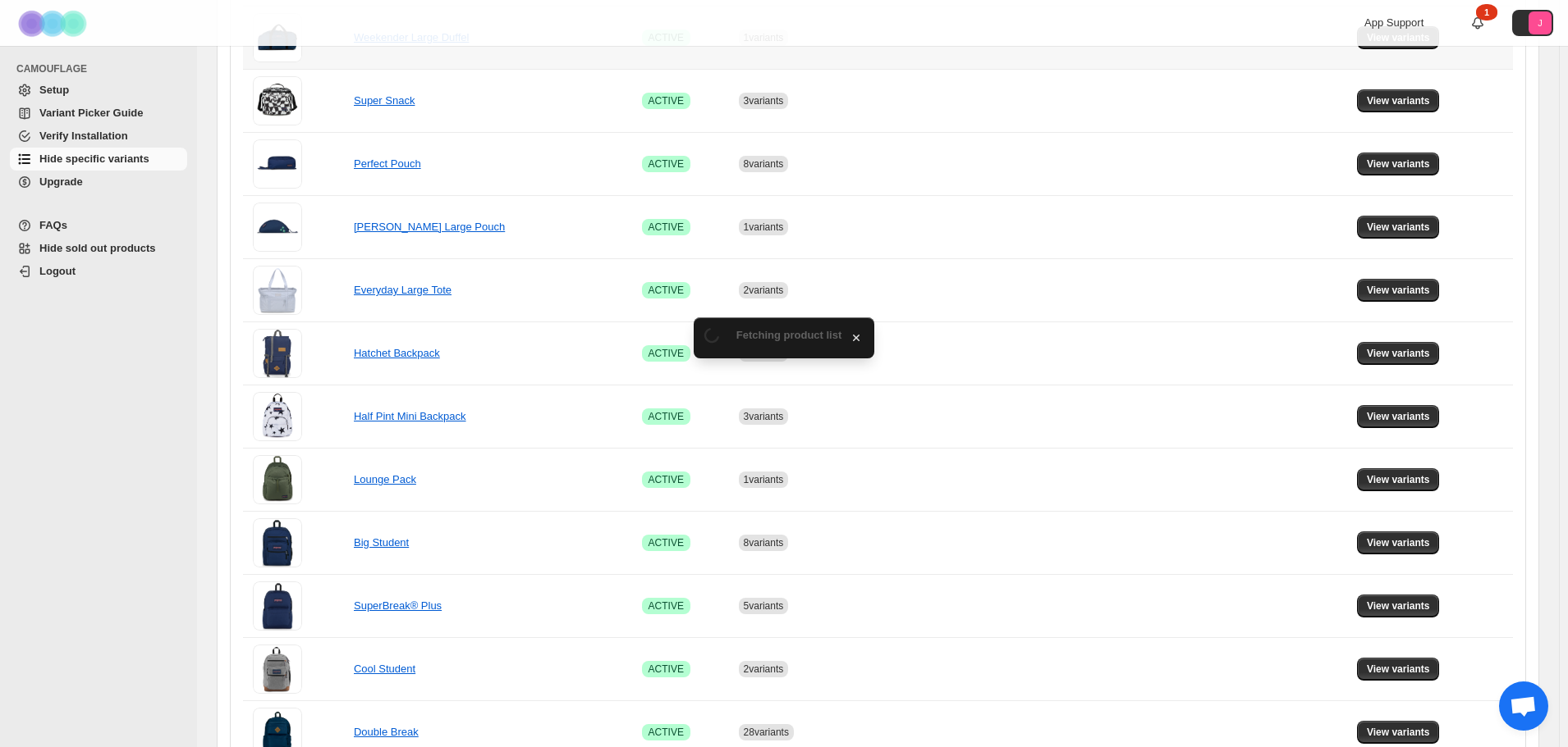
scroll to position [656, 0]
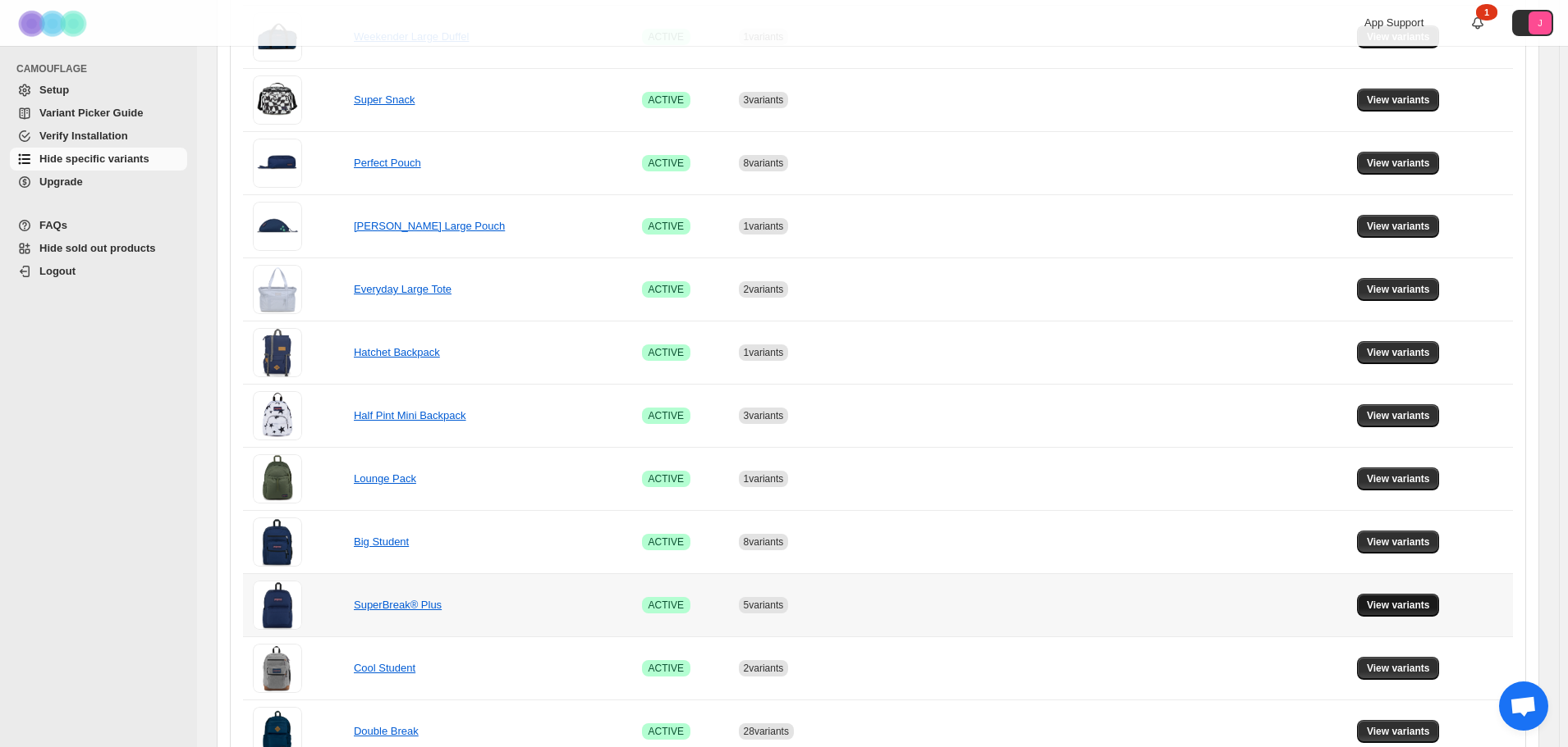
drag, startPoint x: 1410, startPoint y: 609, endPoint x: 1086, endPoint y: 530, distance: 333.5
click at [1404, 605] on span "View variants" at bounding box center [1398, 604] width 63 height 13
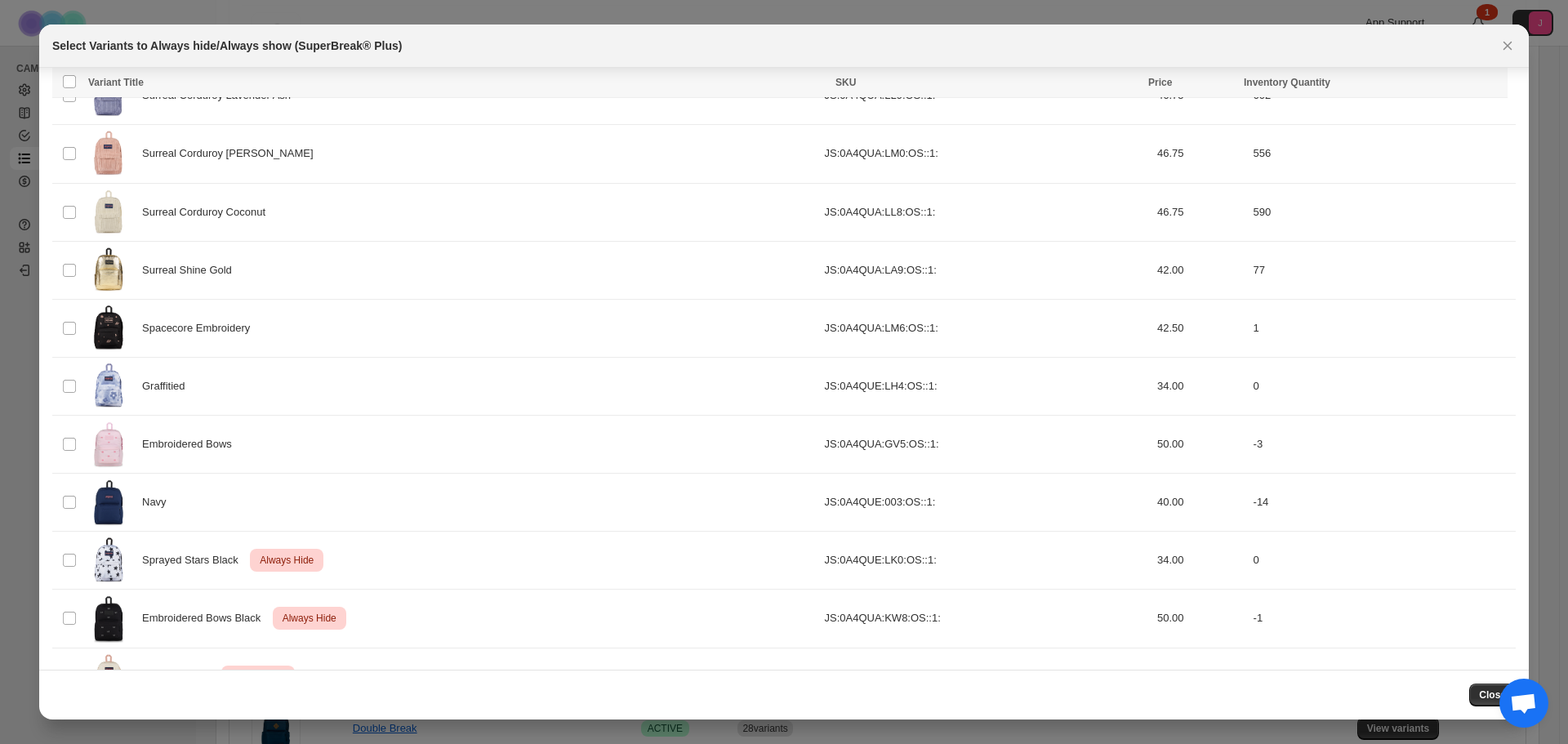
scroll to position [1598, 0]
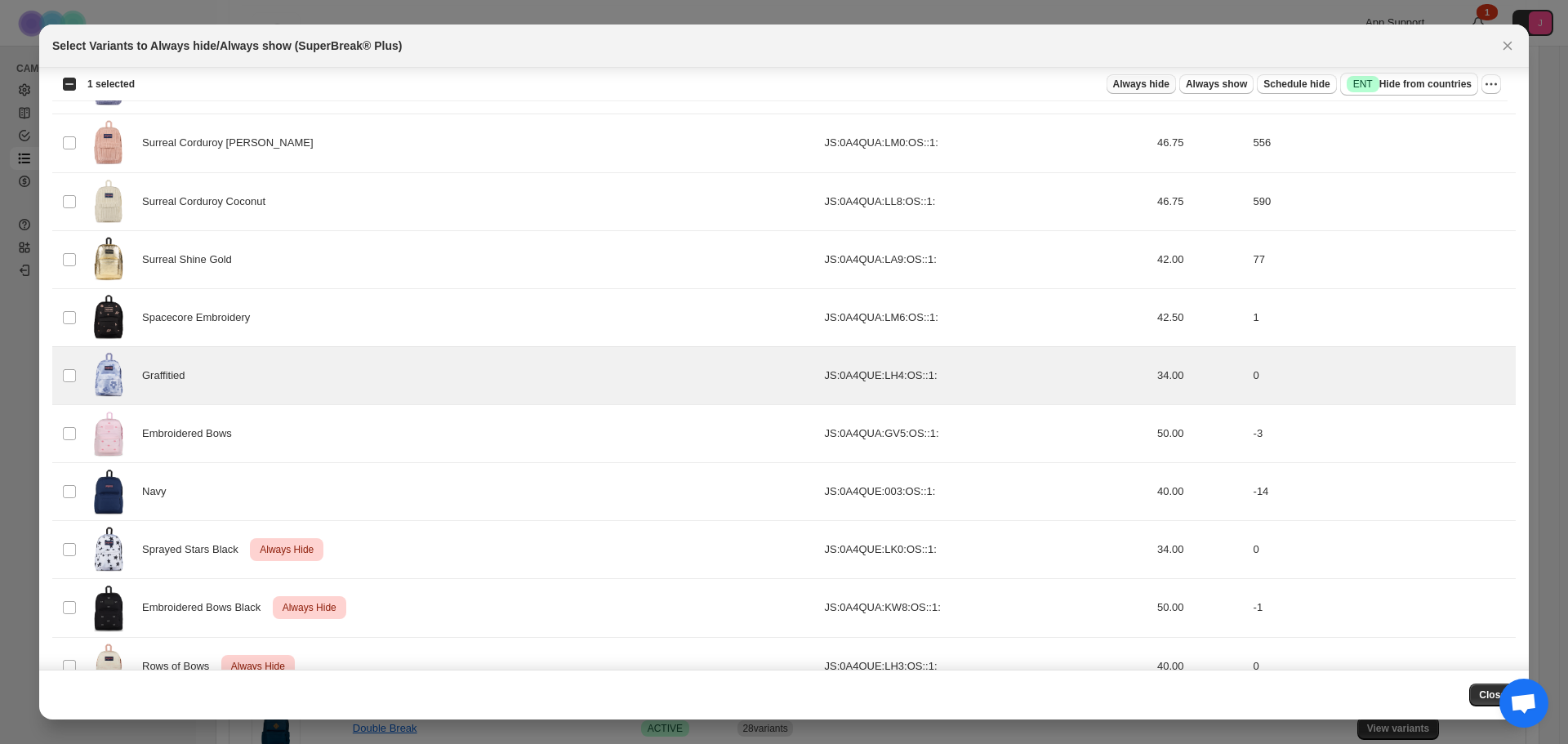
click at [1169, 85] on span "Always hide" at bounding box center [1141, 84] width 57 height 13
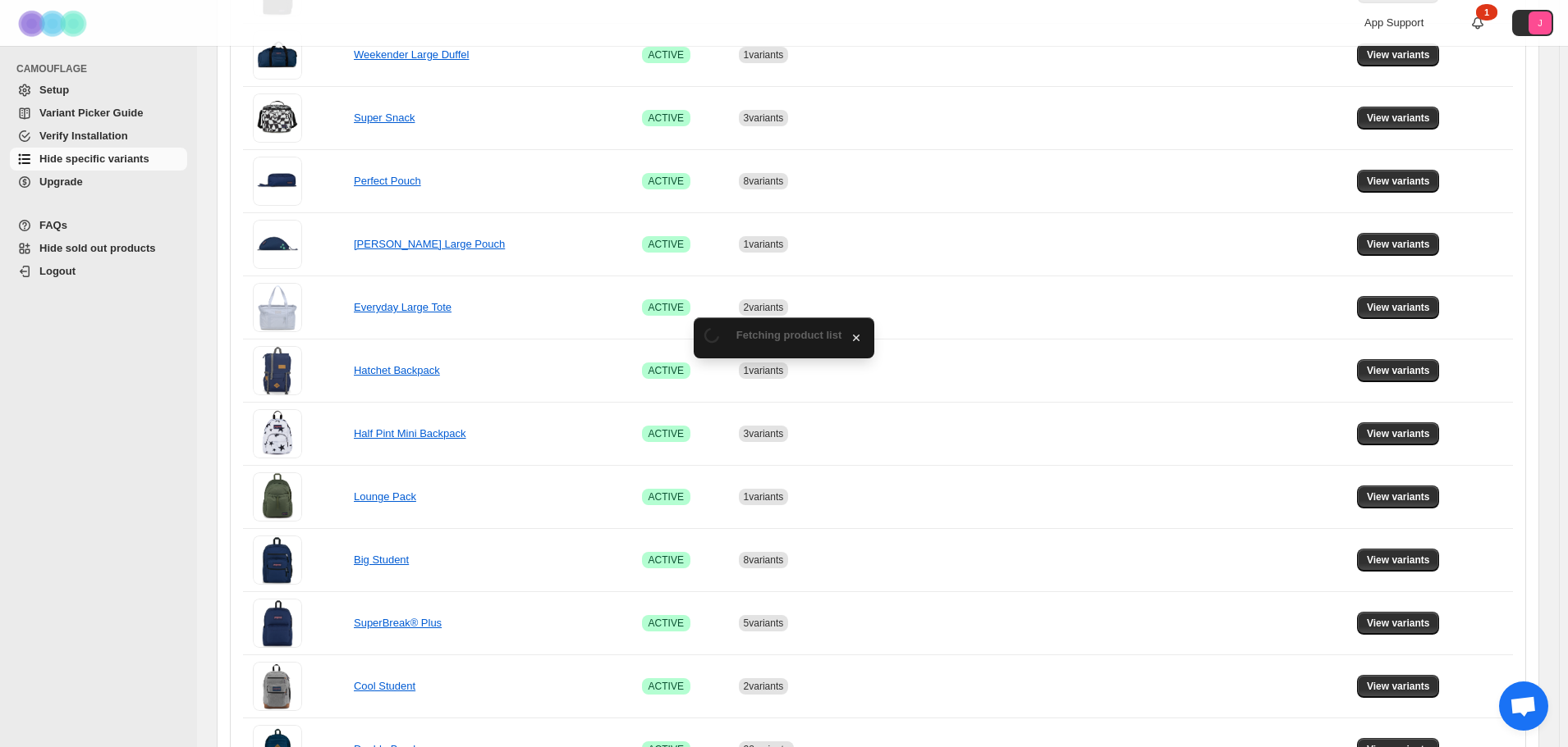
scroll to position [656, 0]
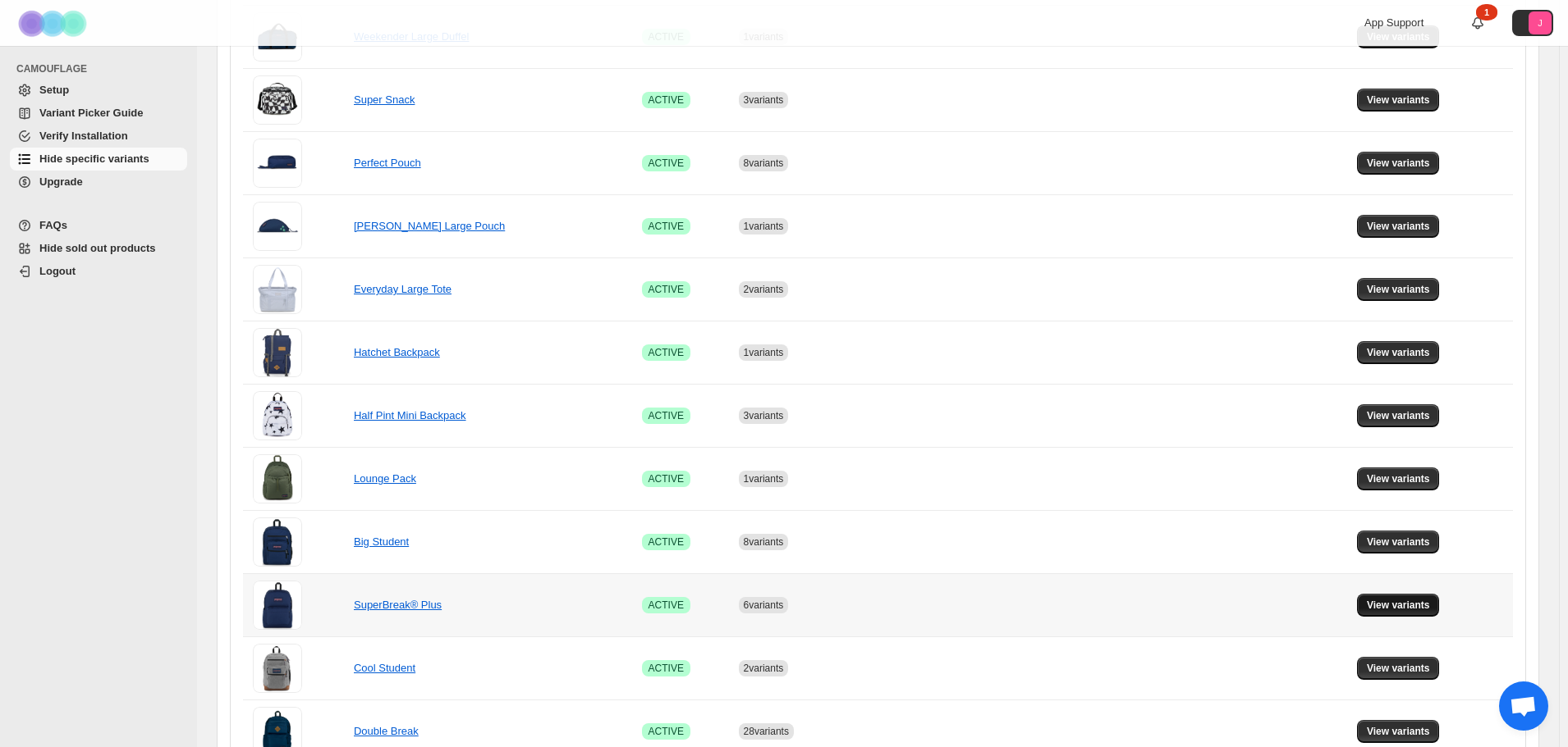
click at [1426, 599] on span "View variants" at bounding box center [1398, 604] width 63 height 13
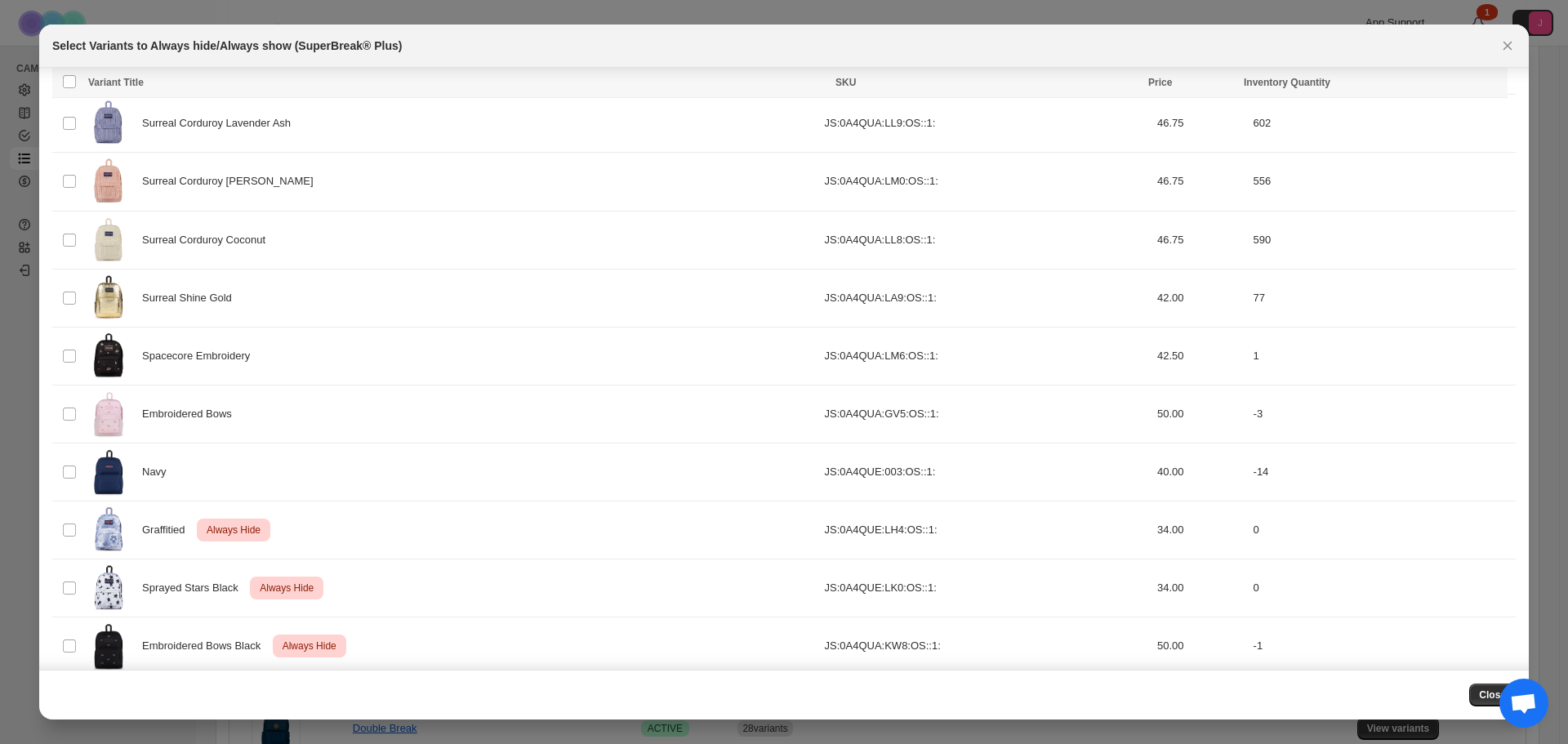
scroll to position [1753, 0]
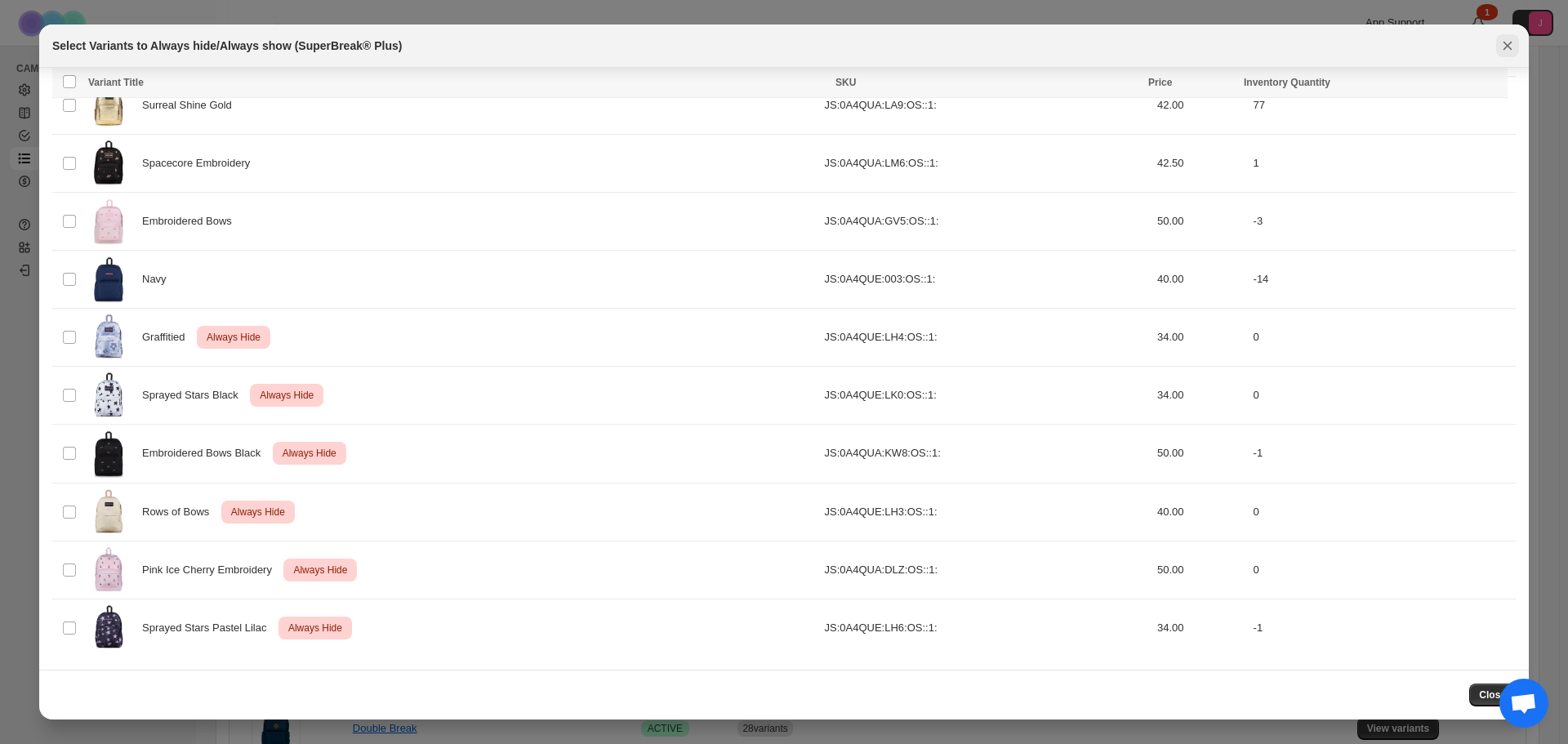
click at [1508, 46] on icon "Close" at bounding box center [1508, 46] width 9 height 9
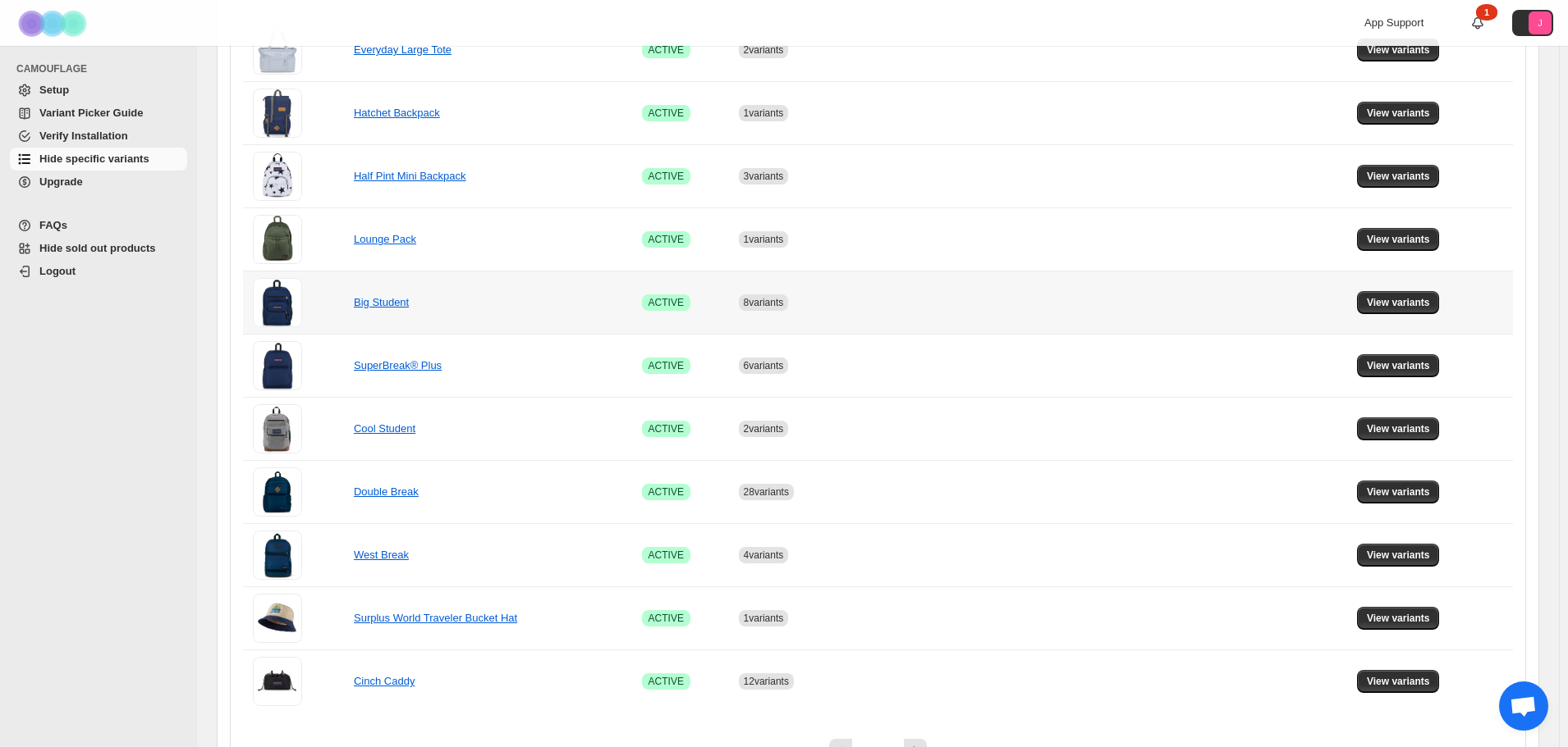
scroll to position [902, 0]
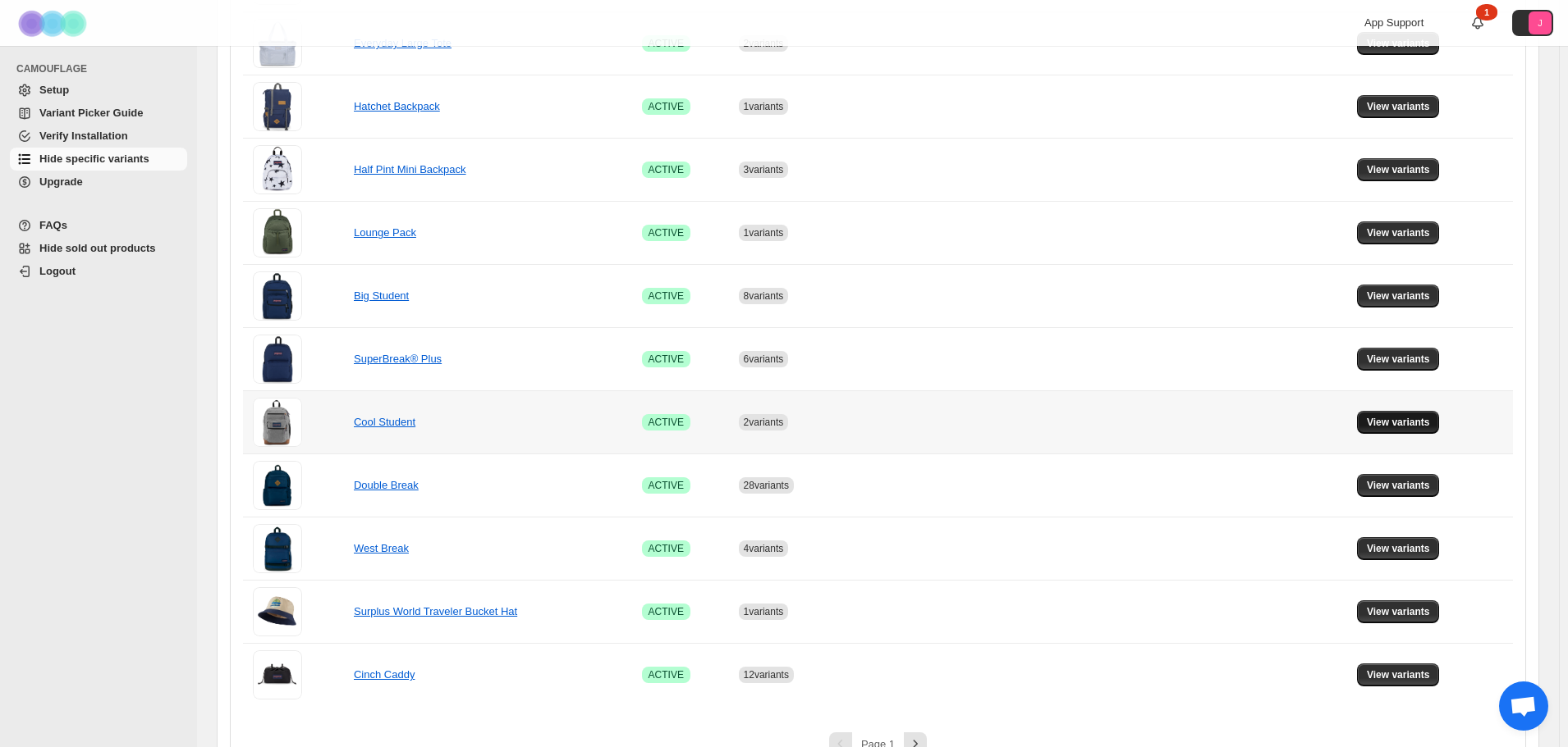
click at [1422, 426] on span "View variants" at bounding box center [1398, 422] width 63 height 13
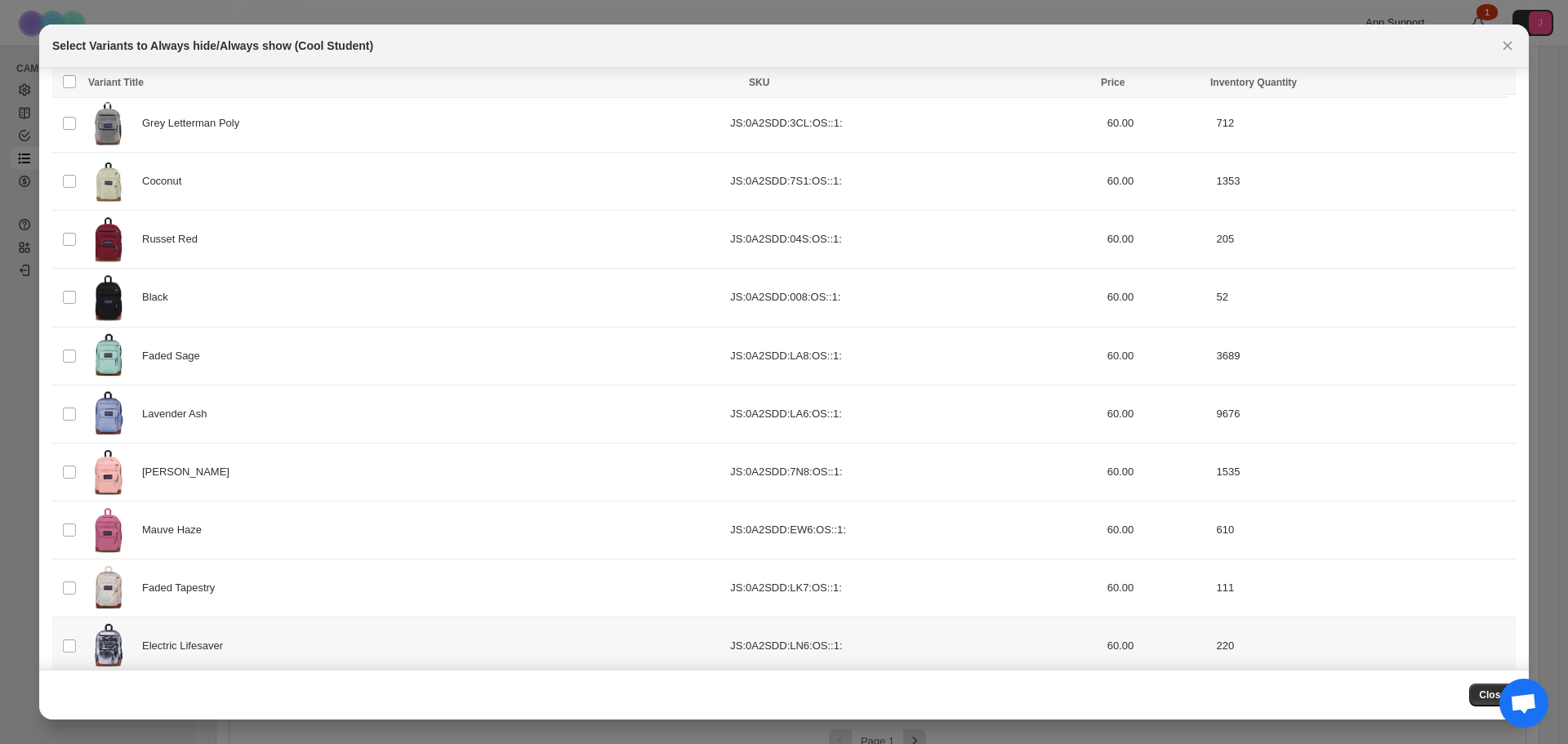
scroll to position [31, 0]
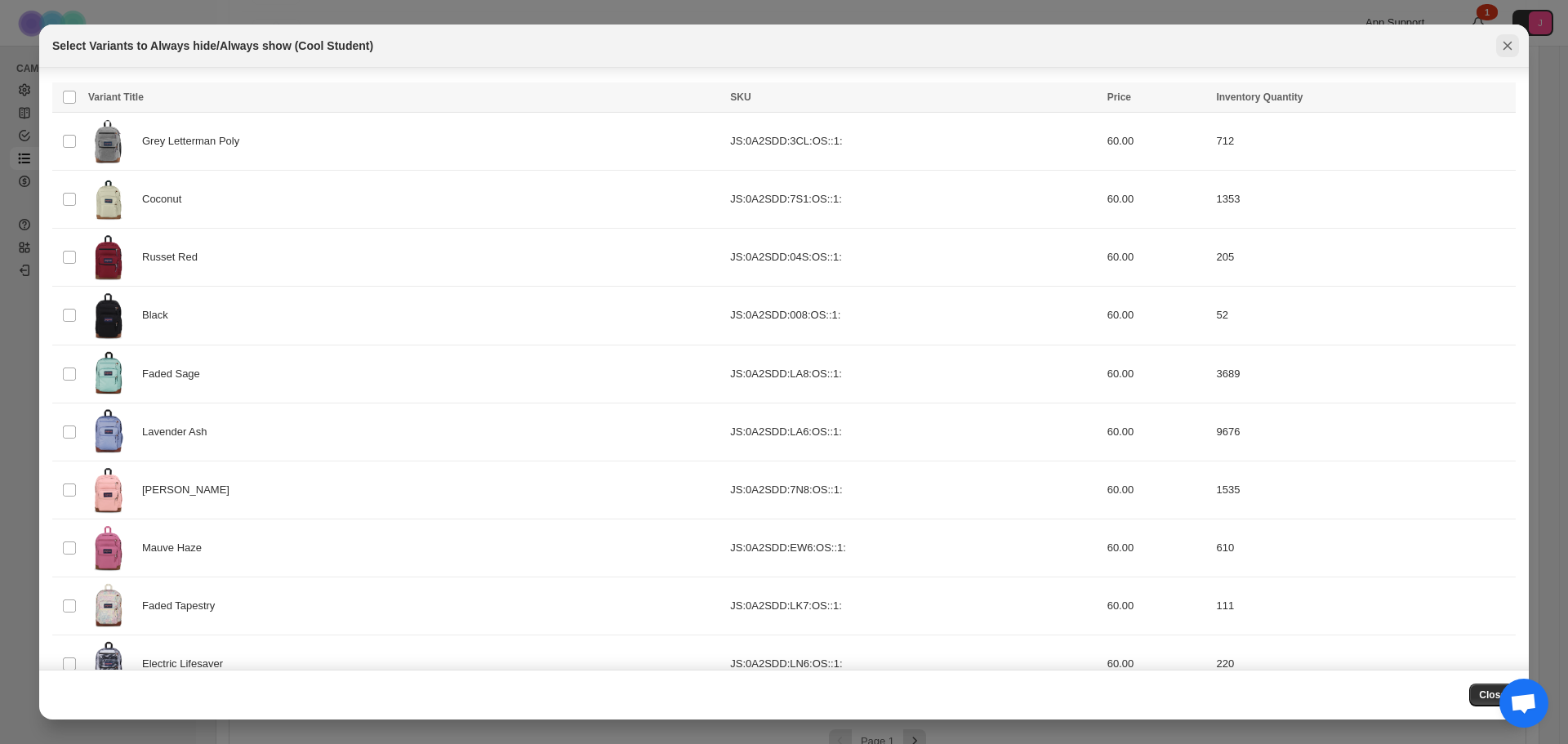
click at [1507, 46] on icon "Close" at bounding box center [1508, 46] width 9 height 9
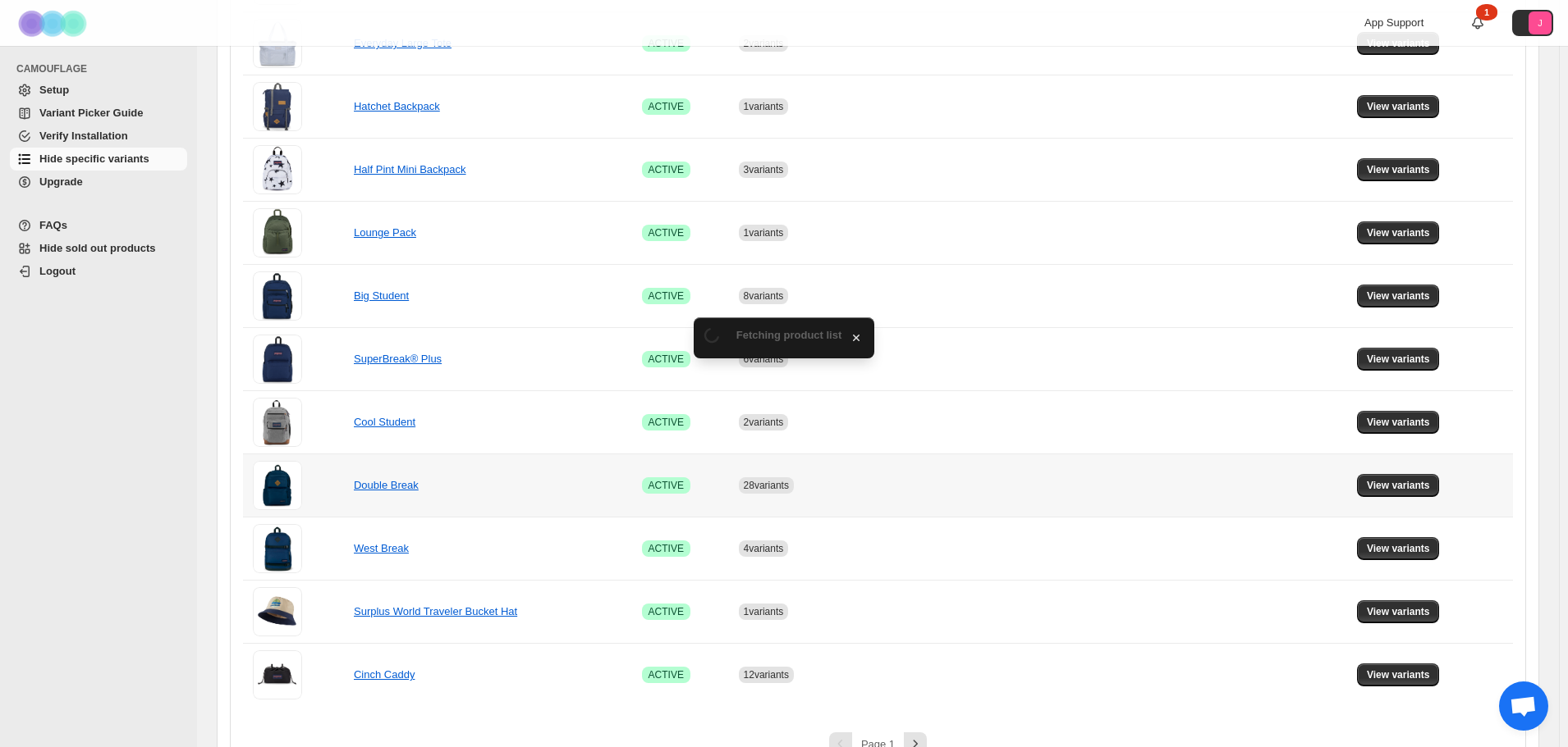
scroll to position [937, 0]
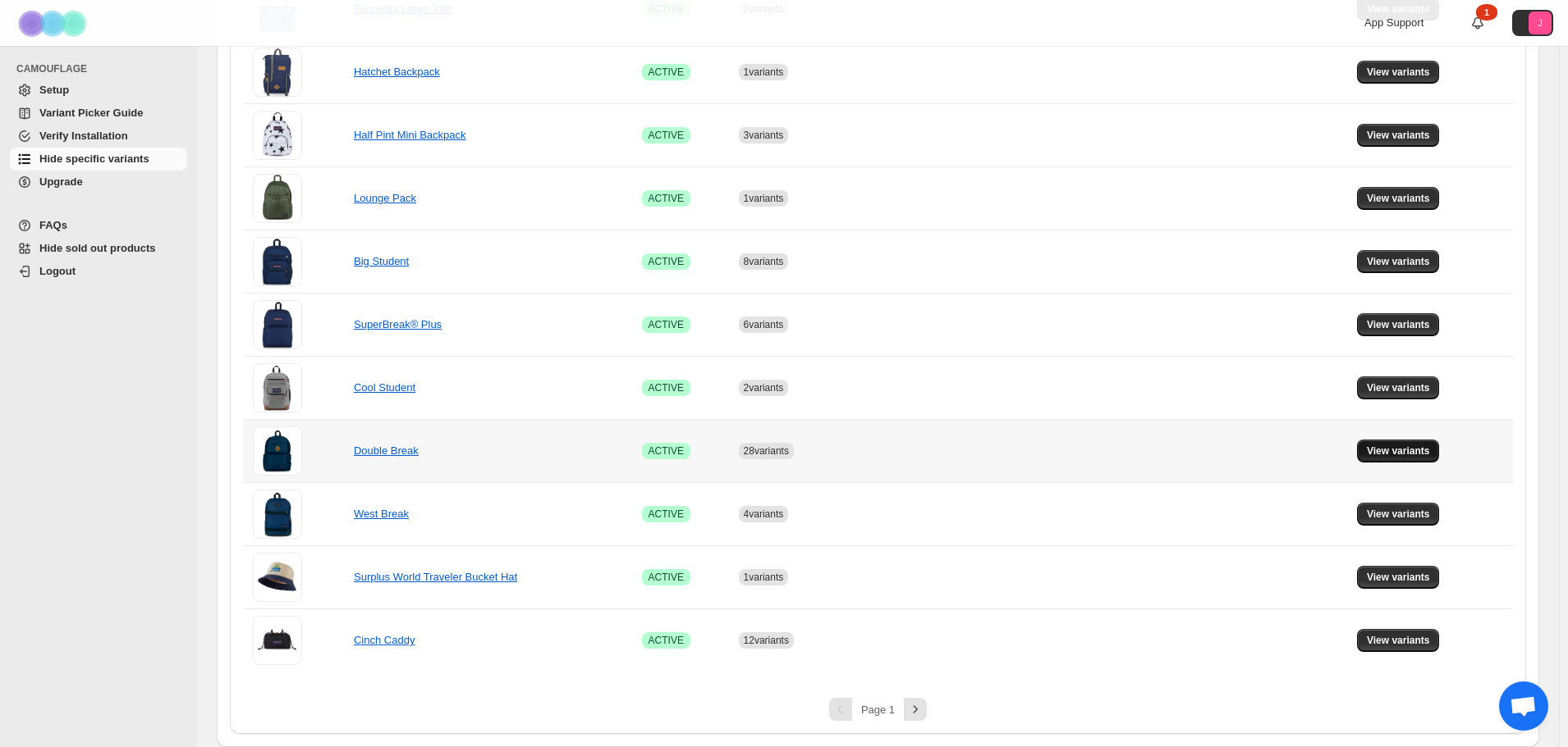
click at [1395, 457] on span "View variants" at bounding box center [1398, 451] width 63 height 13
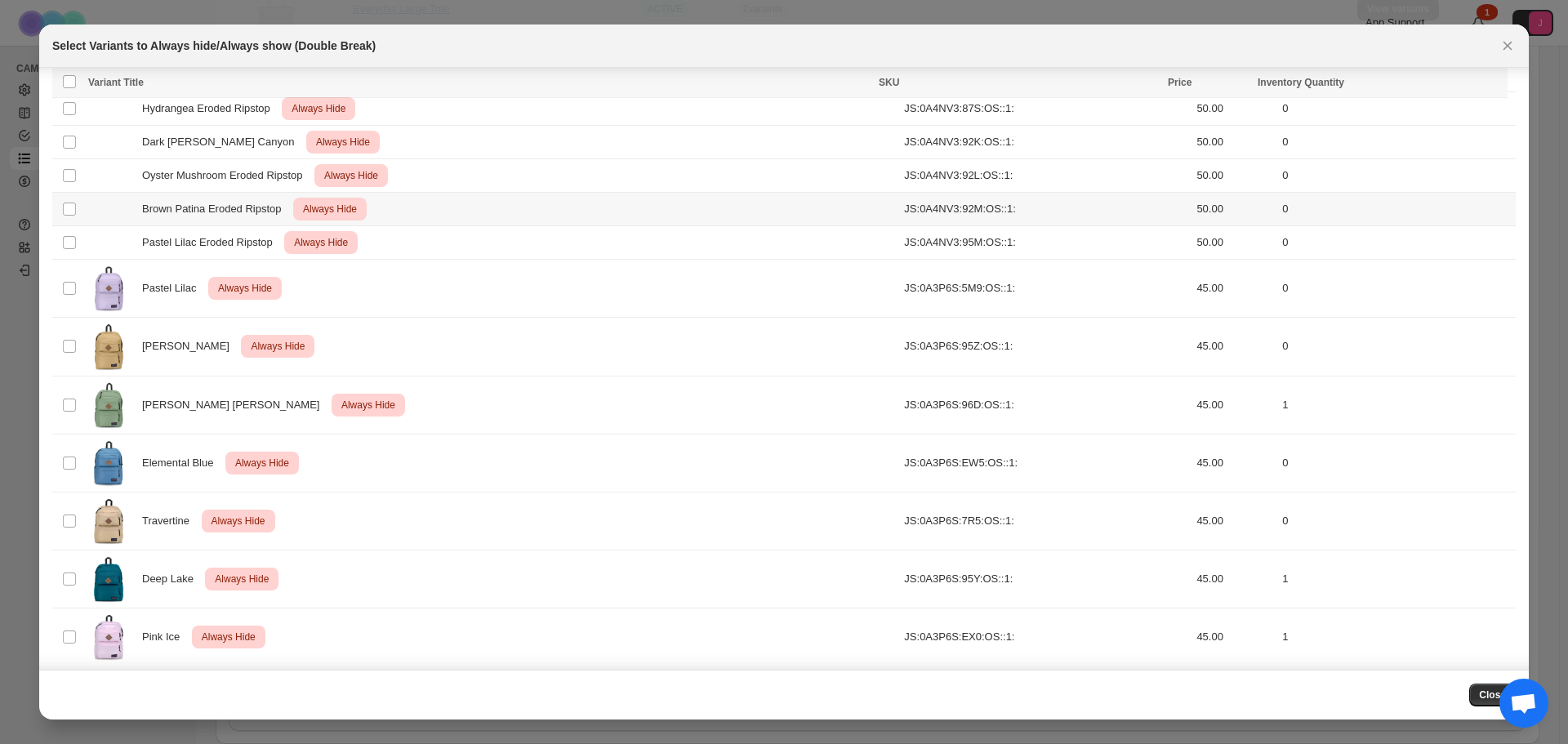
scroll to position [894, 0]
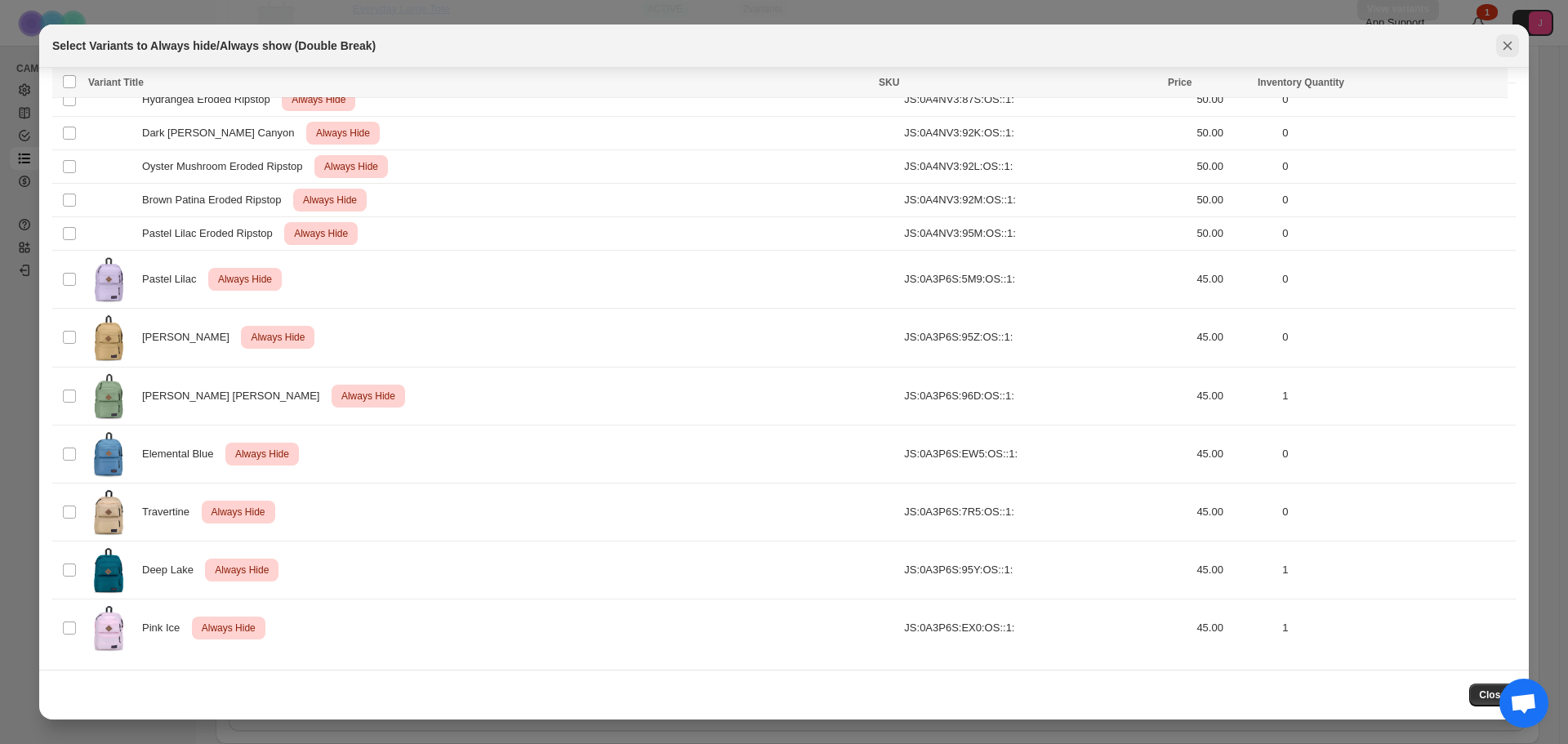
click at [1507, 43] on icon "Close" at bounding box center [1507, 45] width 16 height 16
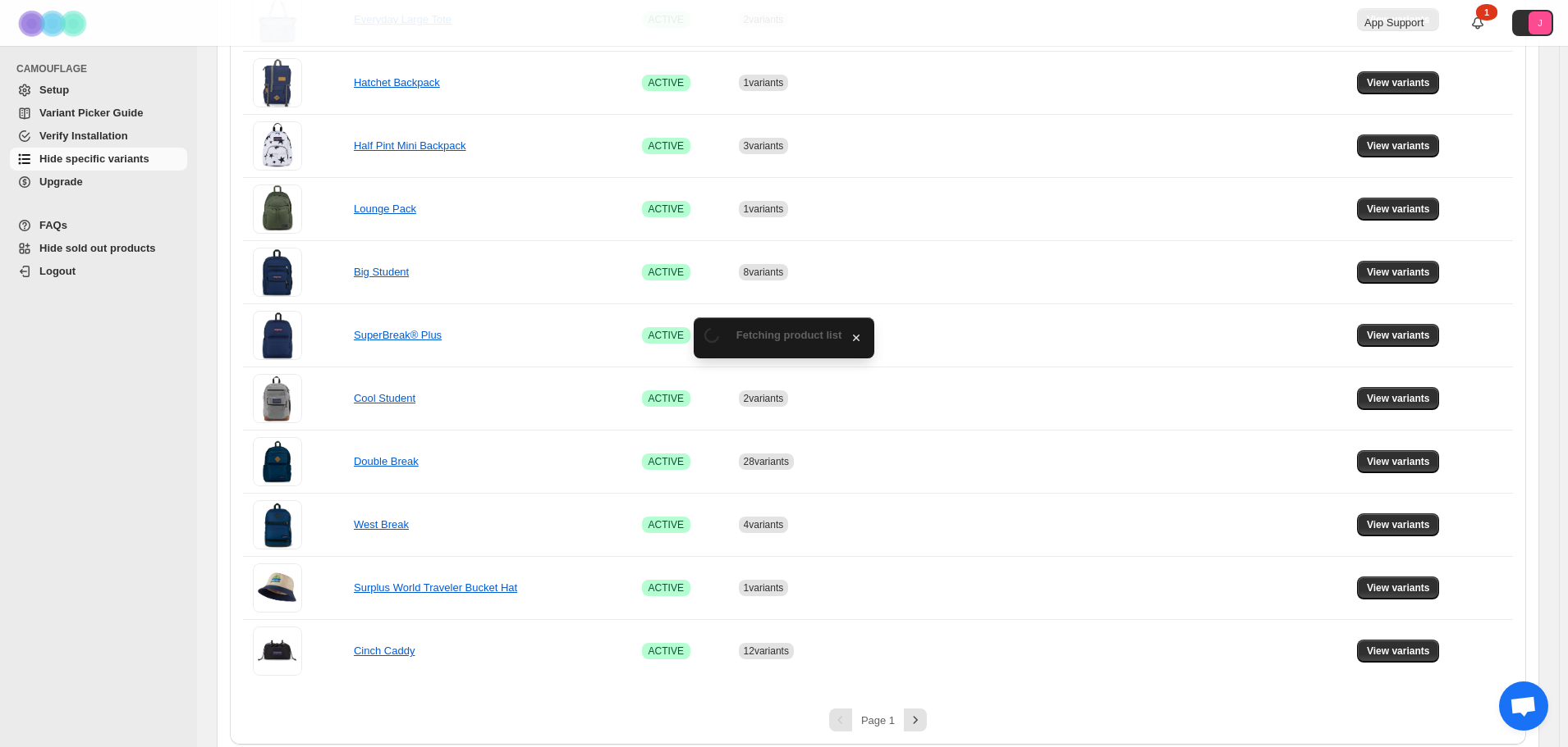
scroll to position [937, 0]
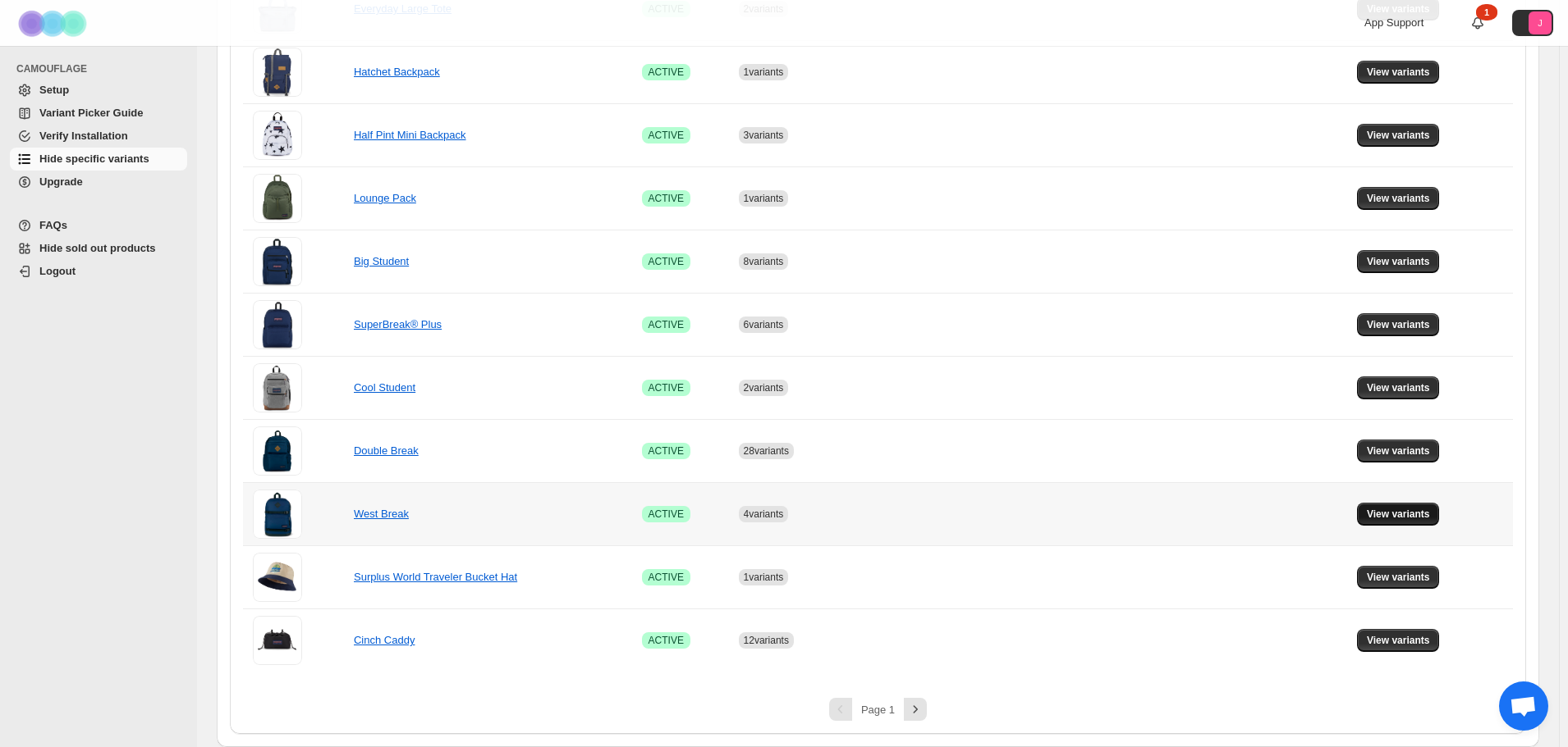
click at [1397, 514] on span "View variants" at bounding box center [1398, 514] width 63 height 13
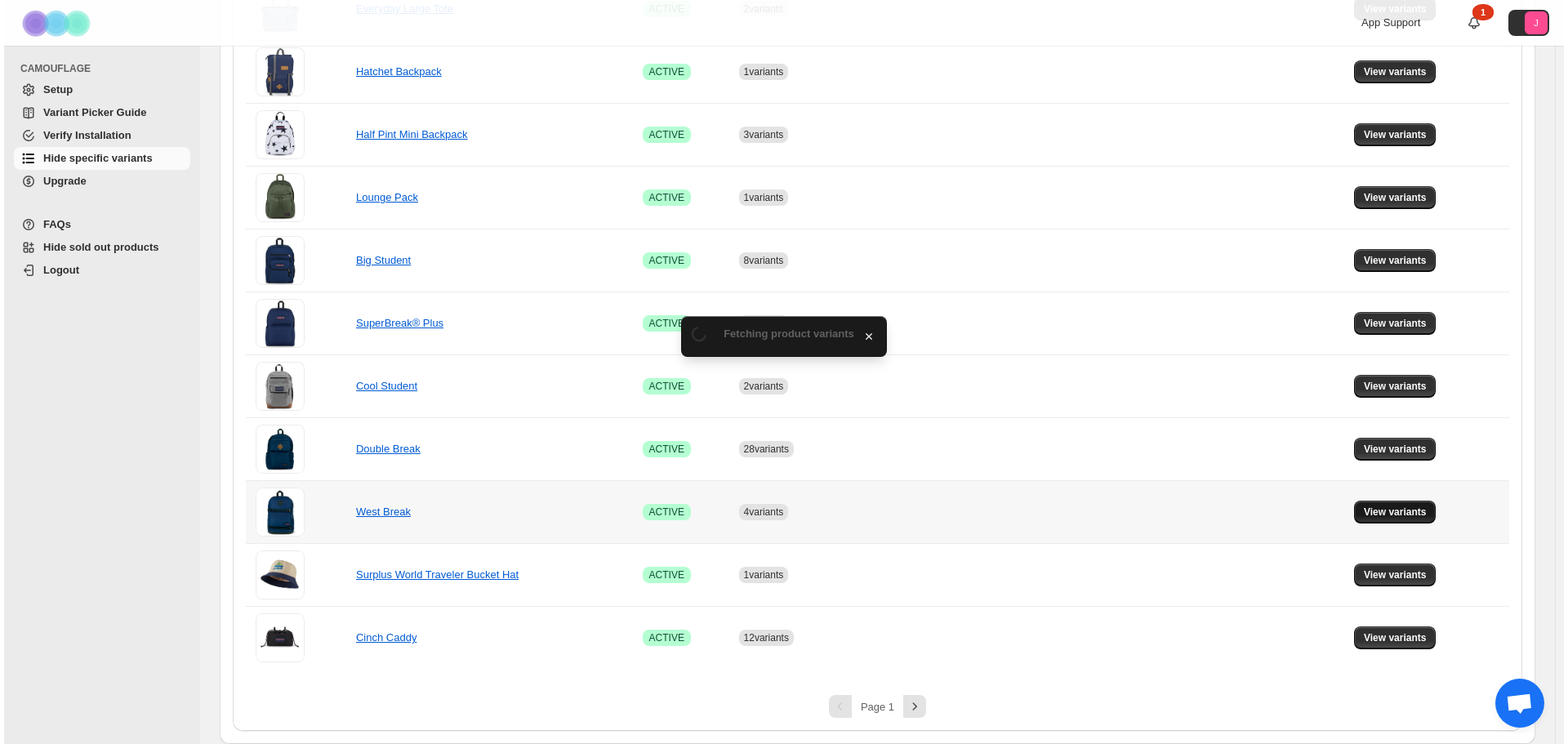
scroll to position [0, 0]
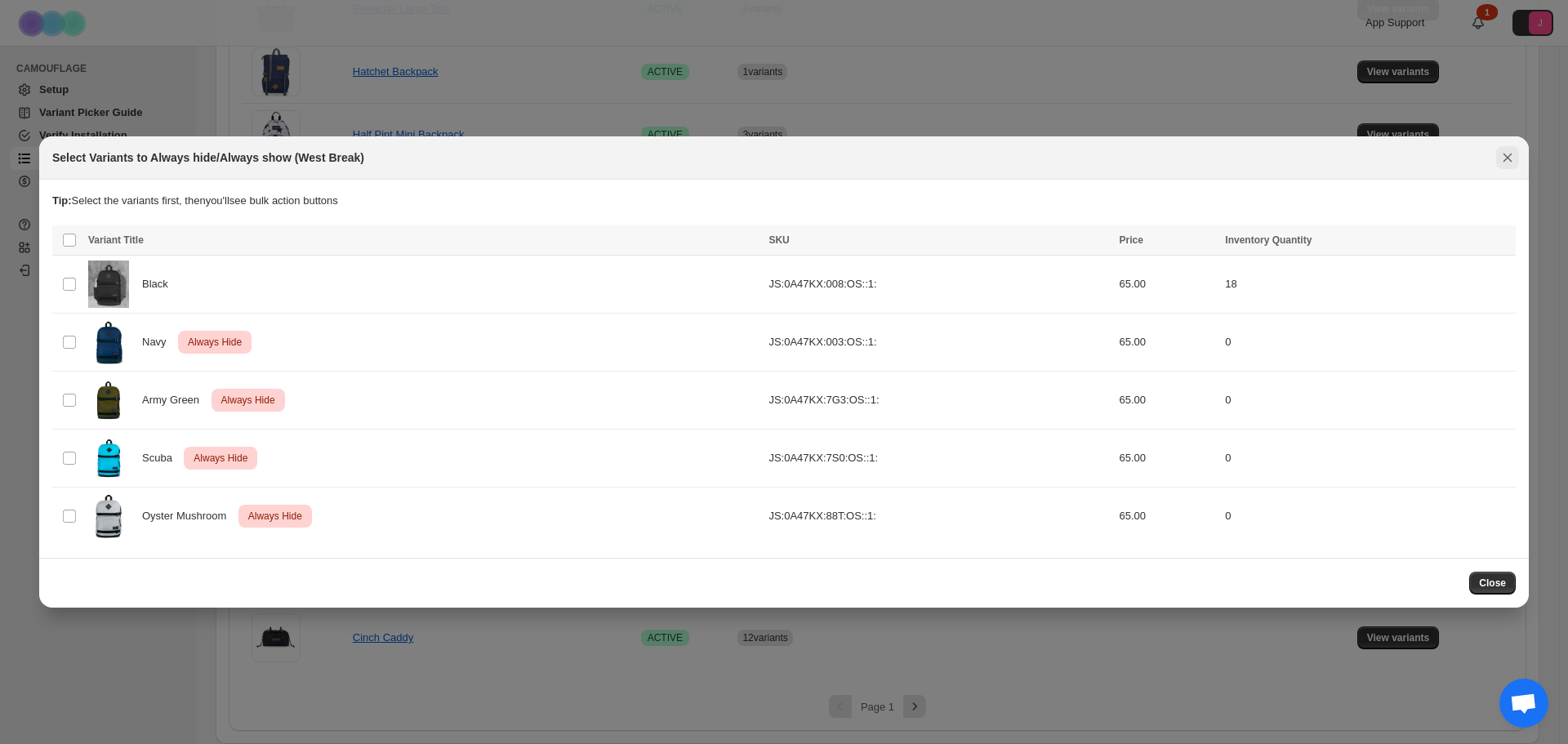
click at [1502, 161] on icon "Close" at bounding box center [1507, 157] width 16 height 16
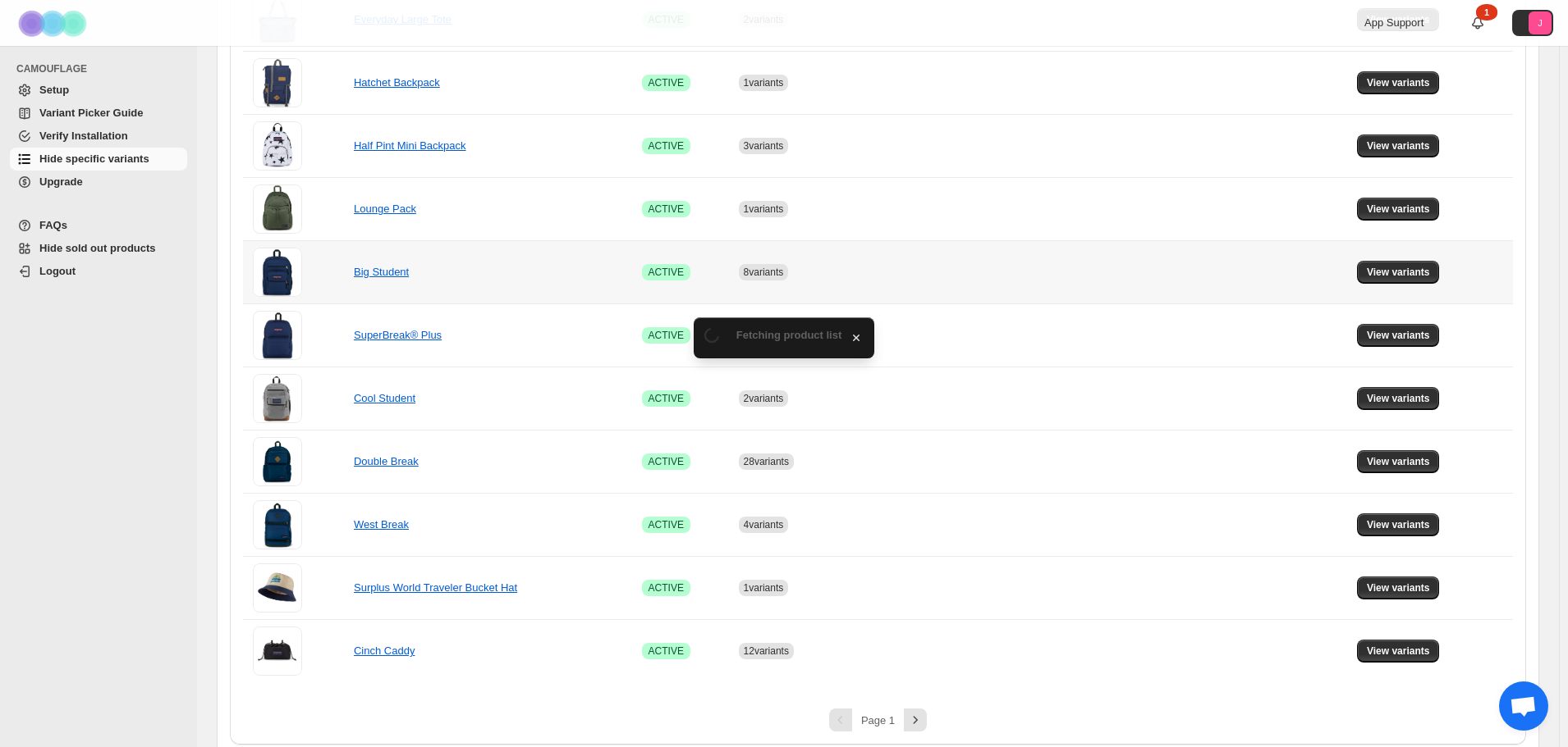
scroll to position [937, 0]
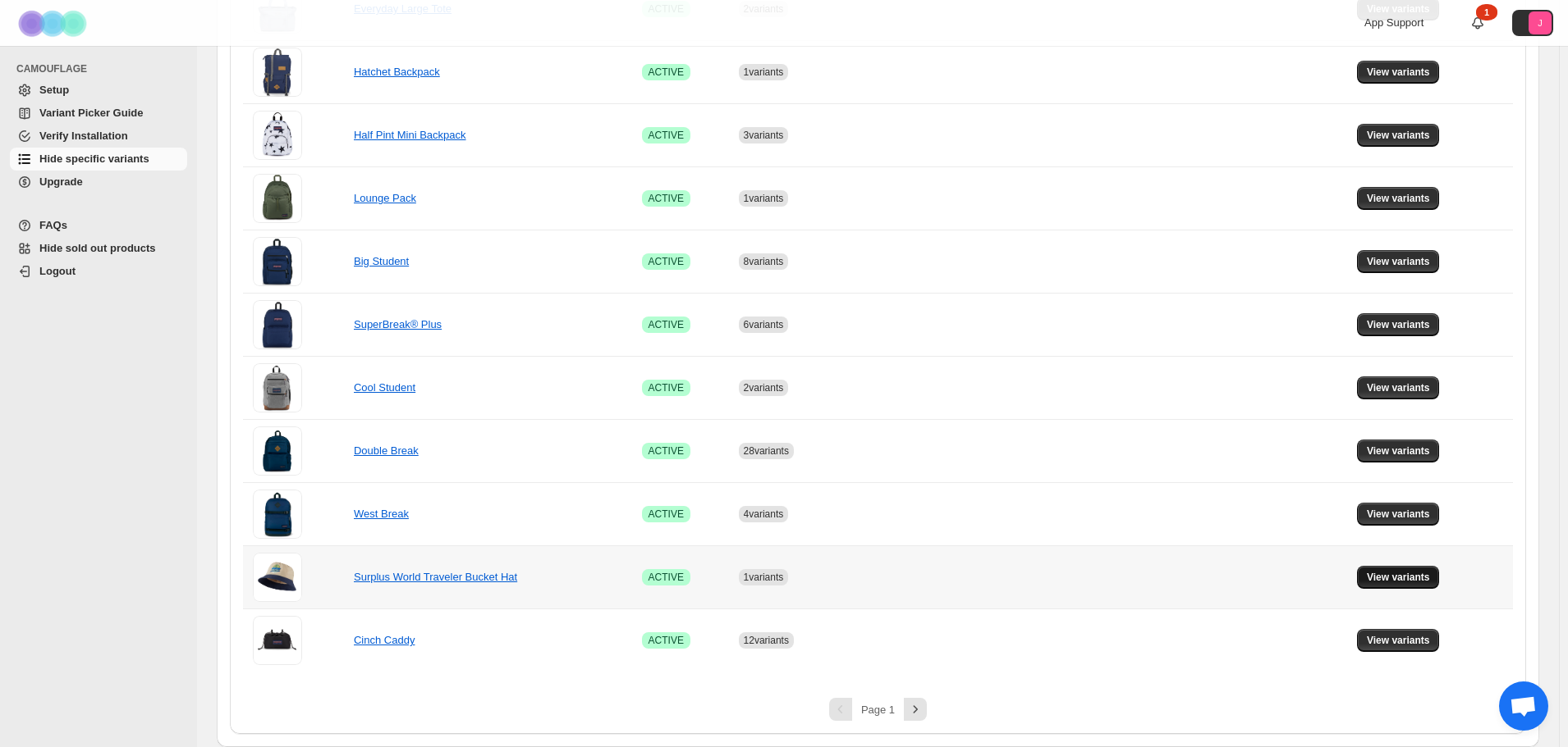
click at [1390, 580] on span "View variants" at bounding box center [1398, 577] width 63 height 13
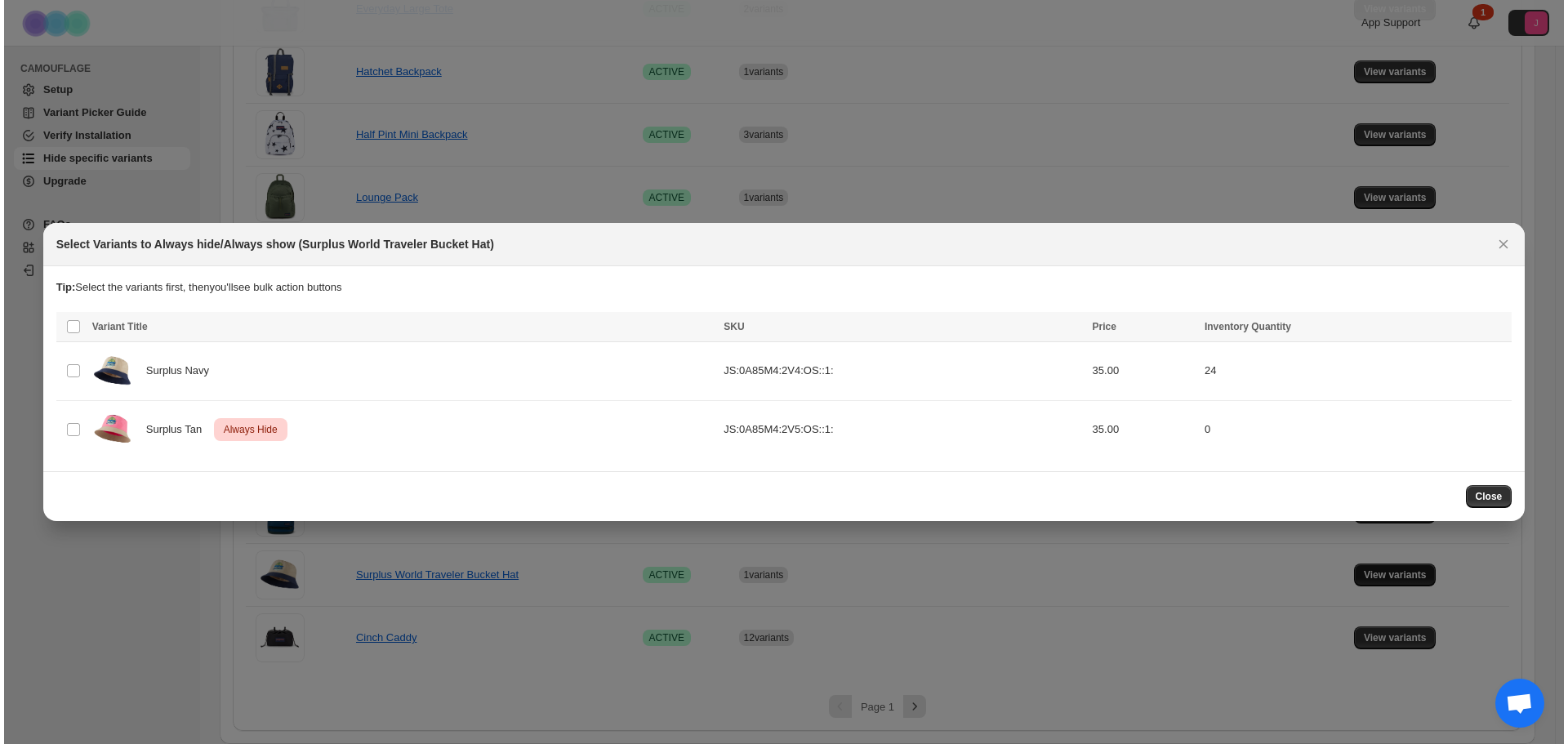
scroll to position [0, 0]
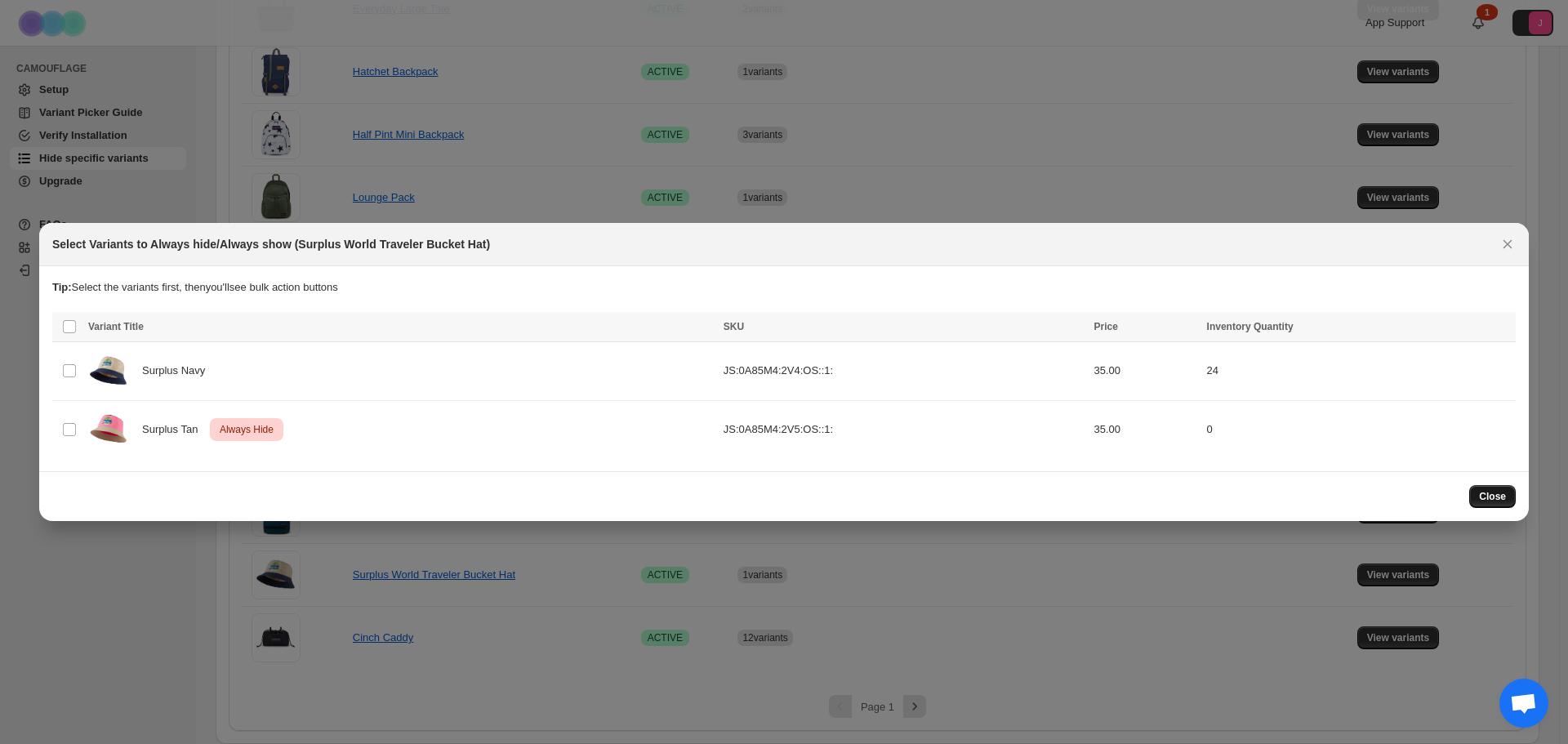
click at [1501, 494] on span "Close" at bounding box center [1493, 496] width 27 height 13
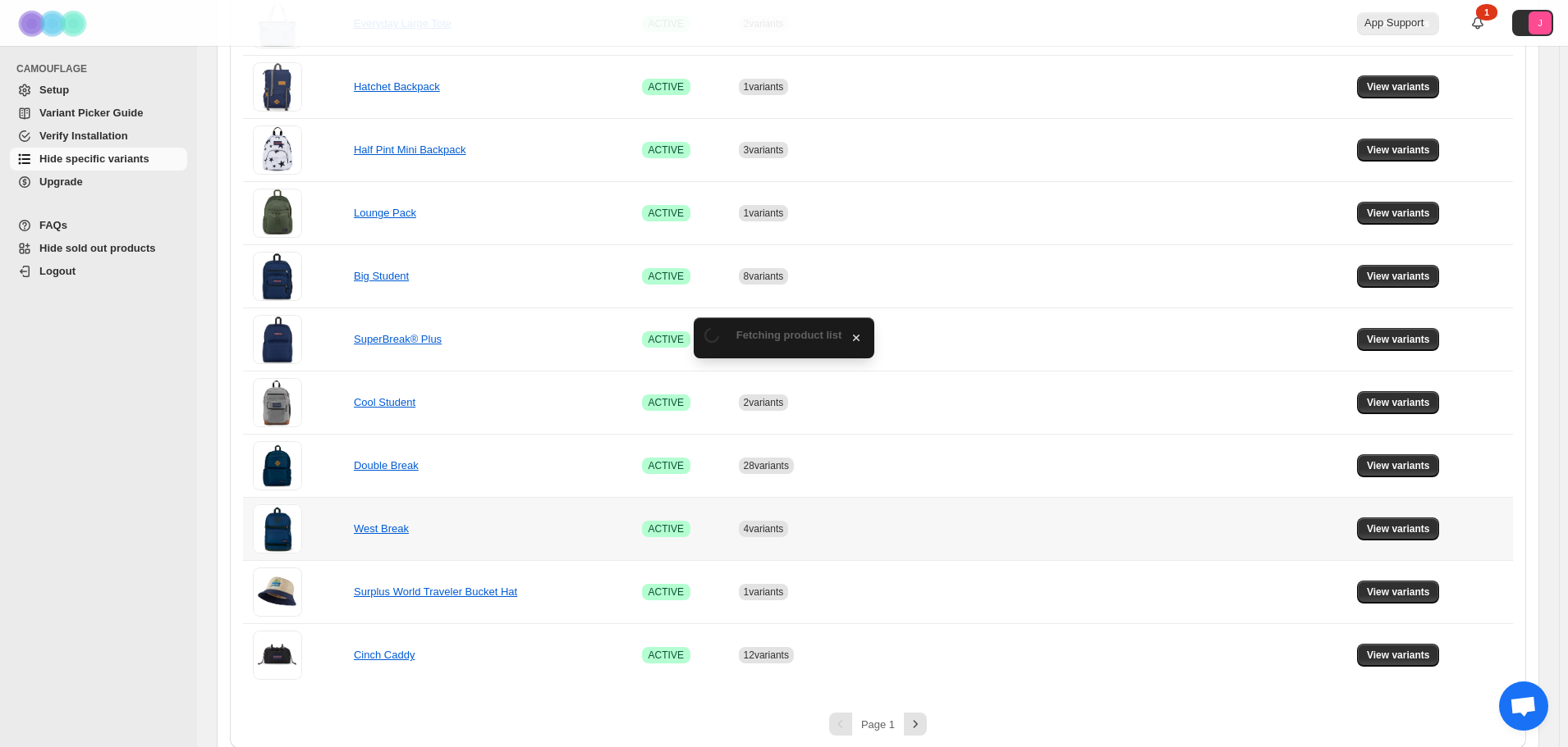
scroll to position [937, 0]
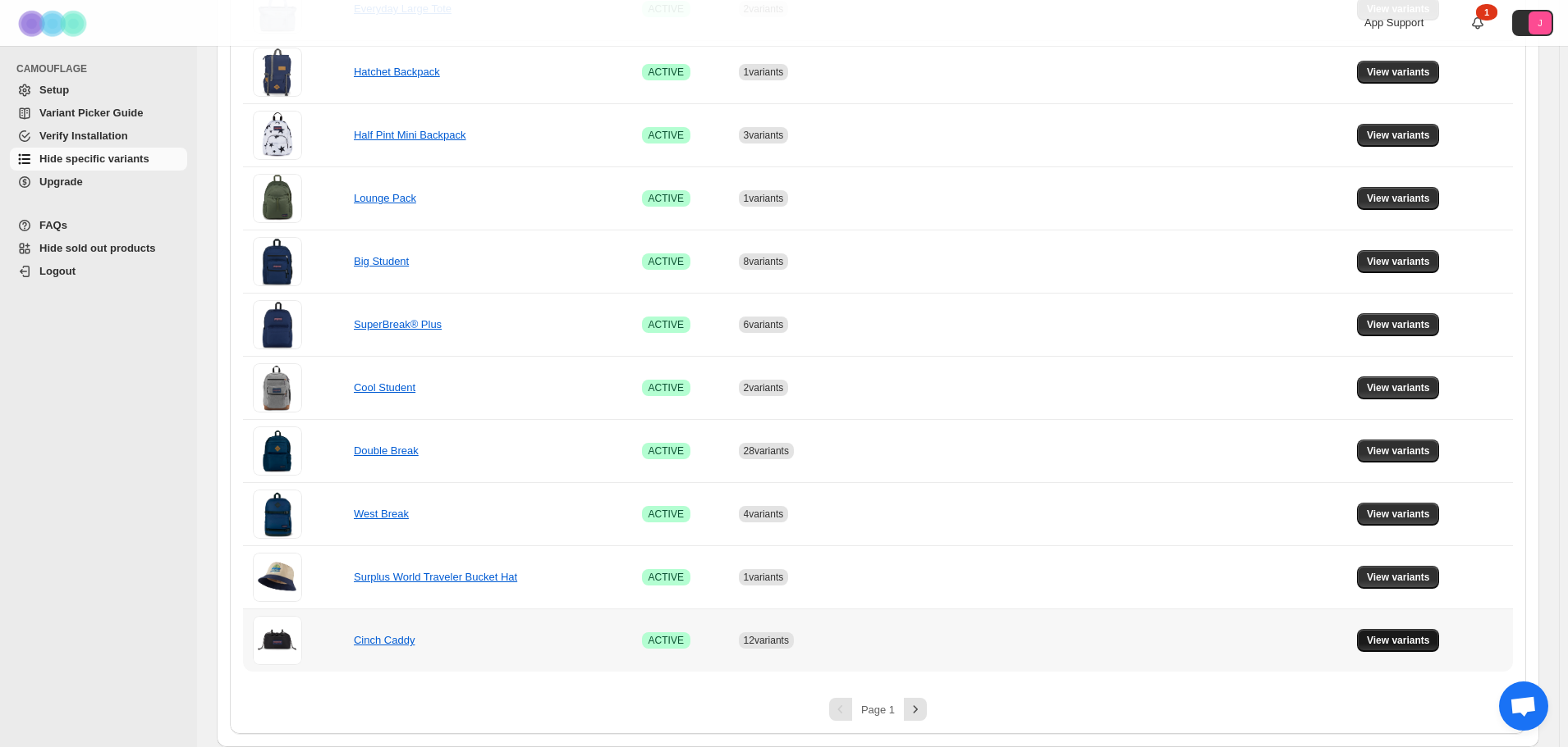
click at [1387, 647] on button "View variants" at bounding box center [1398, 640] width 83 height 23
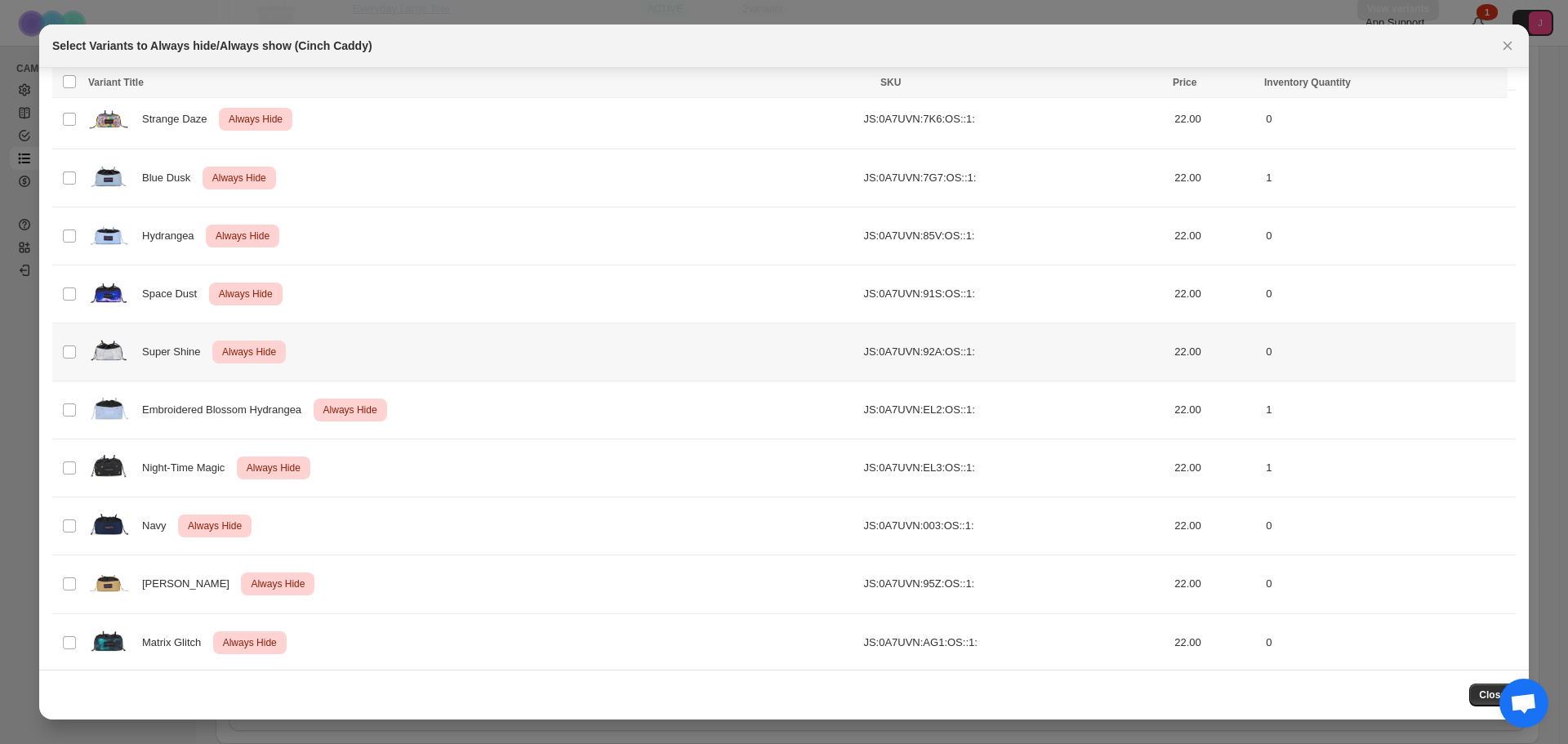
scroll to position [242, 0]
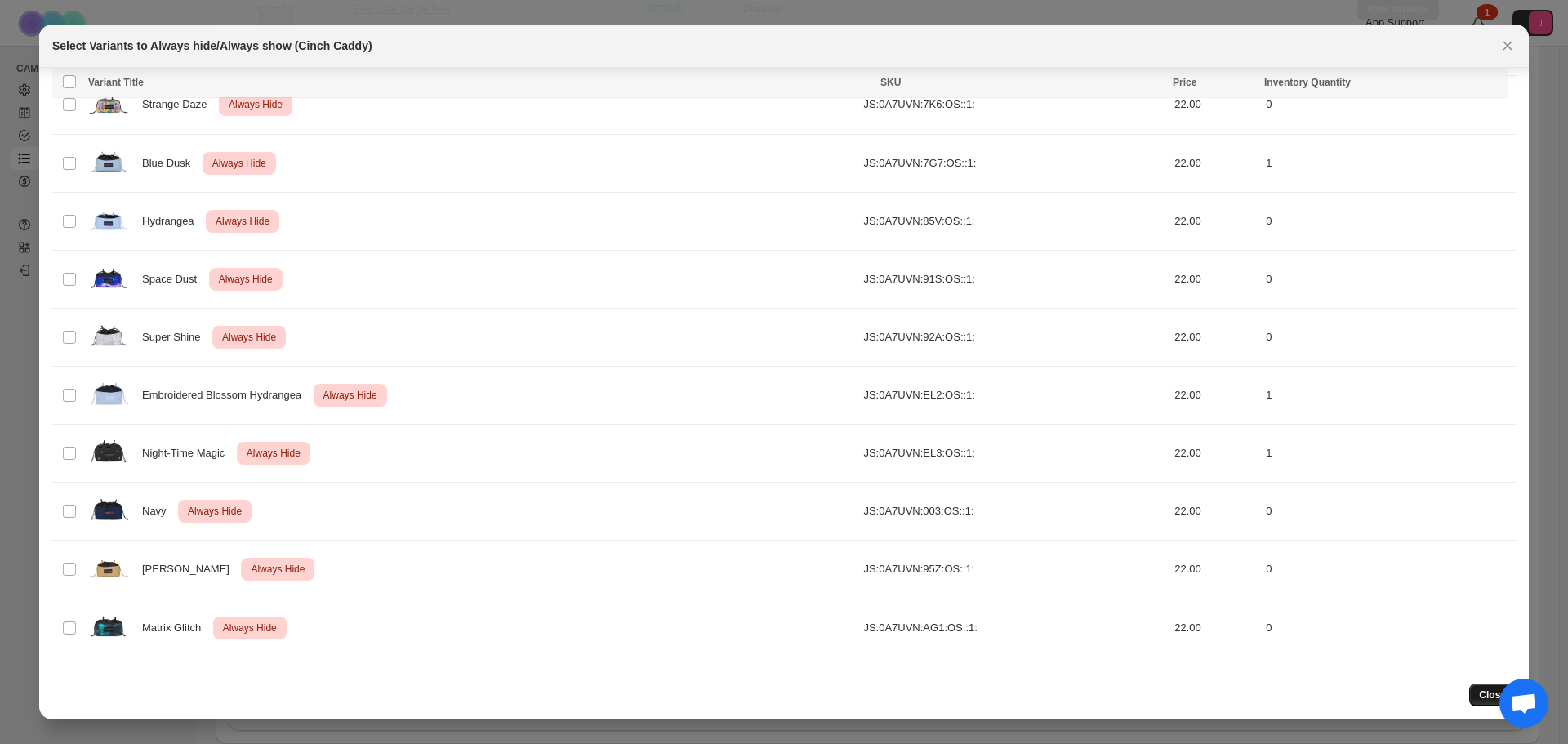
click at [1476, 703] on button "Close" at bounding box center [1493, 695] width 46 height 23
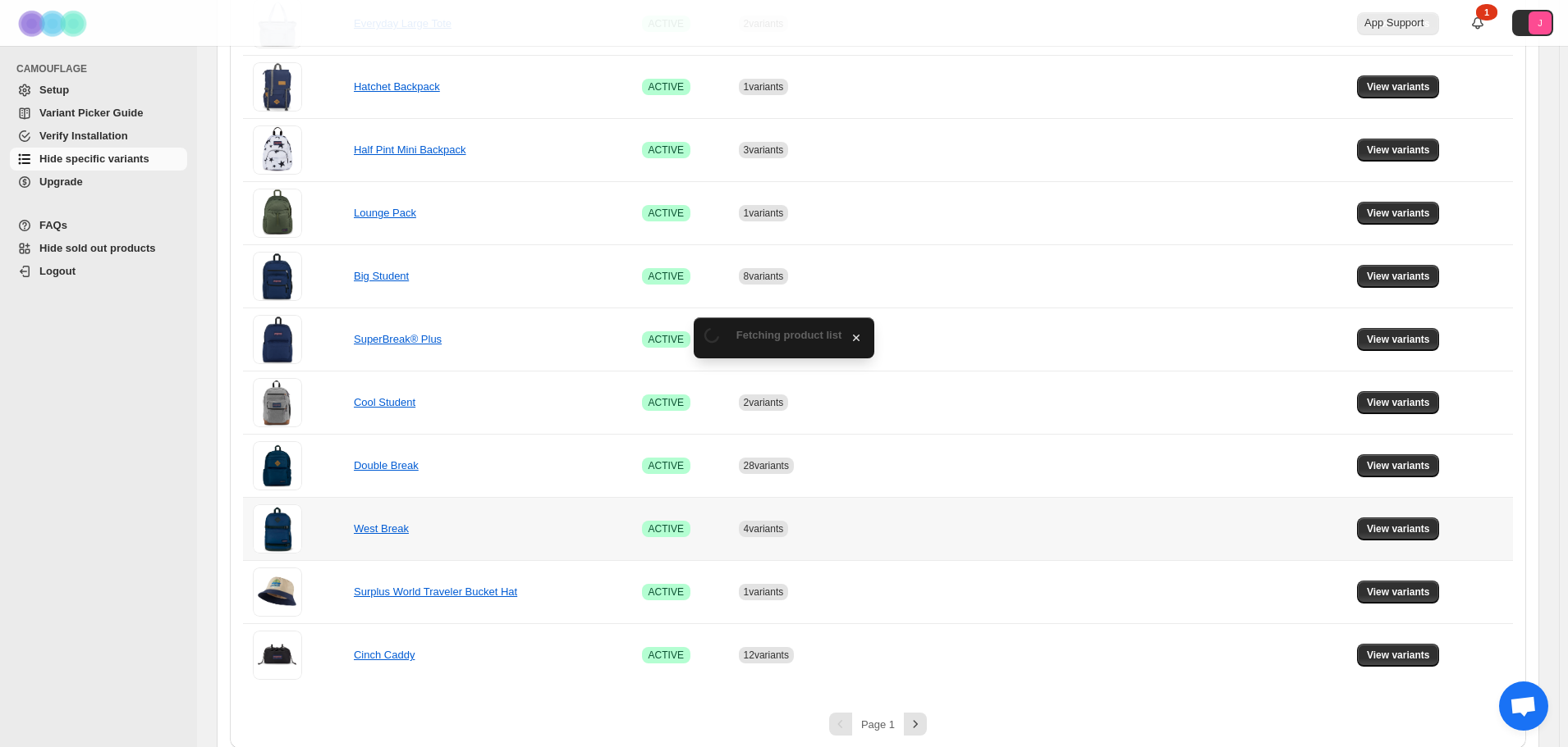
scroll to position [937, 0]
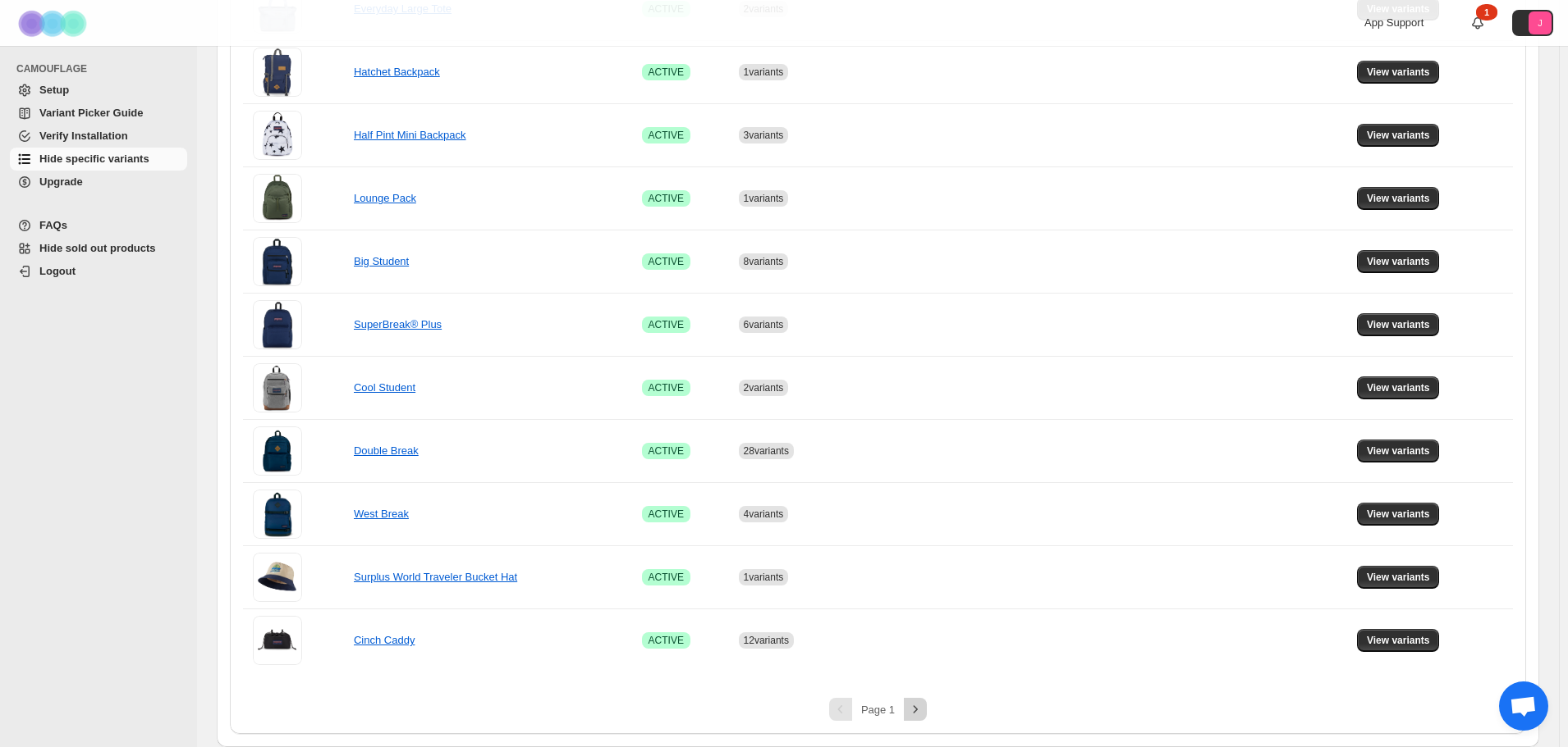
click at [923, 709] on icon "Next" at bounding box center [915, 709] width 16 height 16
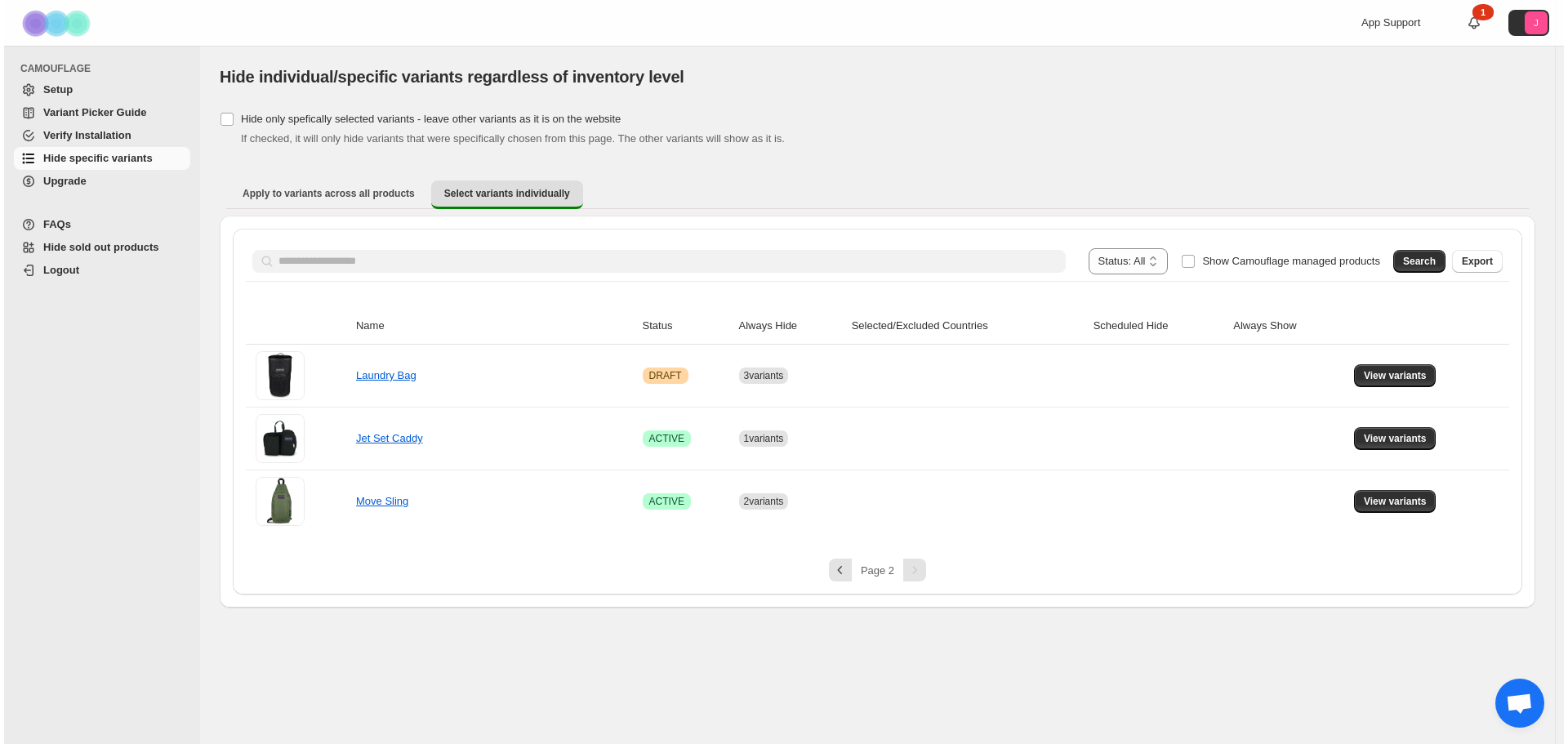
scroll to position [0, 0]
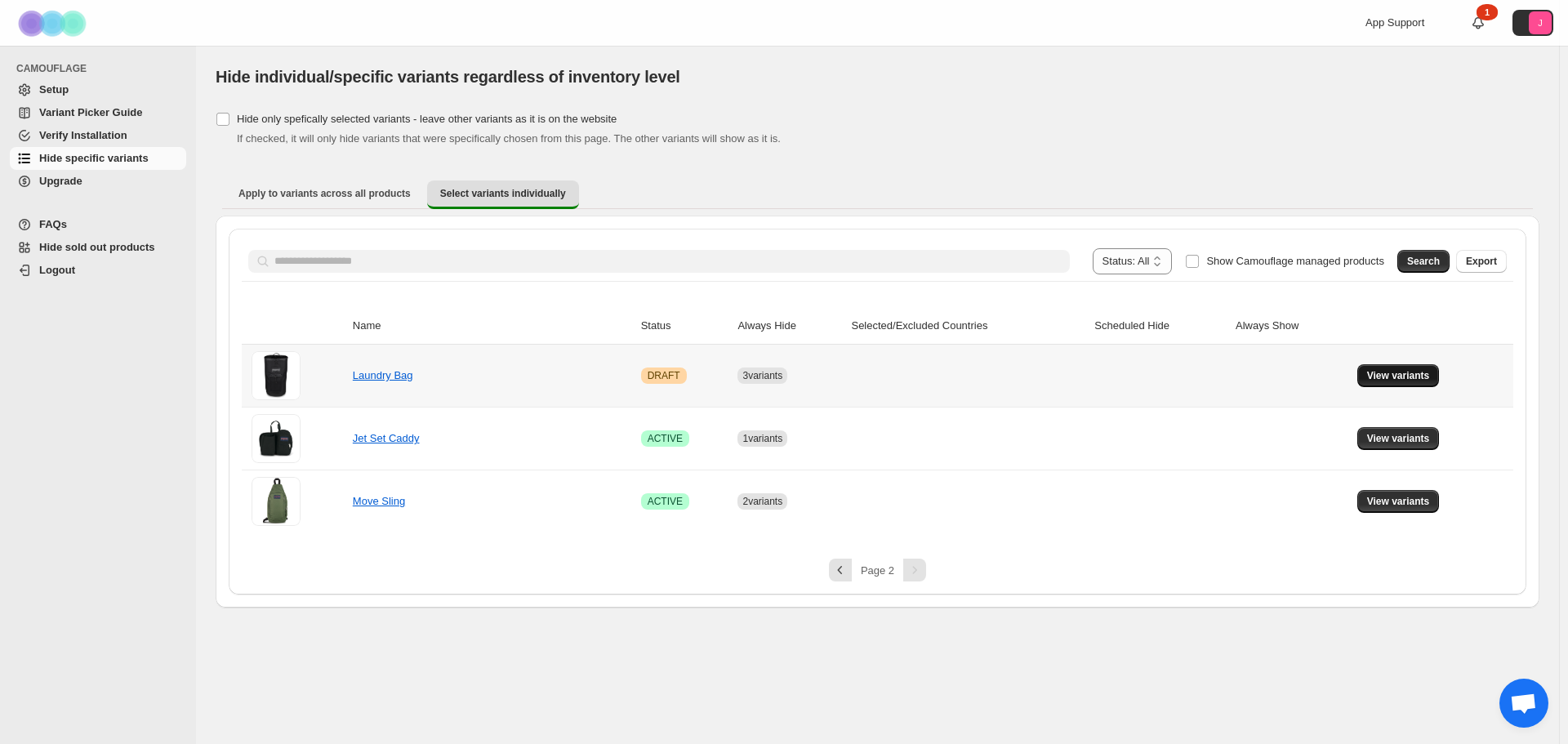
click at [1422, 378] on span "View variants" at bounding box center [1399, 375] width 63 height 13
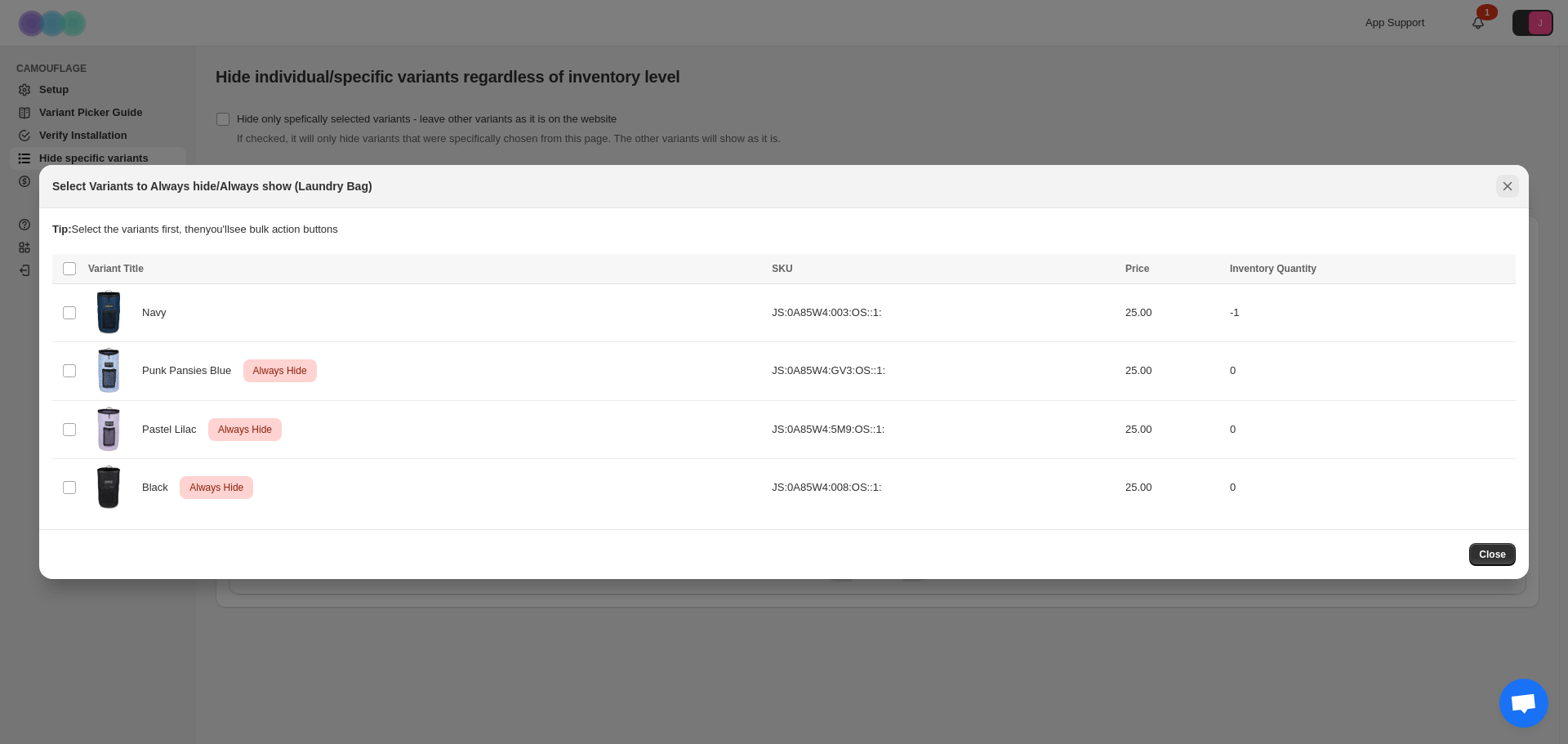
click at [1498, 198] on button "Close" at bounding box center [1507, 186] width 23 height 23
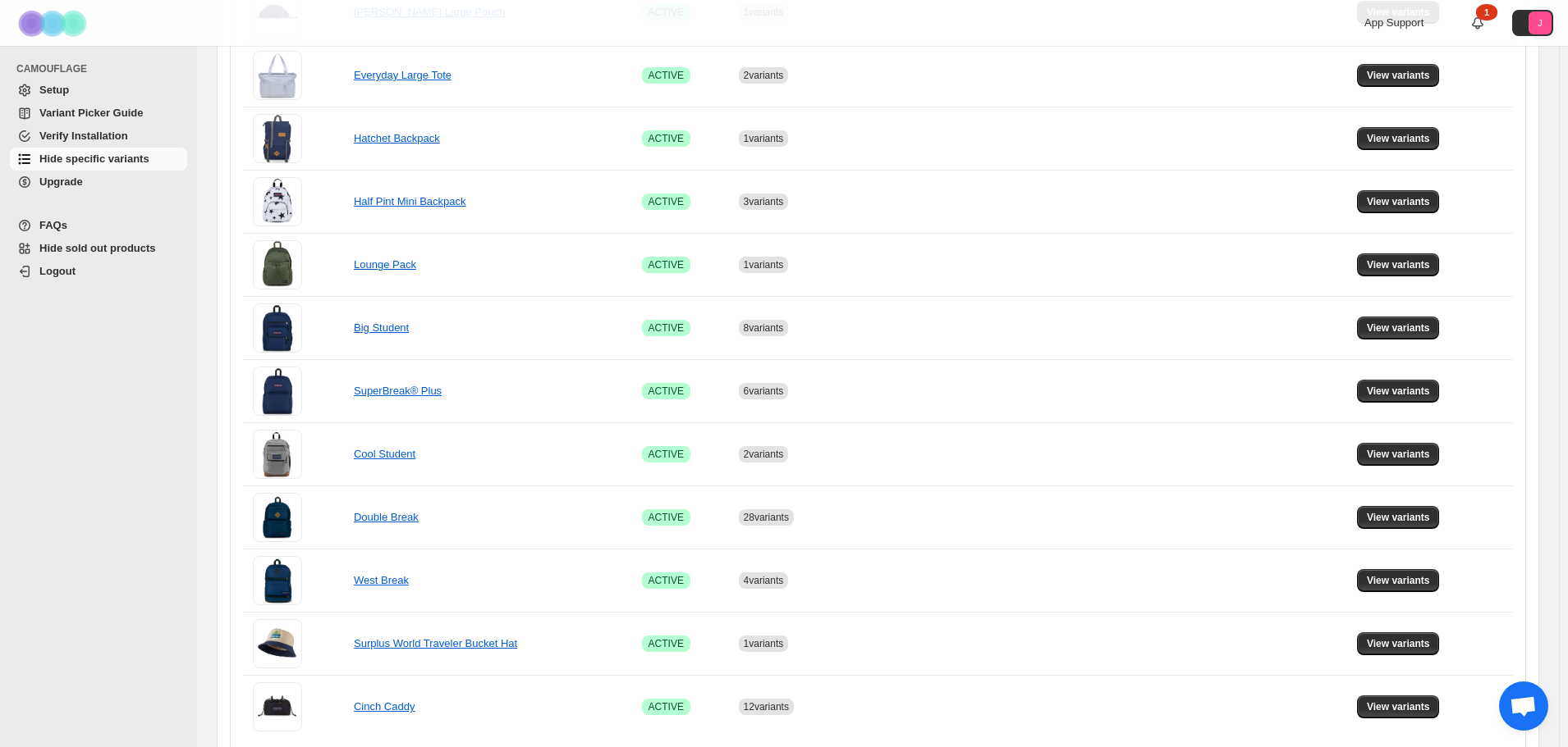
scroll to position [937, 0]
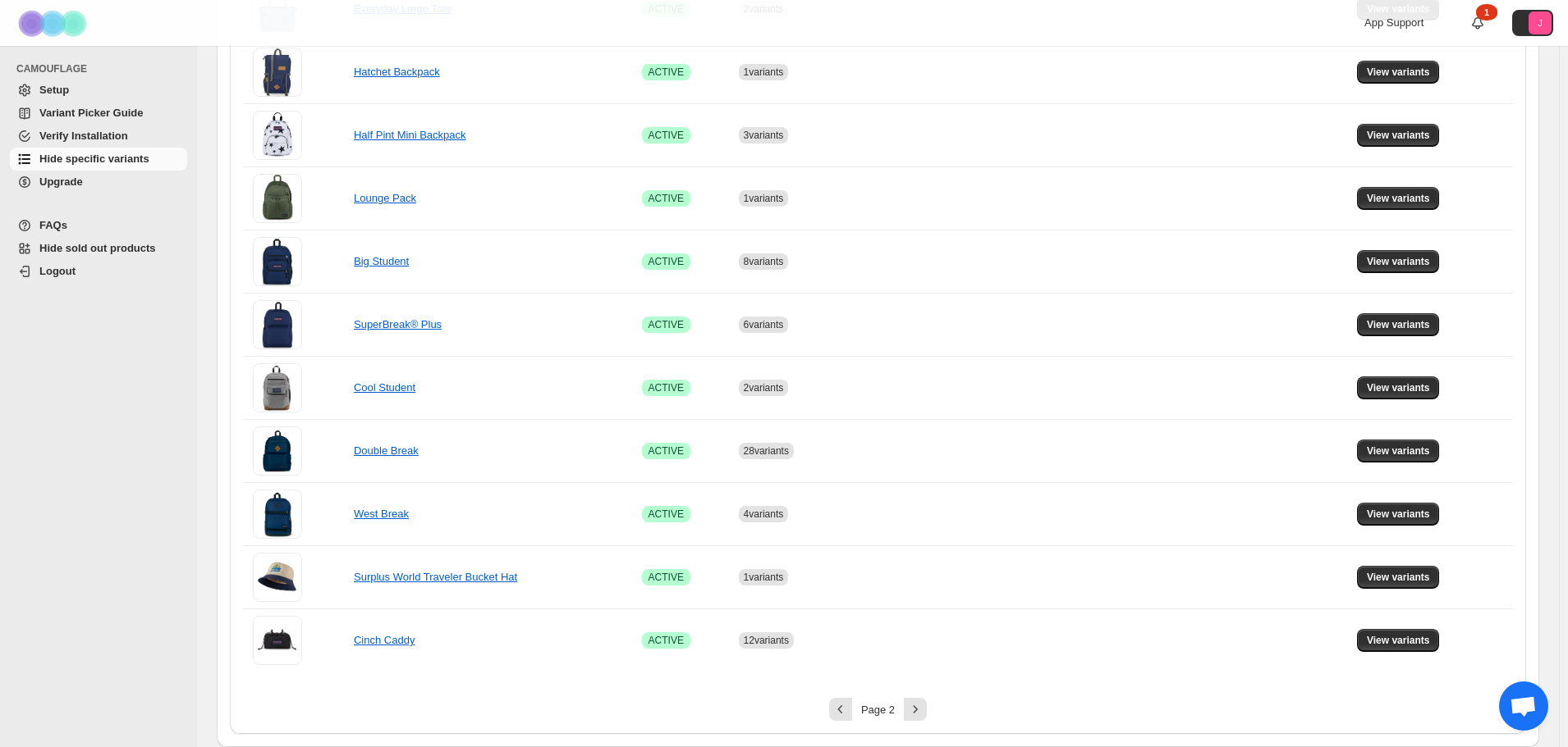
click at [933, 708] on div "Page 2" at bounding box center [877, 709] width 1270 height 23
click at [923, 708] on icon "Next" at bounding box center [915, 709] width 16 height 16
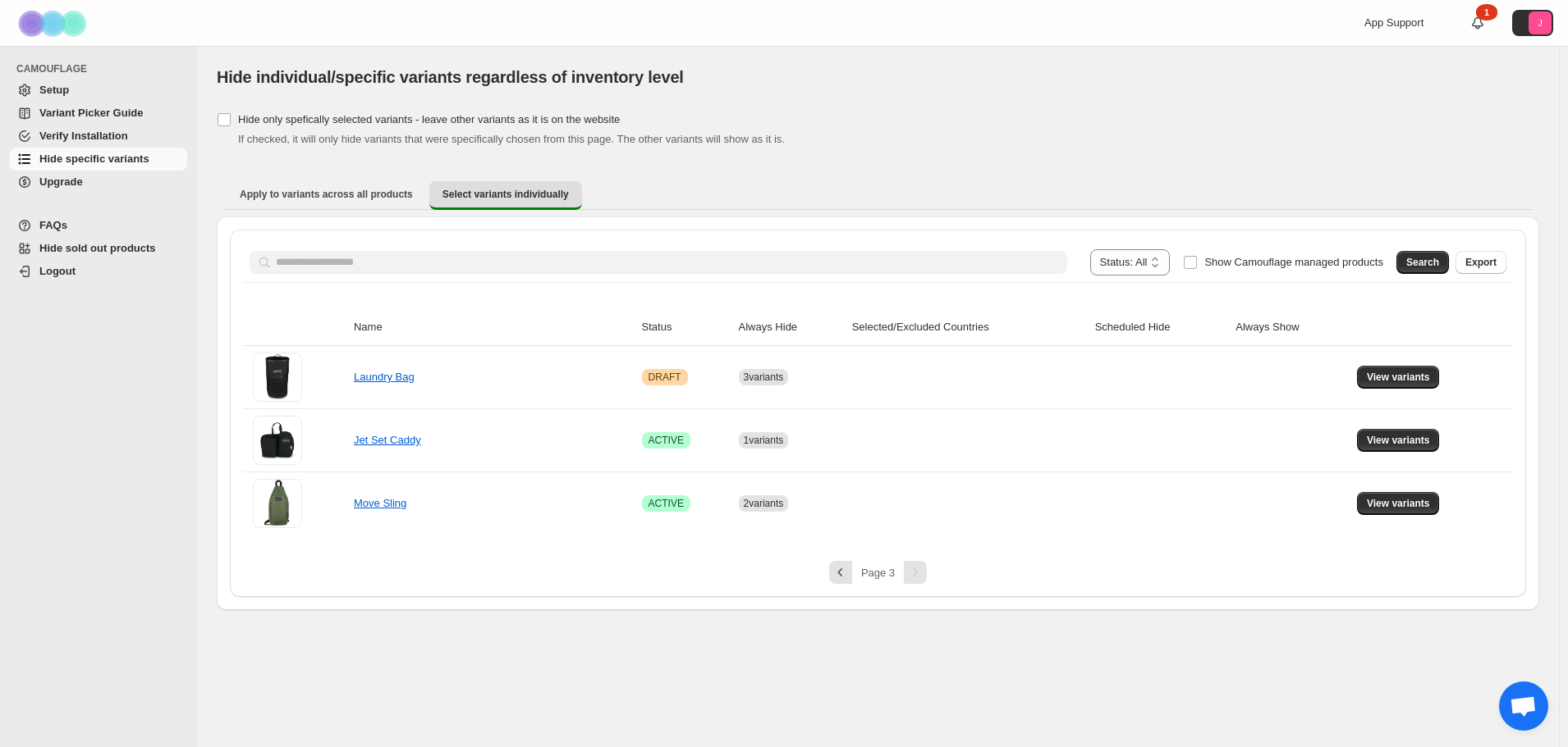
scroll to position [0, 0]
click at [1414, 446] on span "View variants" at bounding box center [1406, 440] width 63 height 13
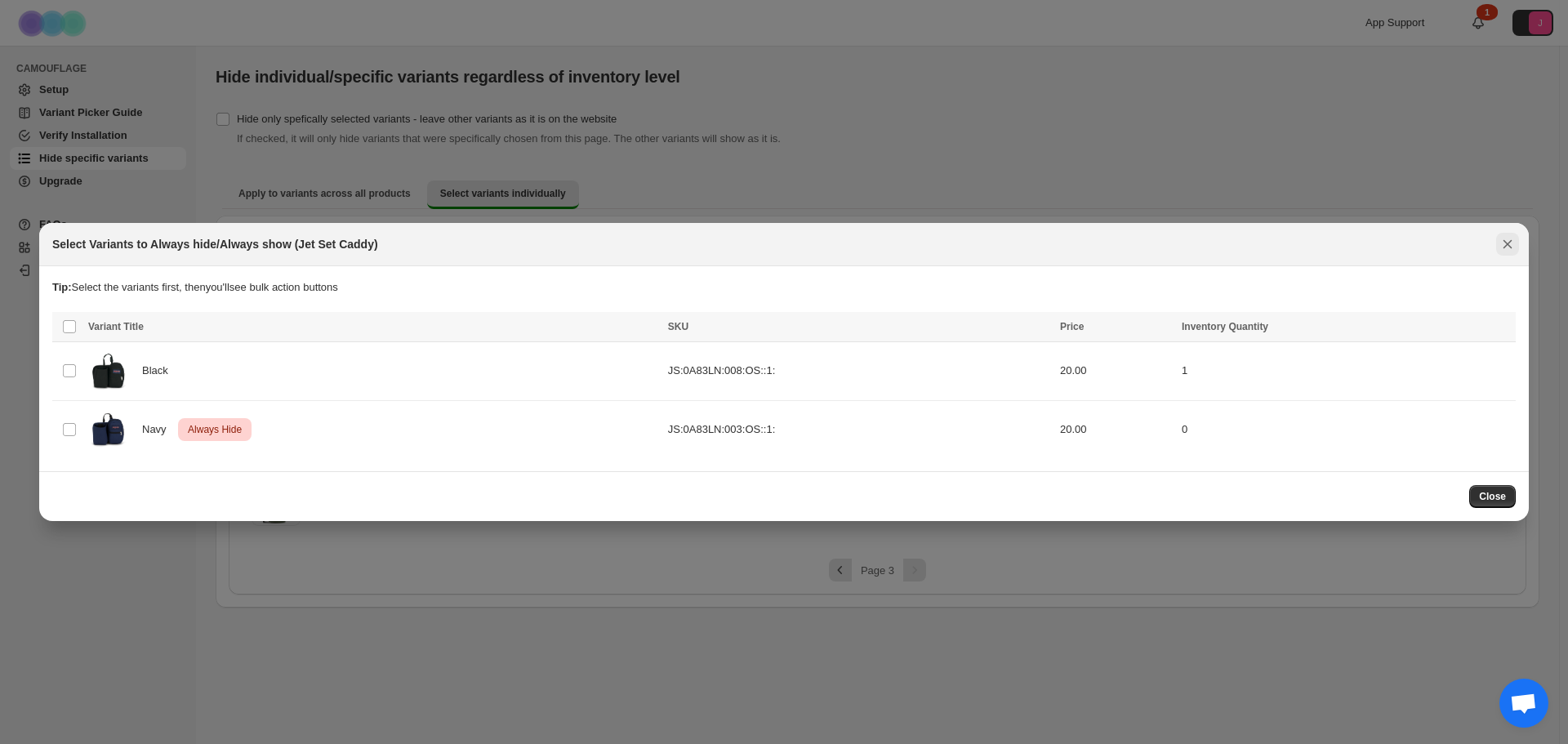
click at [1516, 252] on button "Close" at bounding box center [1507, 243] width 23 height 23
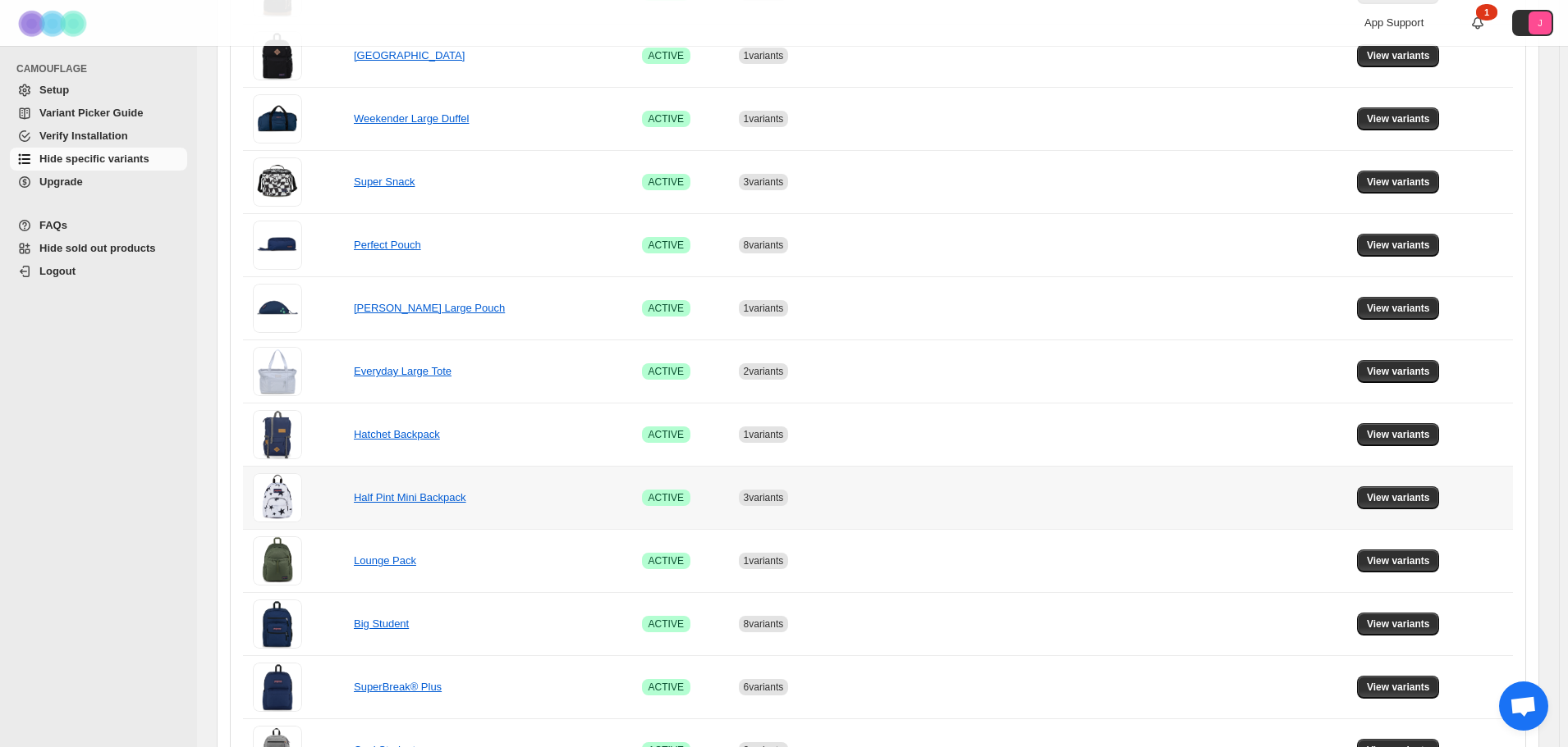
scroll to position [937, 0]
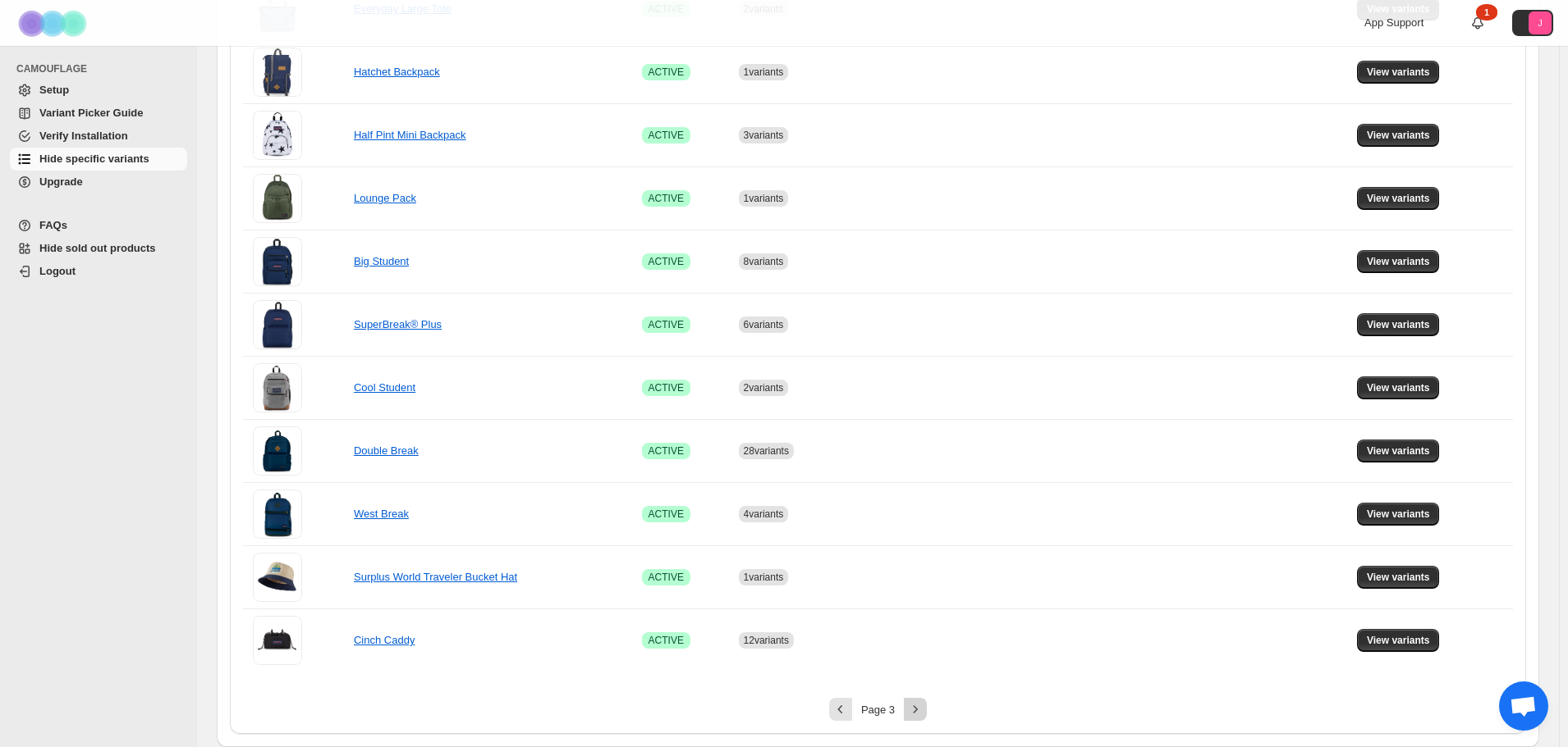
click at [923, 711] on icon "Next" at bounding box center [915, 709] width 16 height 16
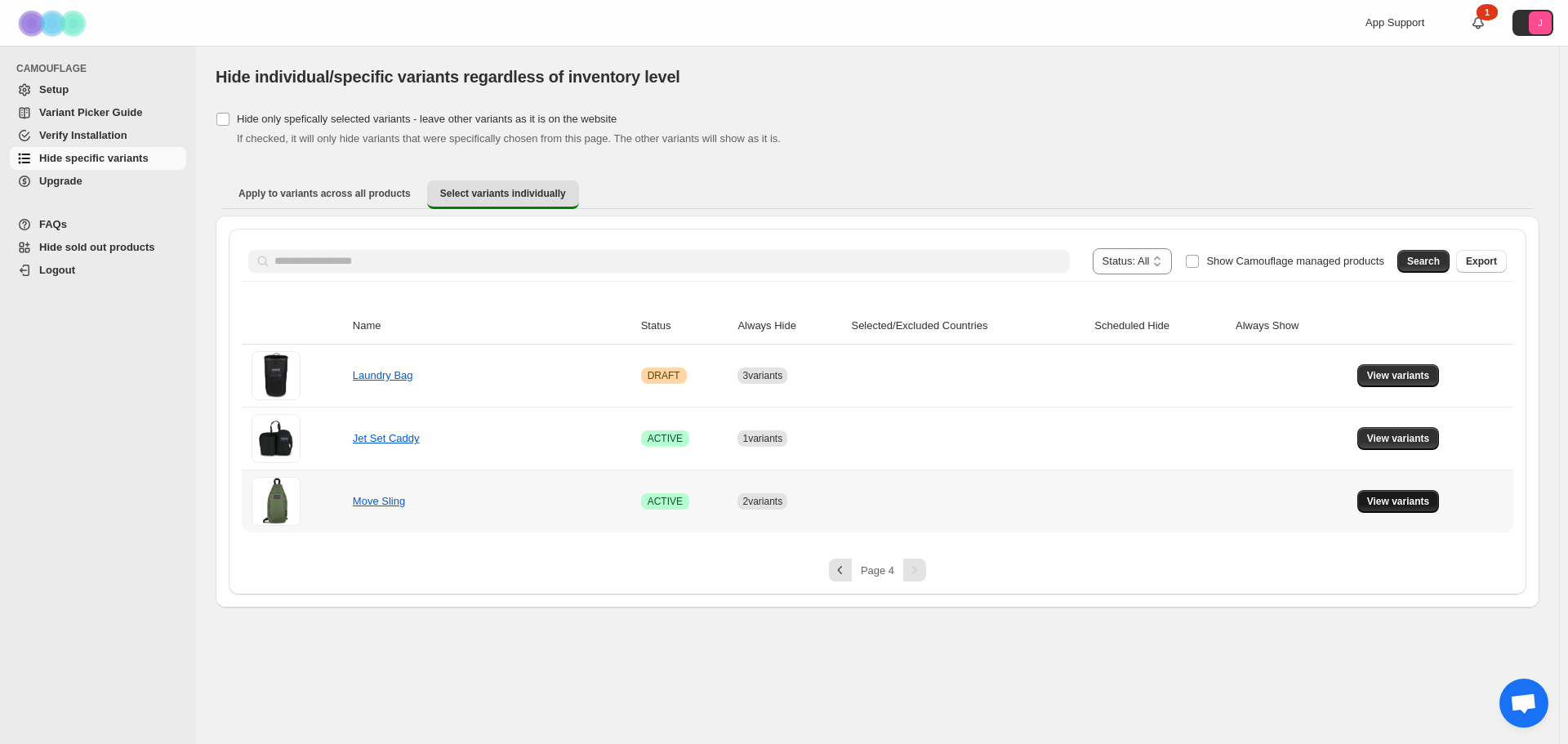
drag, startPoint x: 1370, startPoint y: 484, endPoint x: 1373, endPoint y: 499, distance: 15.3
click at [1371, 489] on td "View variants" at bounding box center [1433, 501] width 161 height 63
click at [1374, 503] on span "View variants" at bounding box center [1399, 501] width 63 height 13
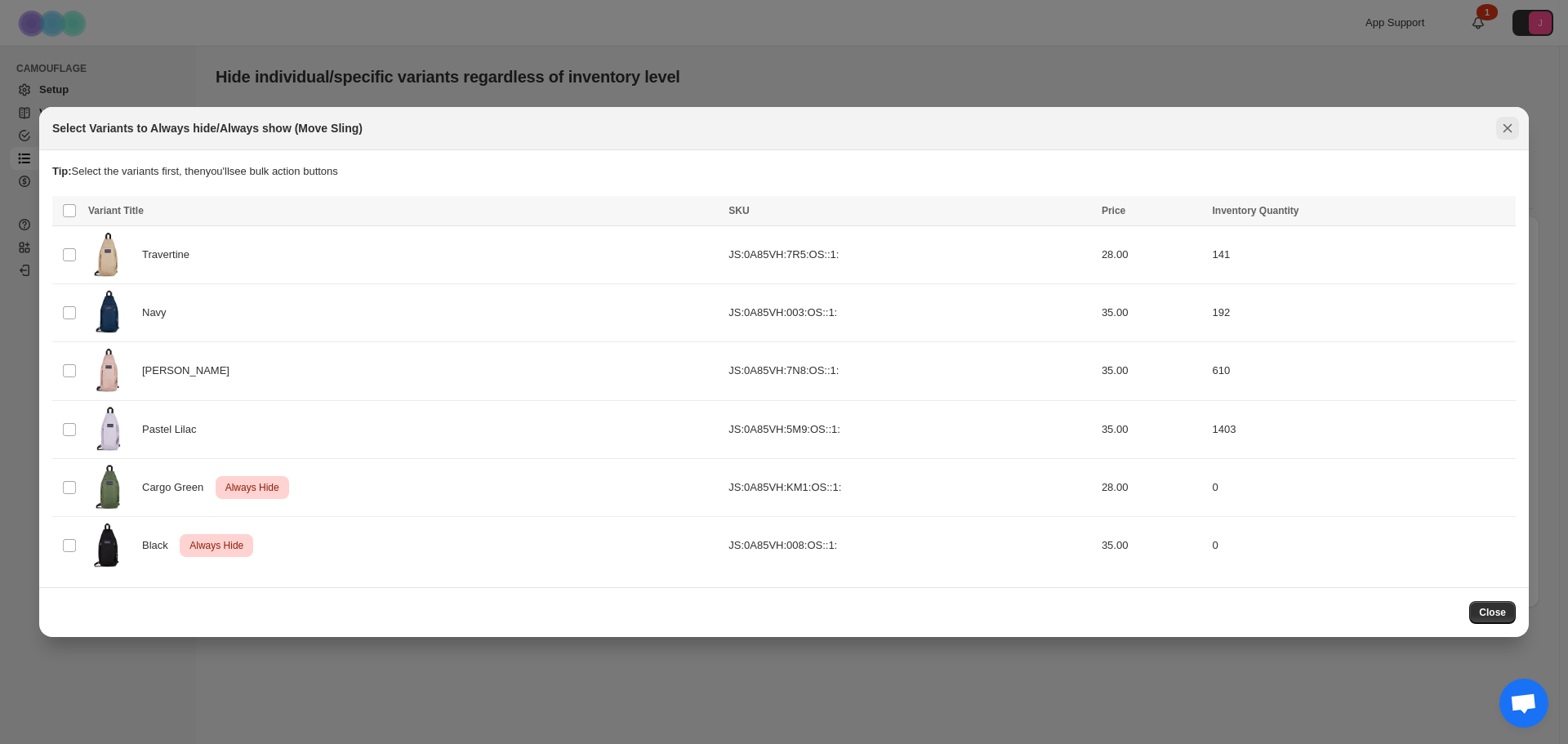
click at [1511, 128] on icon "Close" at bounding box center [1507, 128] width 16 height 16
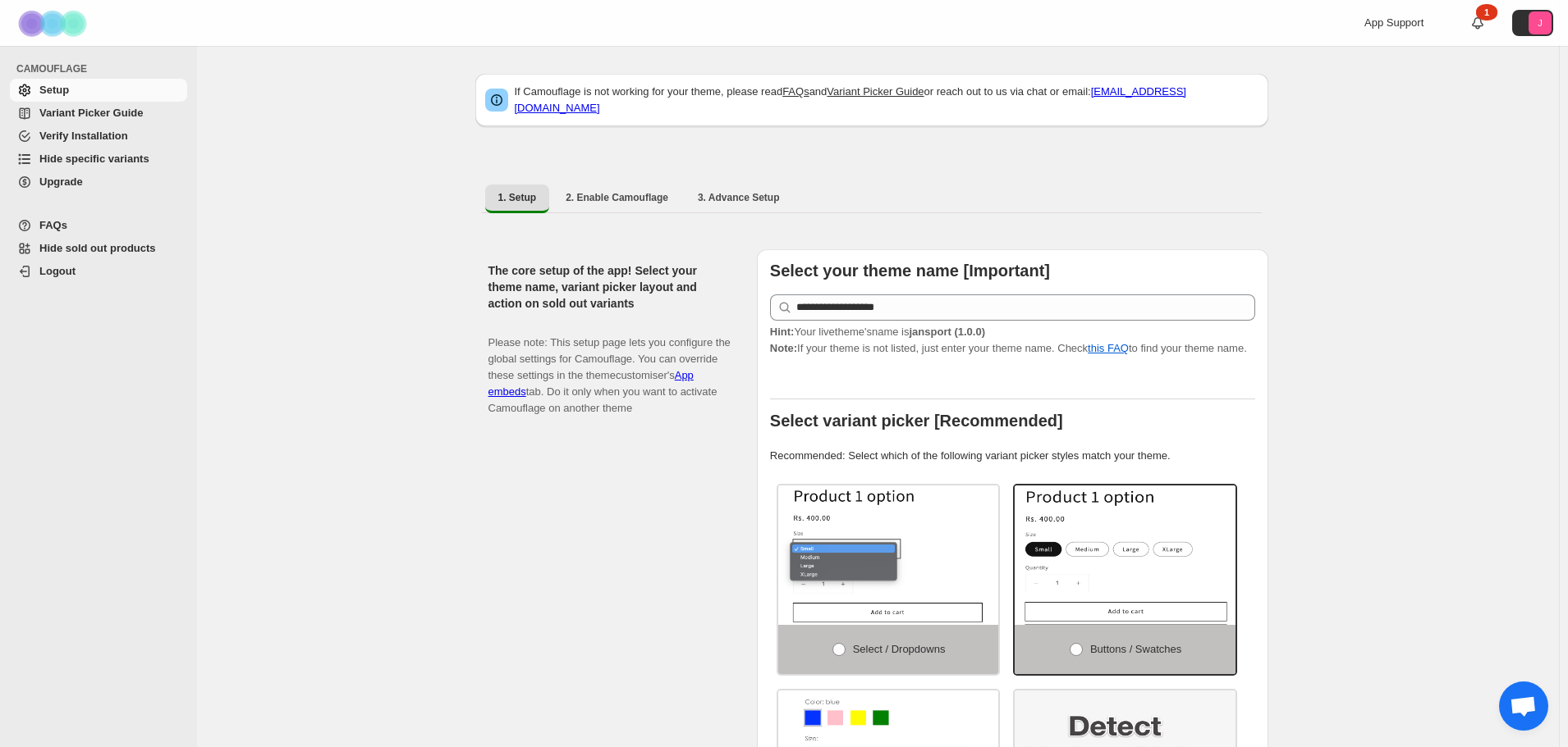
click at [99, 158] on span "Hide specific variants" at bounding box center [93, 159] width 110 height 12
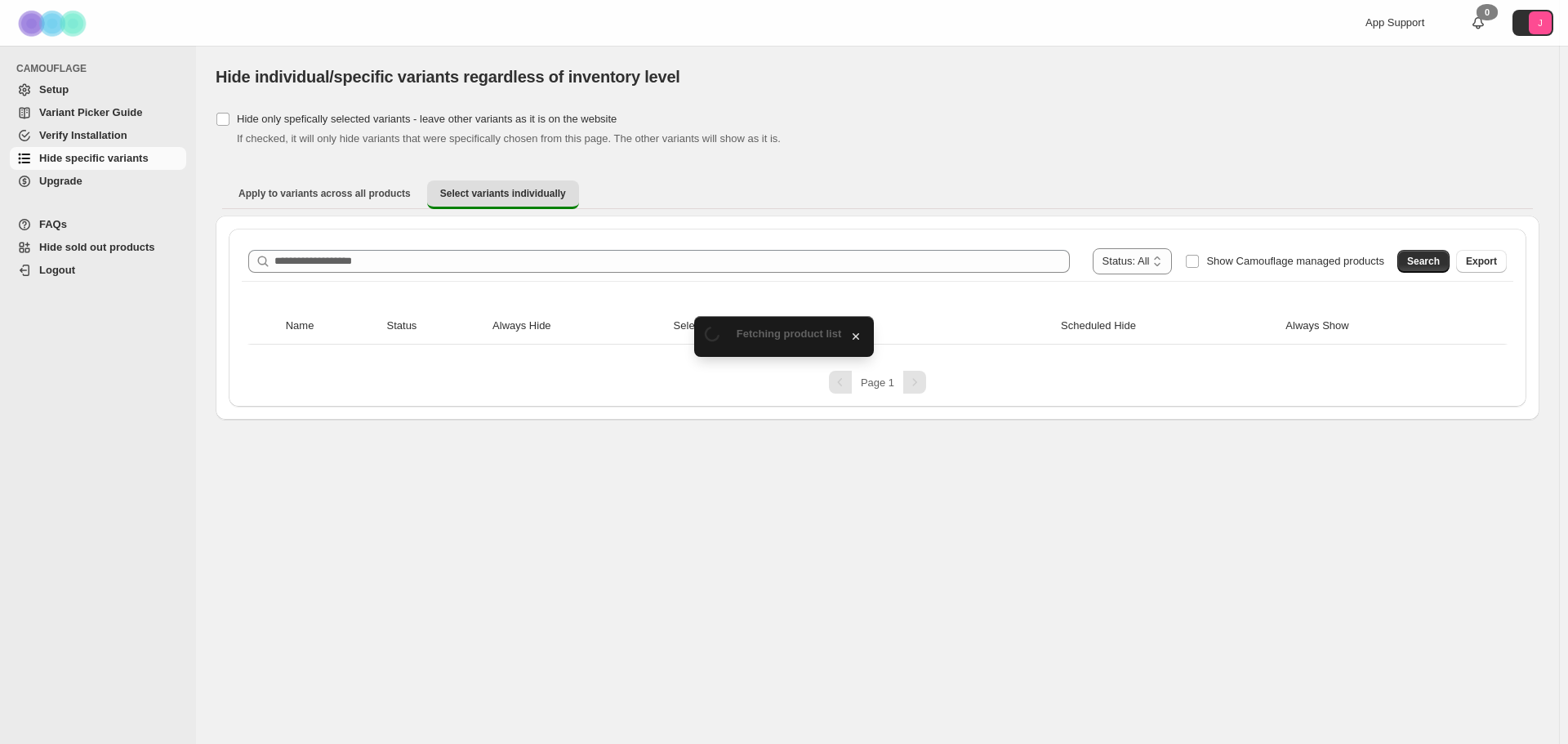
drag, startPoint x: 412, startPoint y: 226, endPoint x: 414, endPoint y: 245, distance: 19.1
click at [412, 238] on div "**********" at bounding box center [877, 318] width 1325 height 205
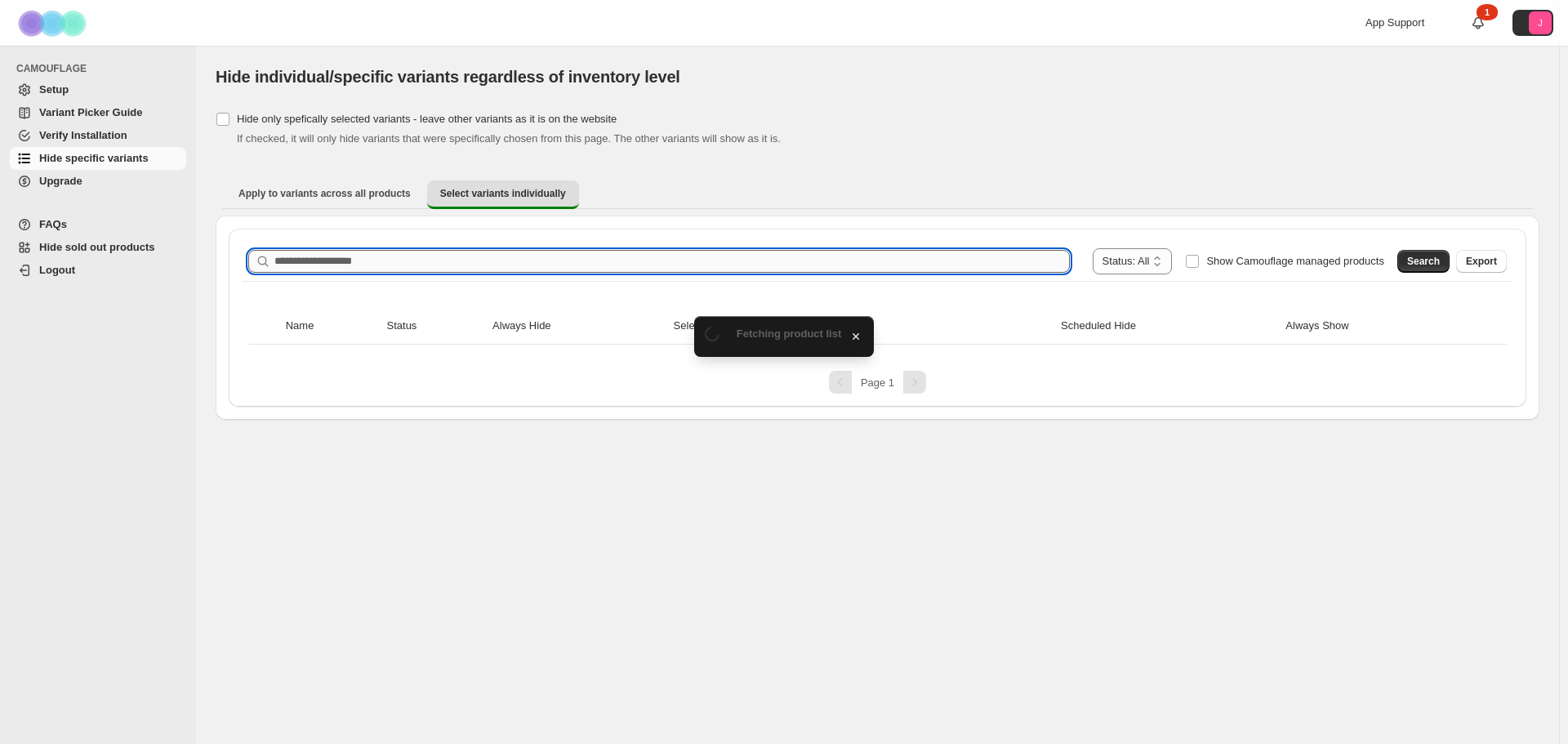
click at [412, 254] on input "Search product name" at bounding box center [672, 261] width 795 height 23
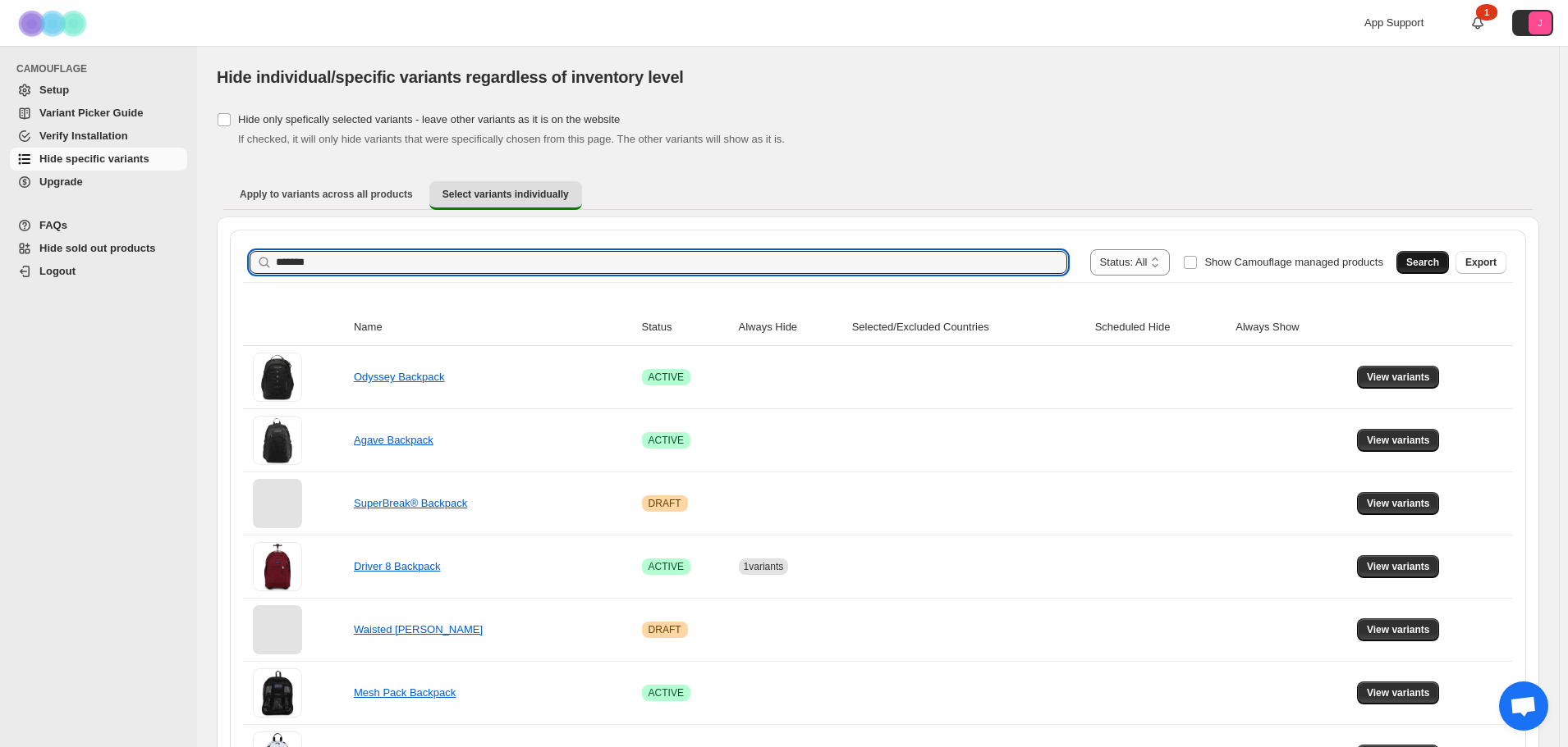
click at [1439, 261] on span "Search" at bounding box center [1422, 262] width 33 height 13
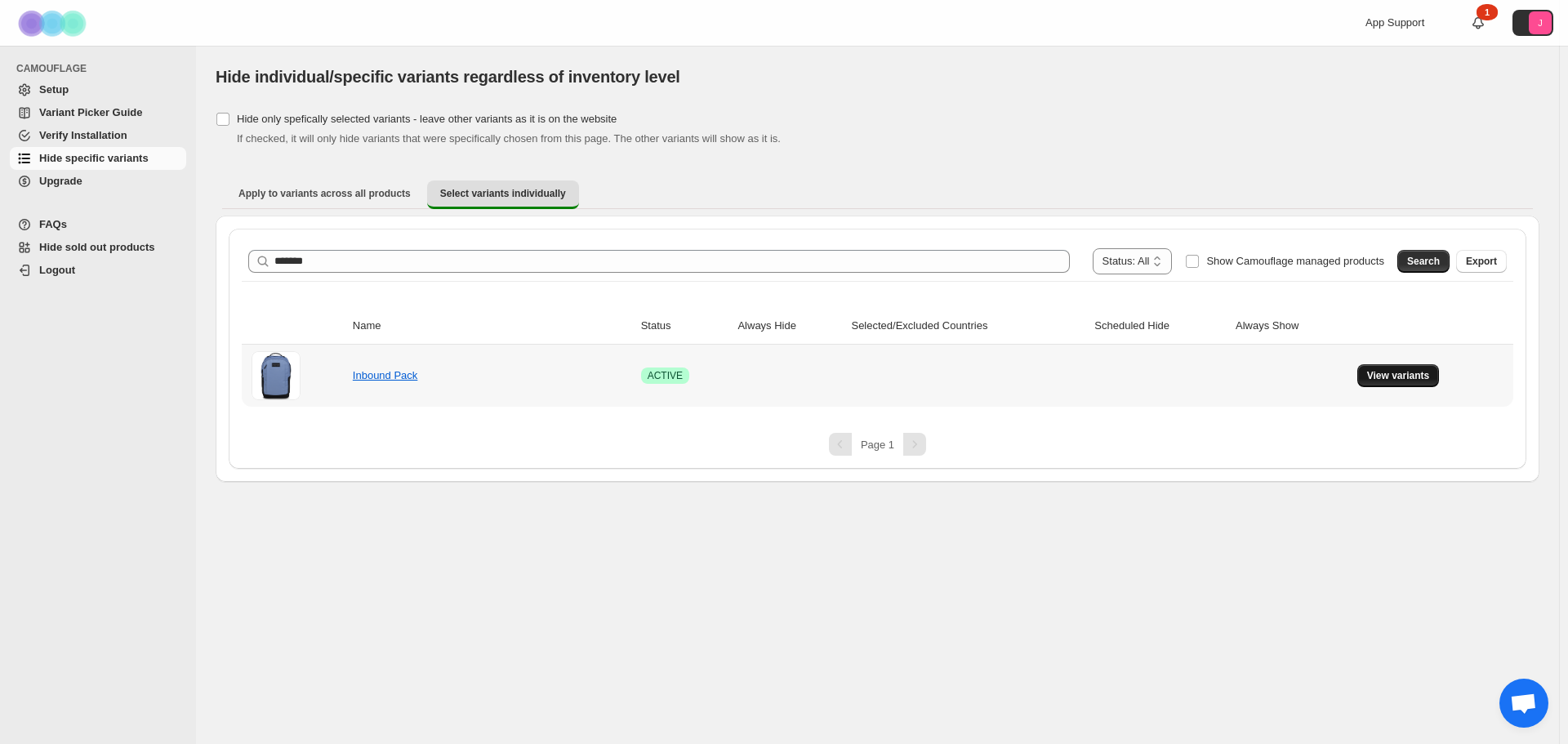
click at [1415, 383] on button "View variants" at bounding box center [1399, 375] width 83 height 23
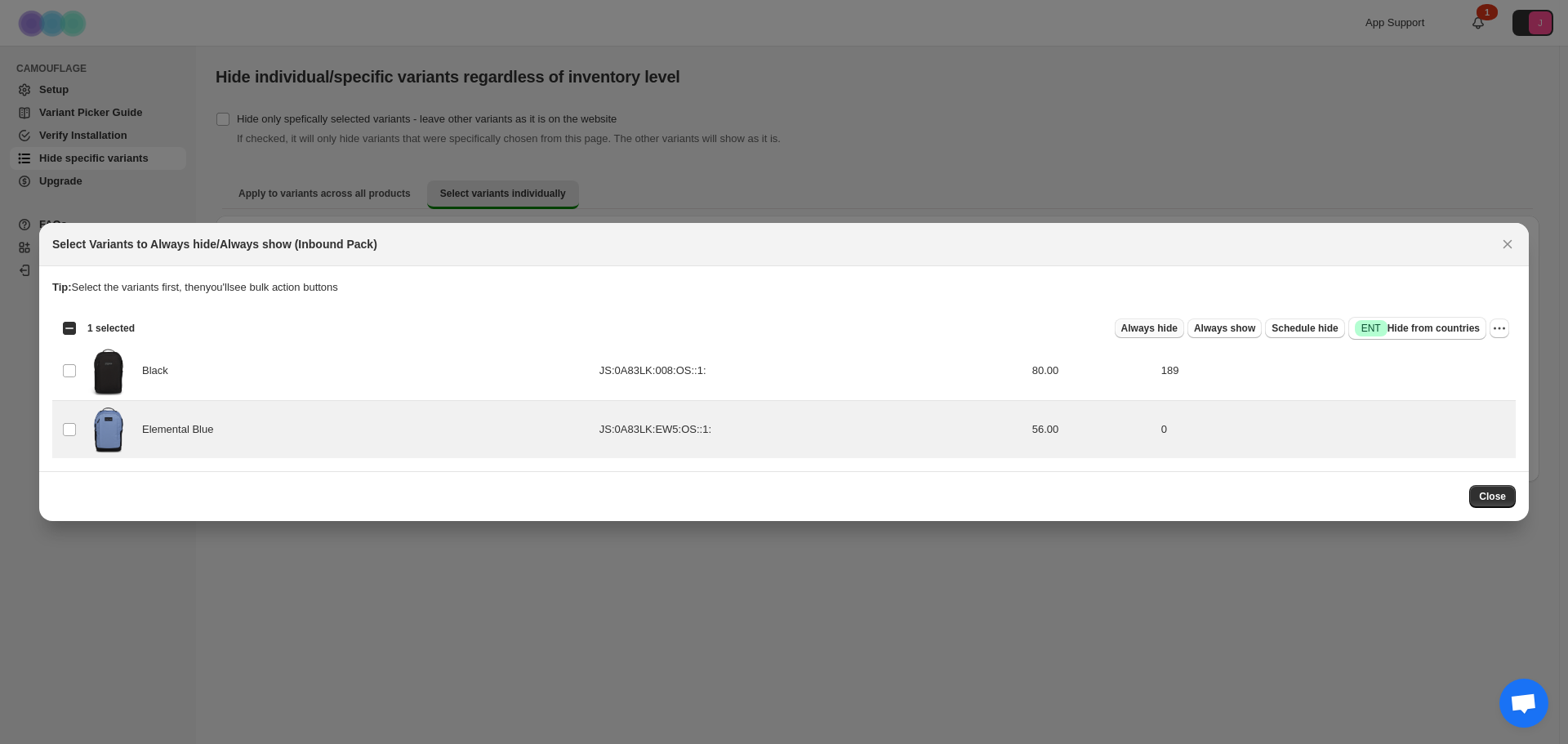
click at [1155, 336] on button "Always hide" at bounding box center [1150, 328] width 69 height 19
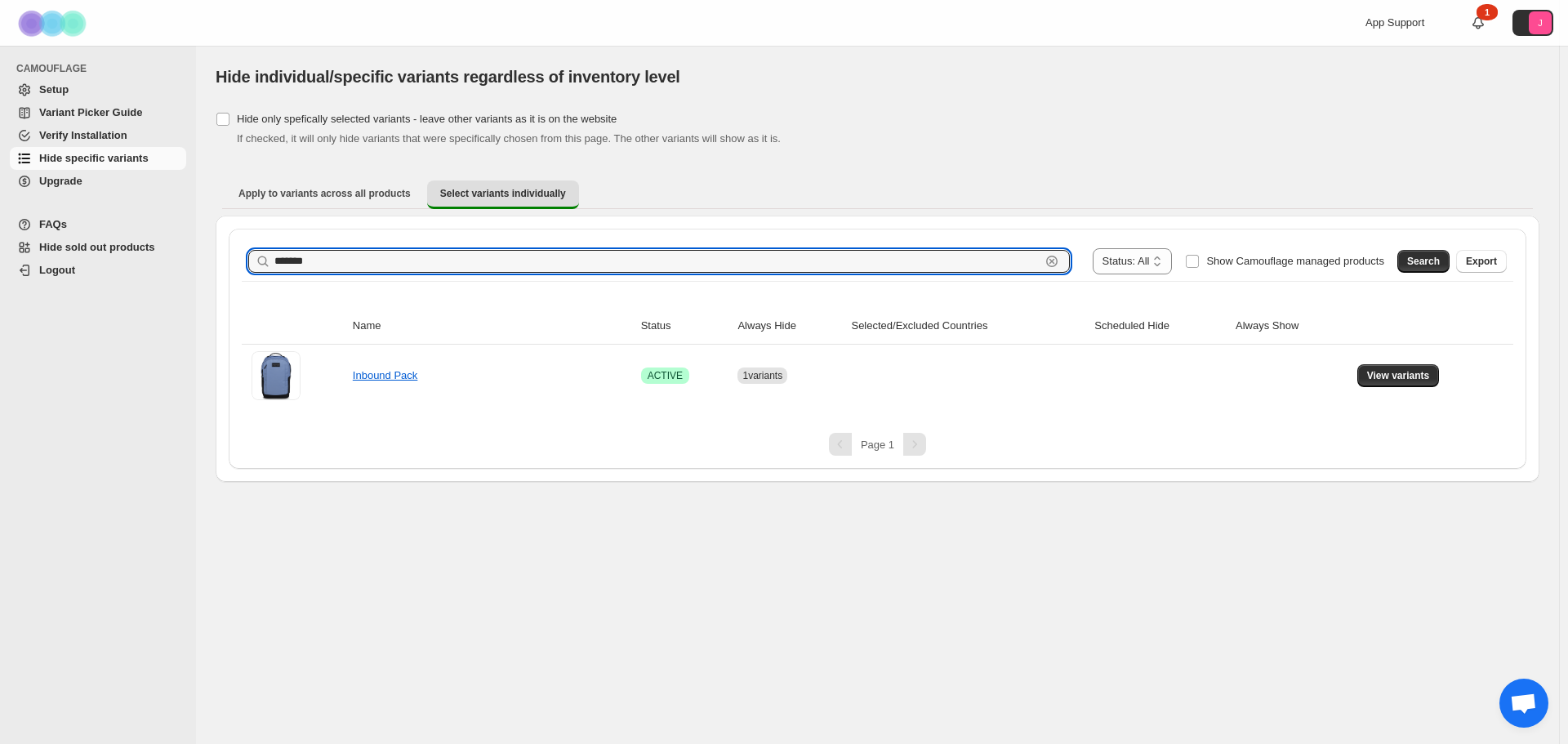
drag, startPoint x: 606, startPoint y: 265, endPoint x: 12, endPoint y: 275, distance: 594.1
click at [22, 277] on div "**********" at bounding box center [784, 372] width 1568 height 744
type input "**********"
click at [1418, 254] on button "Search" at bounding box center [1423, 261] width 52 height 23
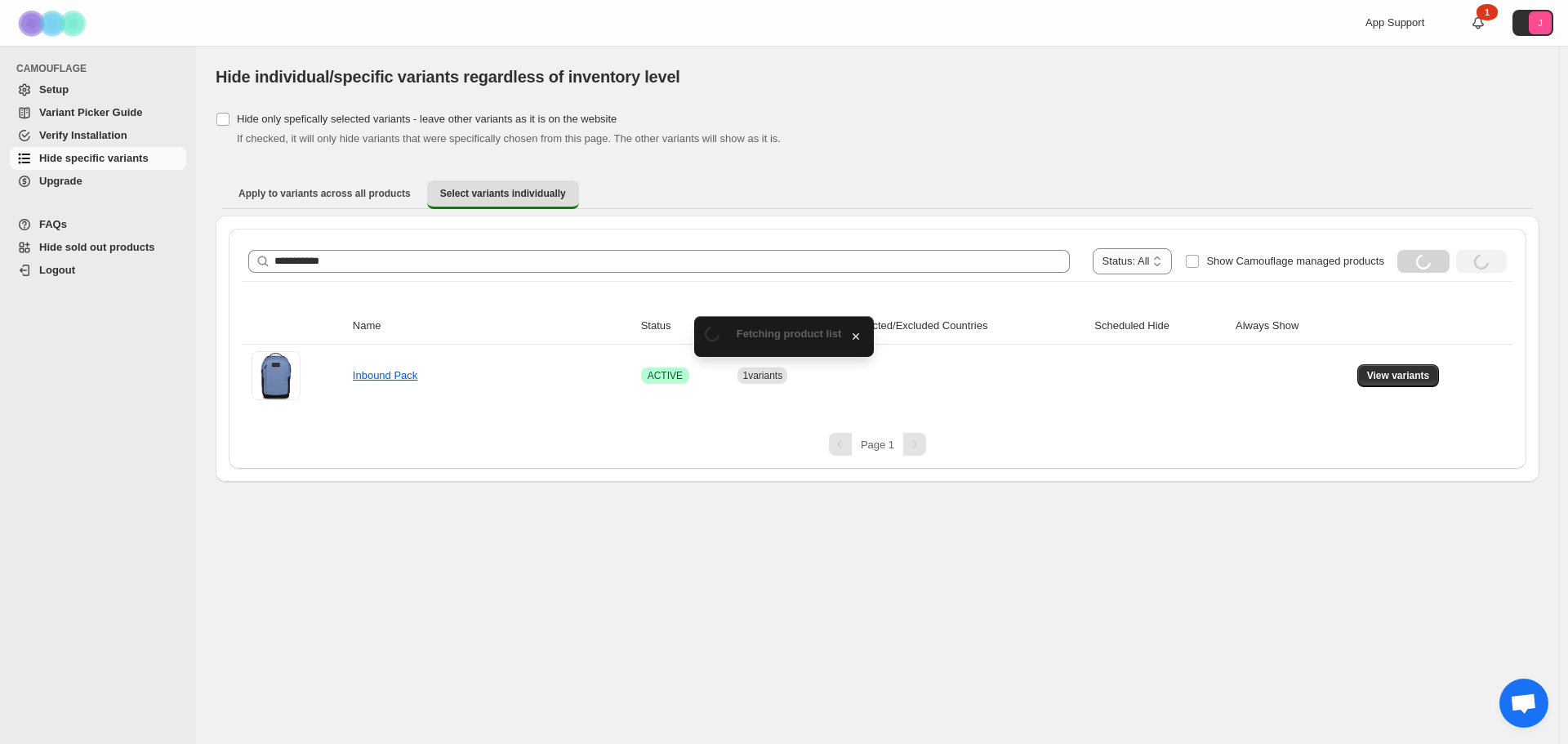
click at [1412, 262] on div "Loading Search" at bounding box center [1423, 261] width 52 height 23
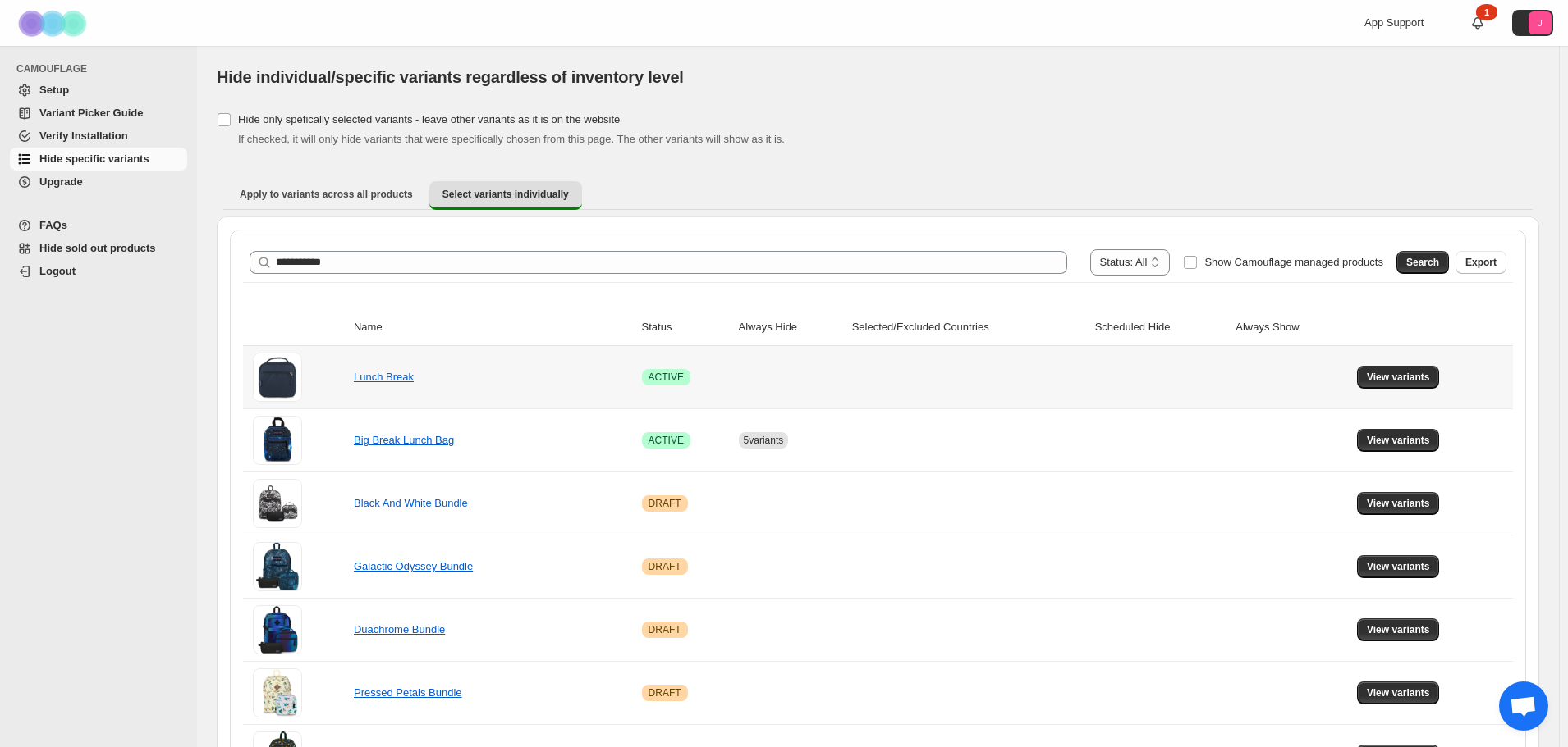
drag, startPoint x: 1344, startPoint y: 371, endPoint x: 1384, endPoint y: 374, distance: 40.1
click at [1352, 371] on td at bounding box center [1291, 377] width 121 height 62
click at [1404, 375] on span "View variants" at bounding box center [1398, 377] width 63 height 13
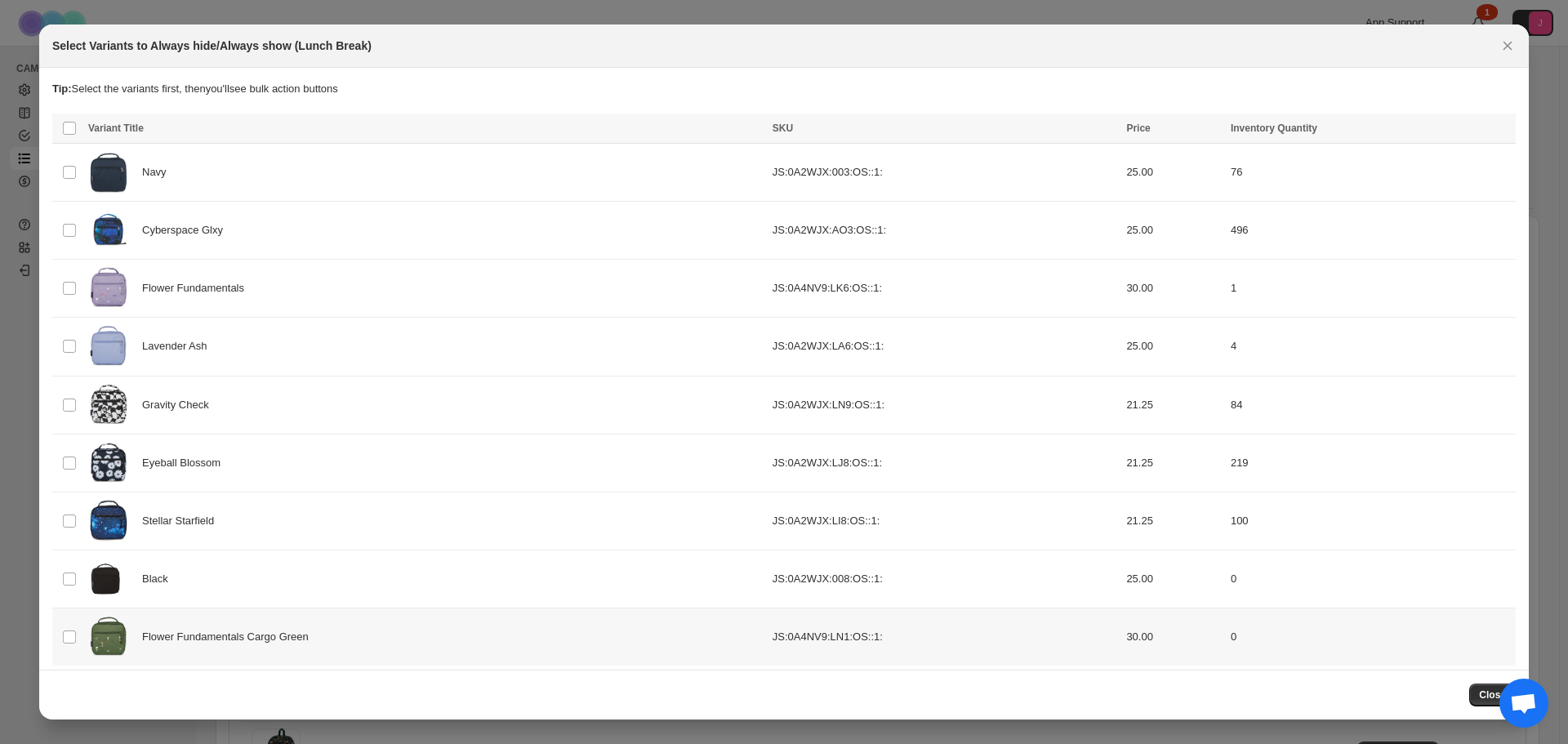
click at [57, 637] on td "Select product variant" at bounding box center [68, 637] width 31 height 58
click at [1169, 123] on button "Always hide" at bounding box center [1150, 129] width 69 height 19
